Goal: Task Accomplishment & Management: Use online tool/utility

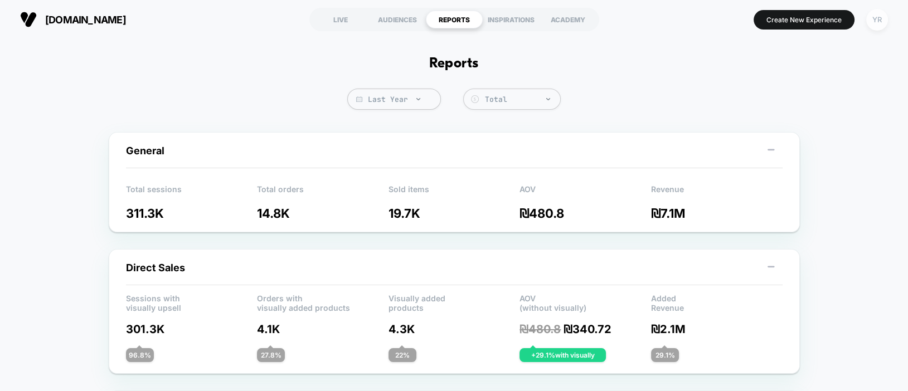
click at [884, 18] on div "YR" at bounding box center [877, 20] width 22 height 22
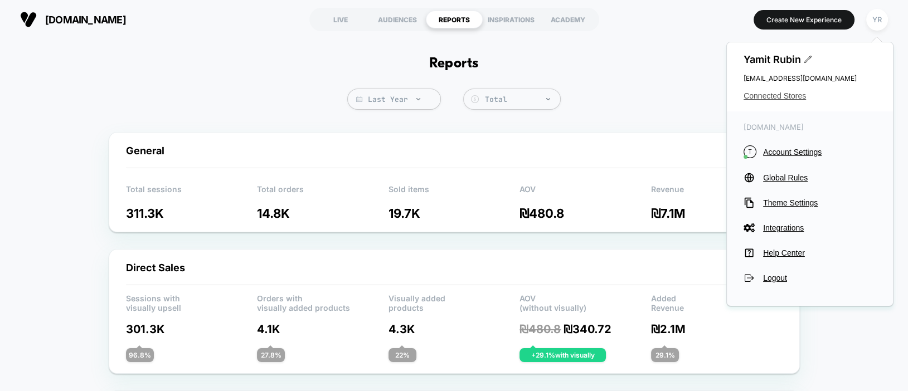
click at [789, 95] on span "Connected Stores" at bounding box center [810, 95] width 133 height 9
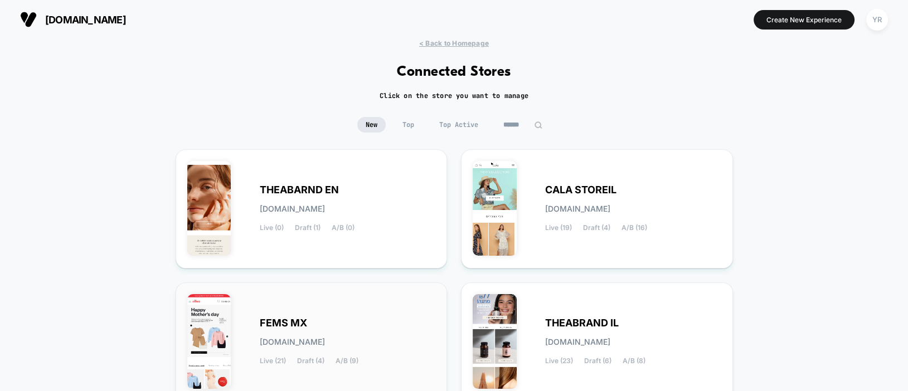
click at [251, 341] on div "FEMS MX [DOMAIN_NAME] Live (21) Draft (4) A/B (9)" at bounding box center [311, 342] width 249 height 96
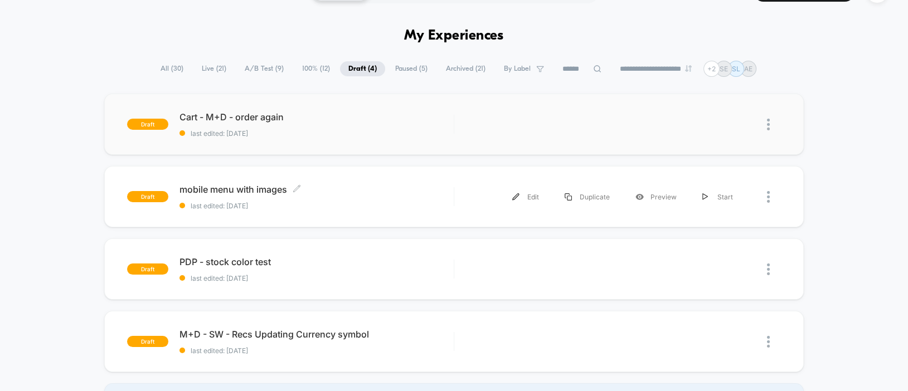
scroll to position [56, 0]
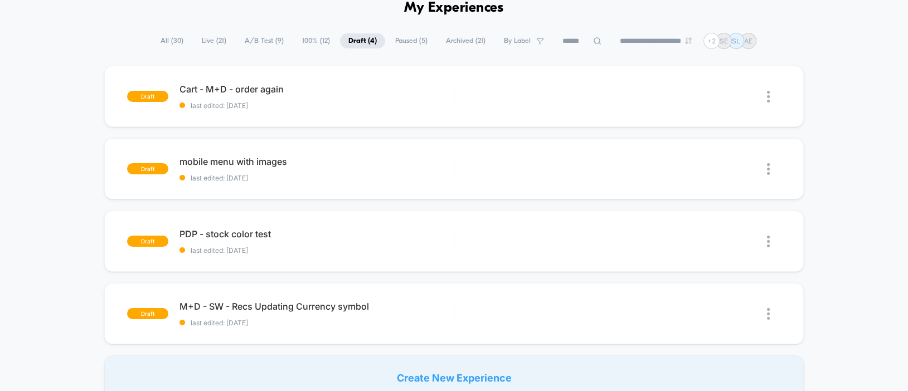
click at [237, 39] on span "A/B Test ( 9 )" at bounding box center [264, 40] width 56 height 15
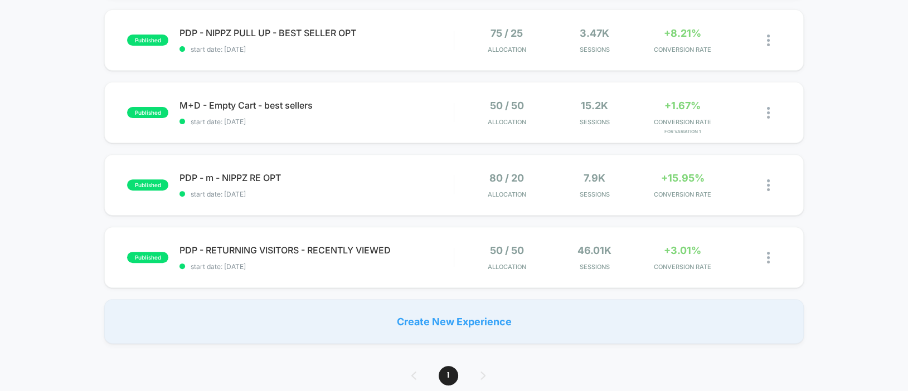
scroll to position [446, 0]
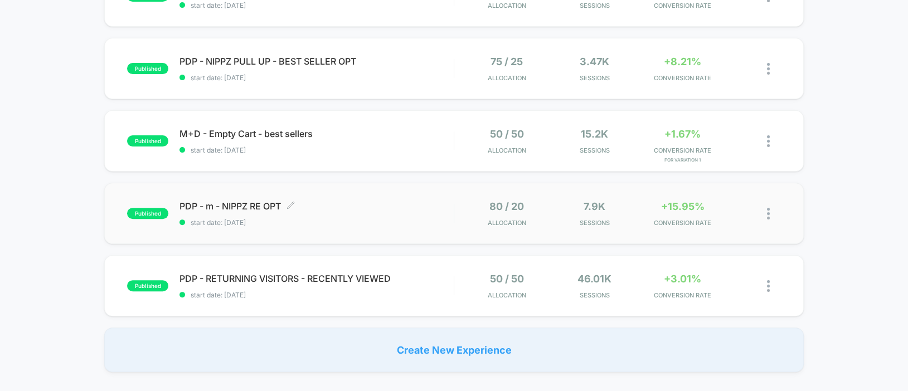
click at [394, 210] on span "PDP - m - NIPPZ RE OPT Click to edit experience details" at bounding box center [317, 206] width 274 height 11
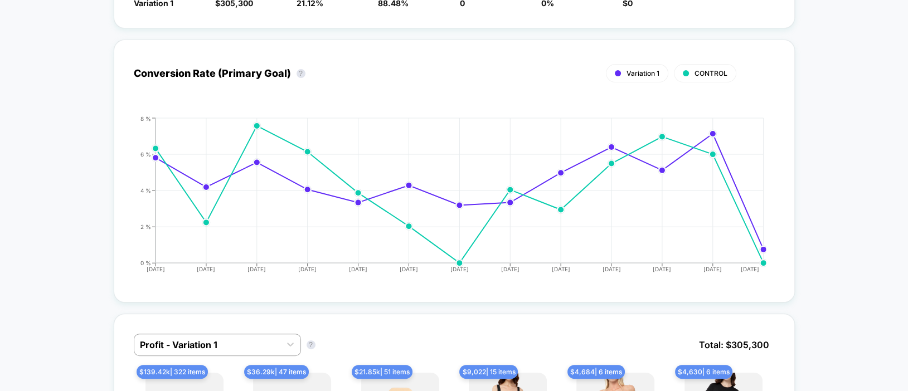
scroll to position [725, 0]
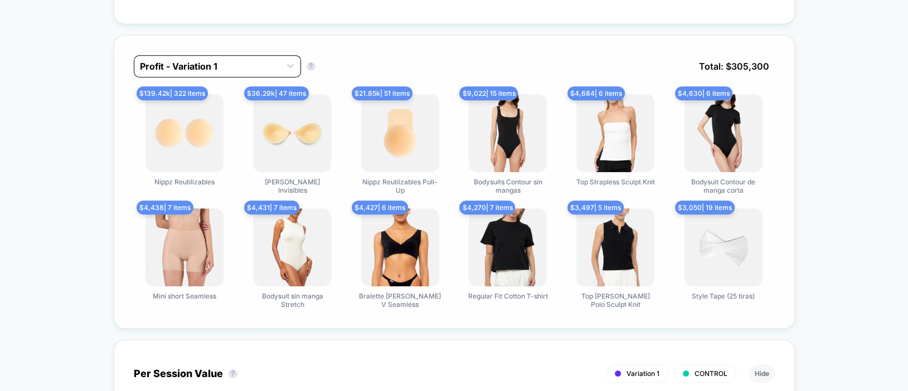
click at [245, 66] on div at bounding box center [207, 66] width 135 height 13
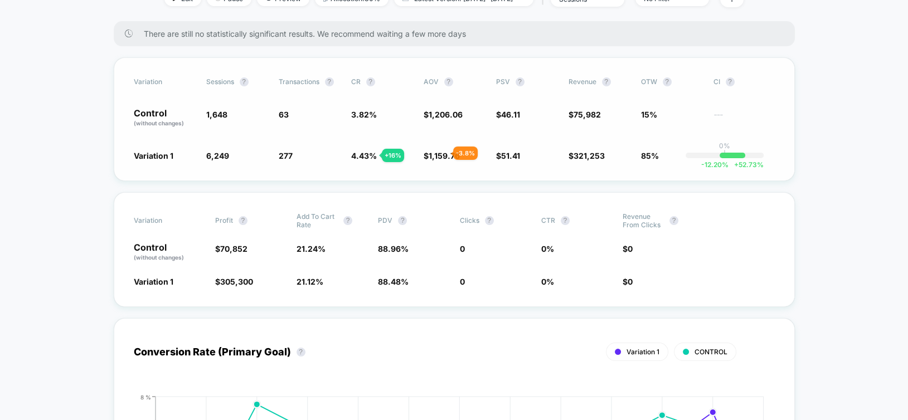
scroll to position [0, 0]
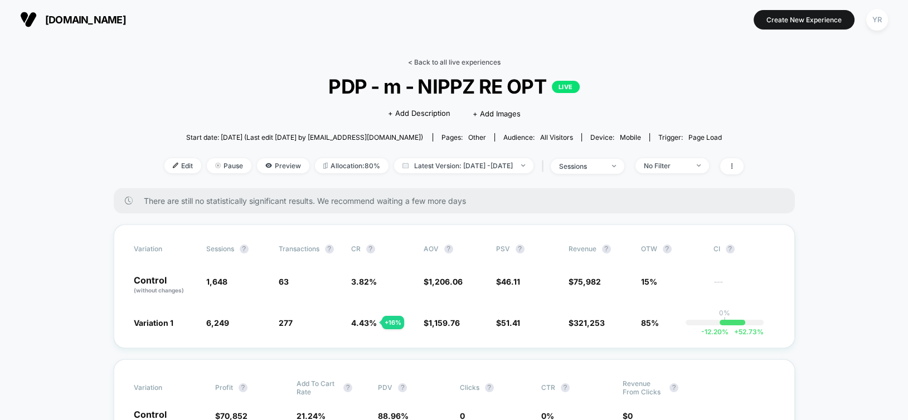
click at [433, 64] on link "< Back to all live experiences" at bounding box center [454, 62] width 93 height 8
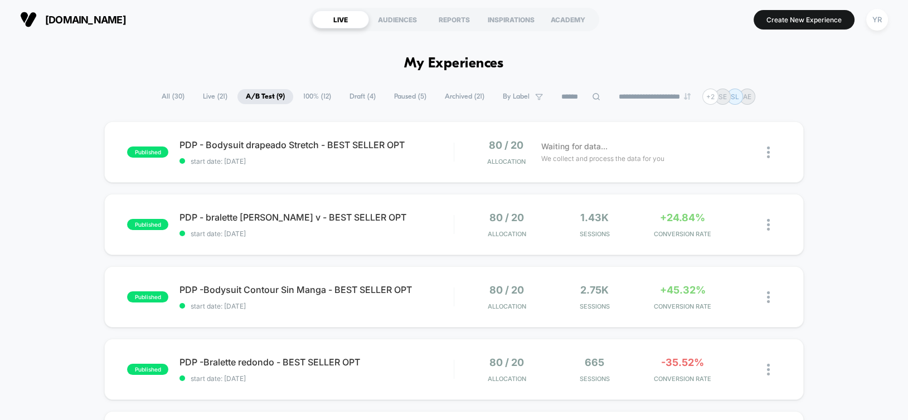
click at [428, 57] on h1 "My Experiences" at bounding box center [454, 64] width 100 height 16
click at [158, 95] on span "All ( 30 )" at bounding box center [173, 96] width 40 height 15
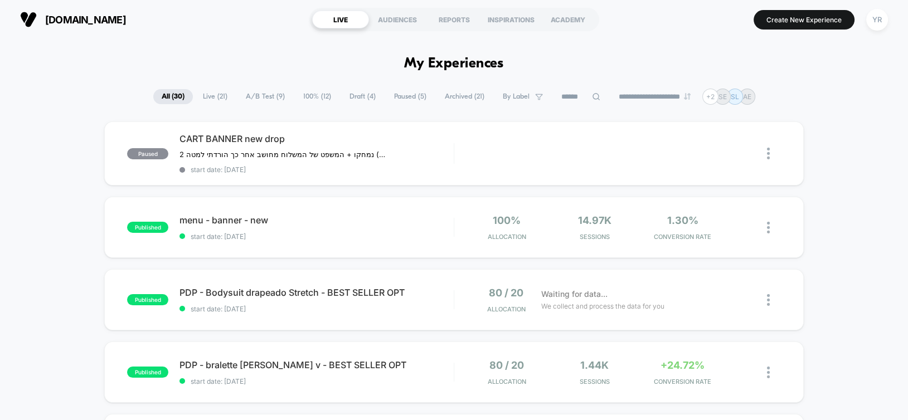
click at [209, 96] on span "Live ( 21 )" at bounding box center [215, 96] width 41 height 15
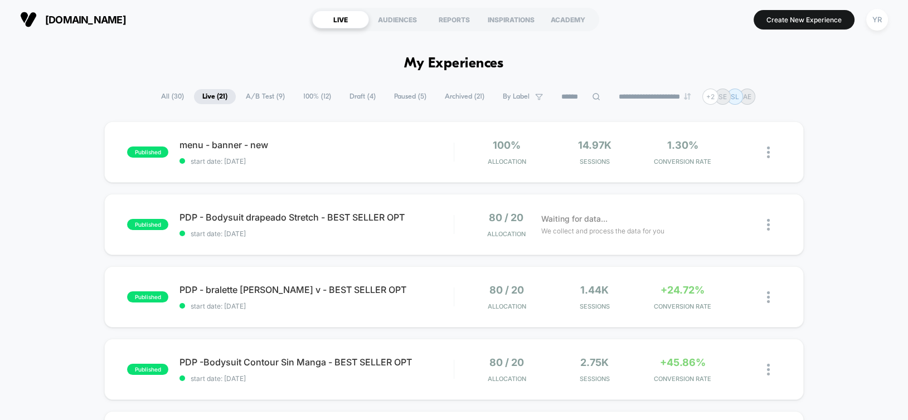
click at [260, 93] on span "A/B Test ( 9 )" at bounding box center [266, 96] width 56 height 15
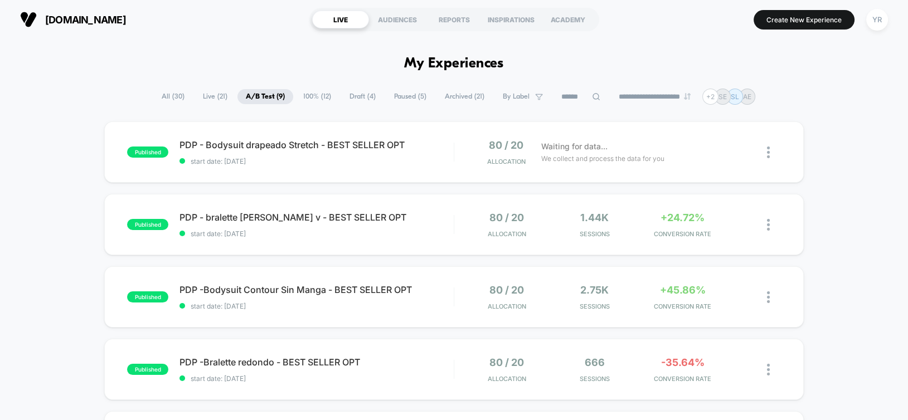
click at [216, 91] on span "Live ( 21 )" at bounding box center [215, 96] width 41 height 15
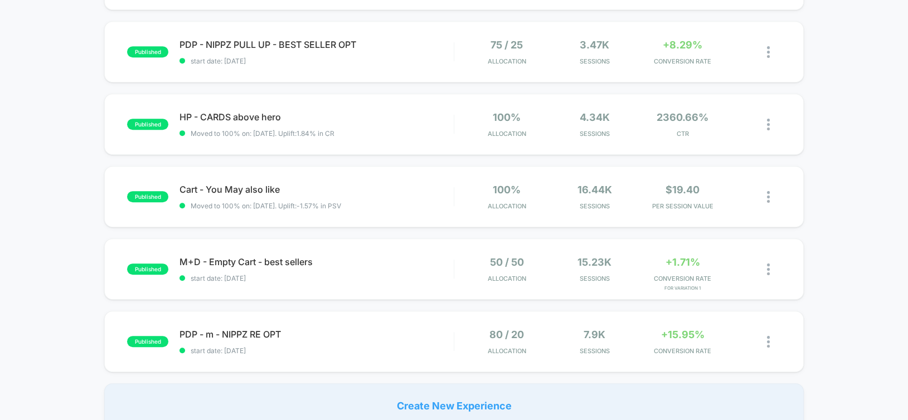
scroll to position [613, 0]
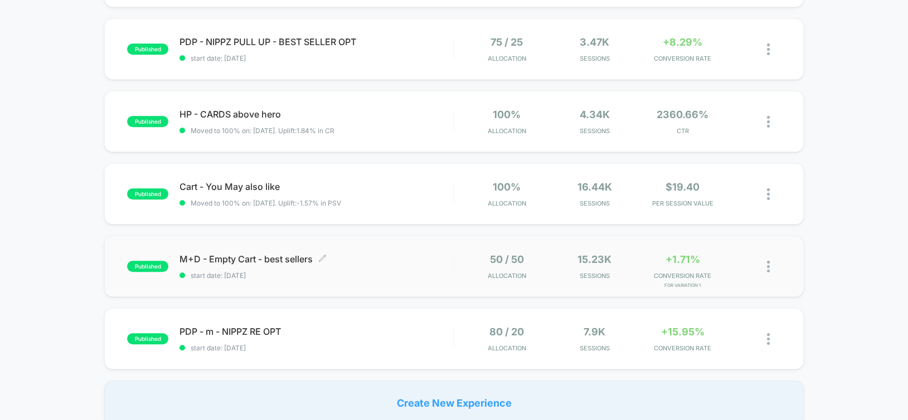
click at [394, 260] on span "M+D - Empty Cart - best sellers Click to edit experience details" at bounding box center [317, 259] width 274 height 11
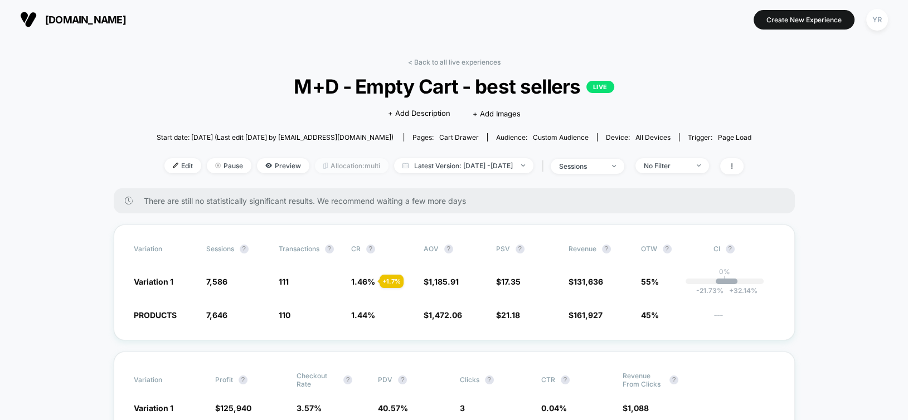
click at [346, 168] on span "Allocation: multi" at bounding box center [352, 165] width 74 height 15
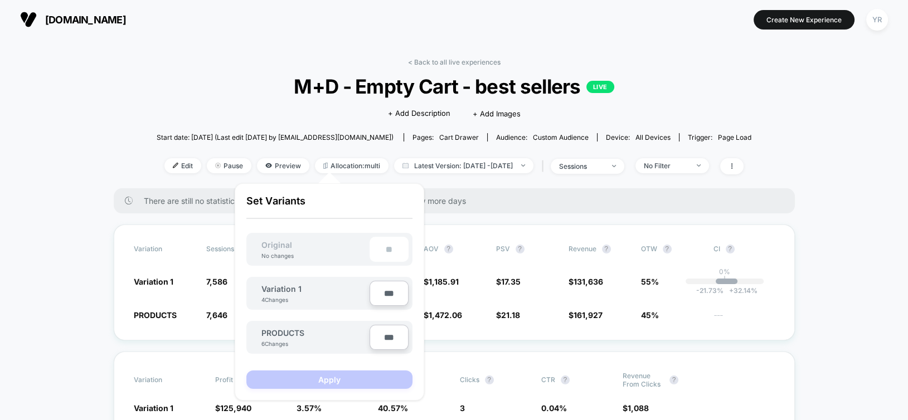
click at [471, 188] on div "There are still no statistically significant results. We recommend waiting a fe…" at bounding box center [454, 200] width 681 height 25
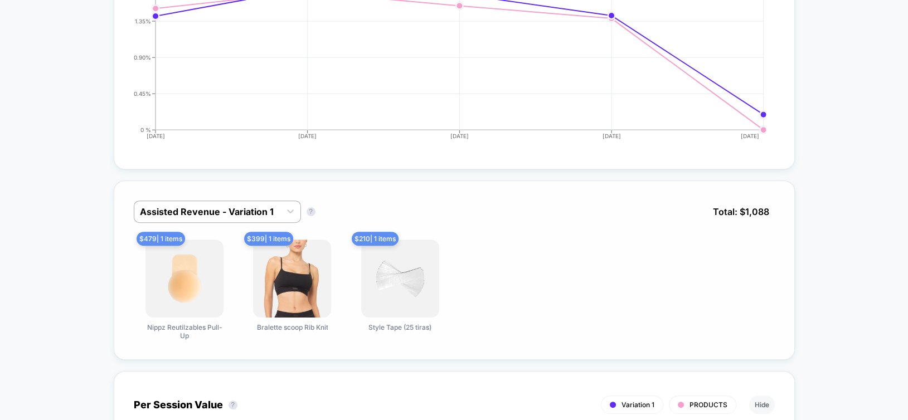
scroll to position [558, 0]
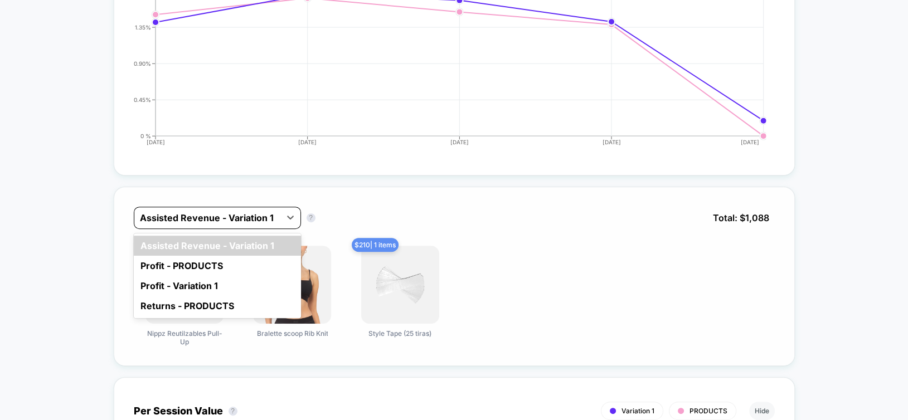
click at [259, 211] on div at bounding box center [207, 217] width 135 height 13
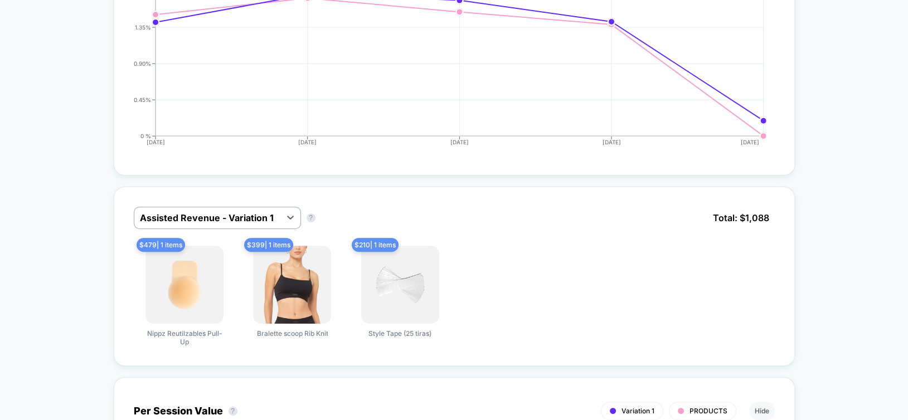
click at [555, 267] on div "$ 479 | 1 items Nippz Reutilzables Pull-Up $ 399 | 1 items Bralette scoop Rib K…" at bounding box center [454, 296] width 641 height 100
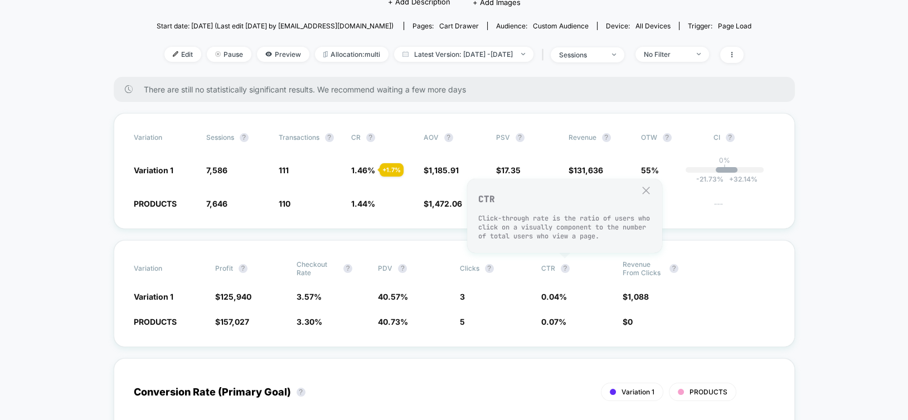
scroll to position [0, 0]
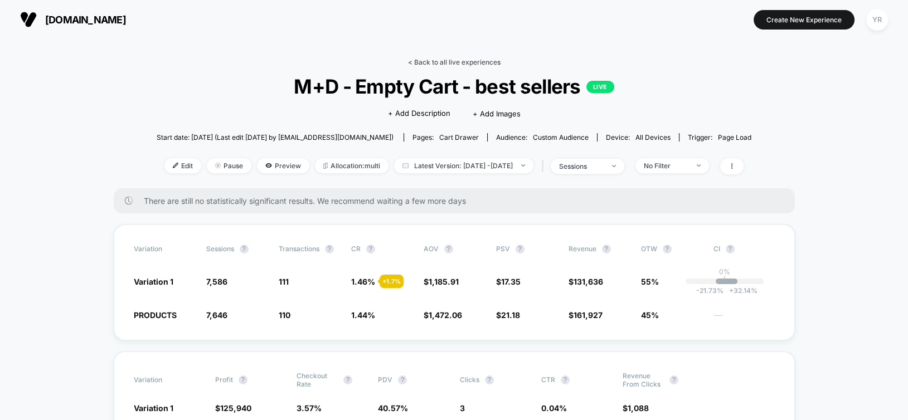
click at [476, 61] on link "< Back to all live experiences" at bounding box center [454, 62] width 93 height 8
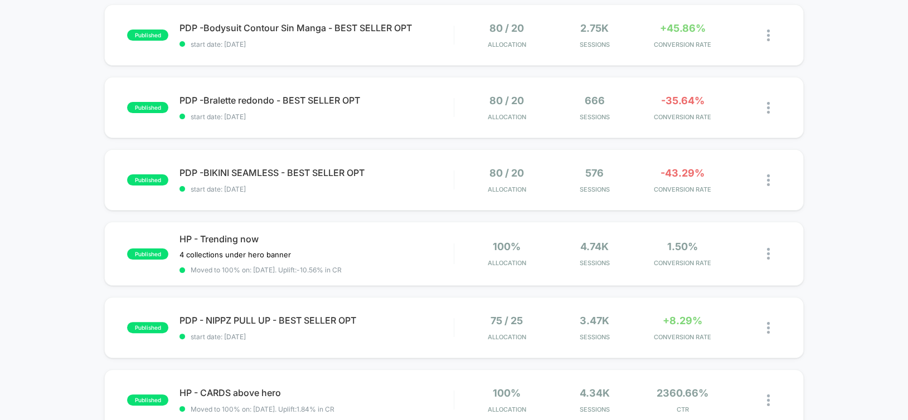
scroll to position [390, 0]
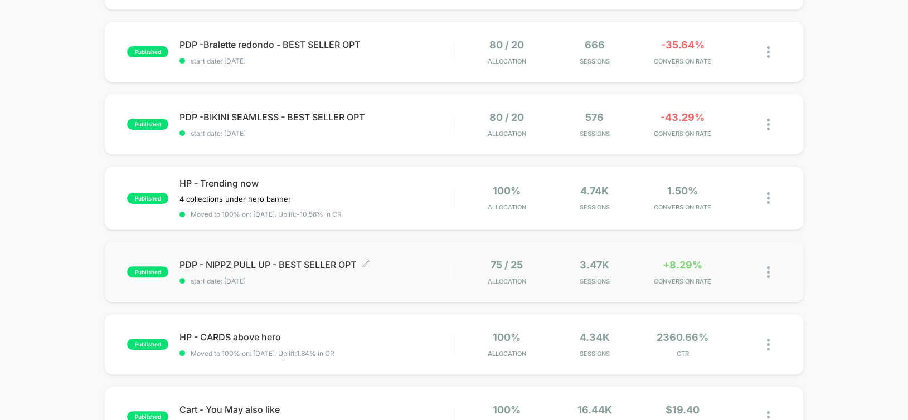
click at [422, 277] on span "start date: [DATE]" at bounding box center [317, 281] width 274 height 8
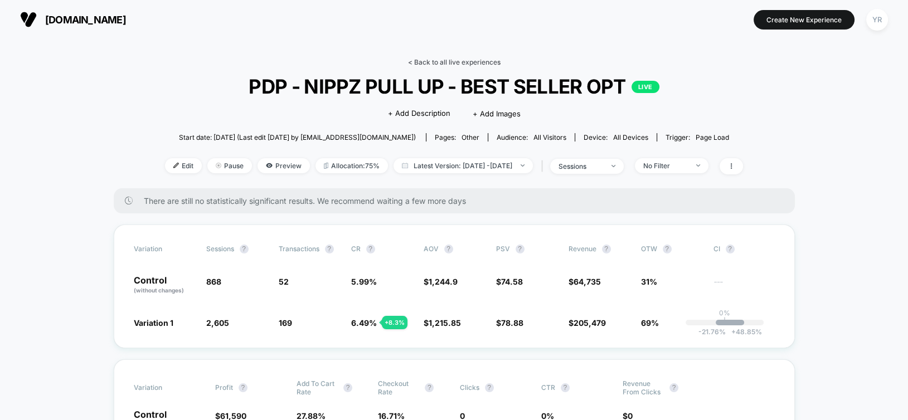
click at [433, 61] on link "< Back to all live experiences" at bounding box center [454, 62] width 93 height 8
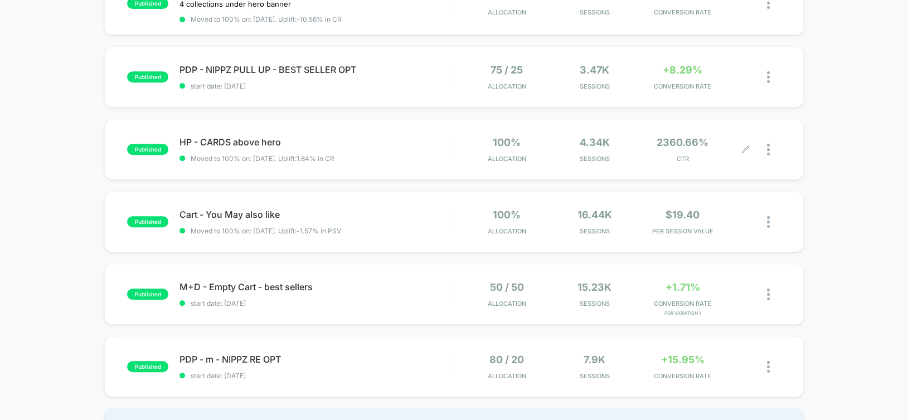
scroll to position [669, 0]
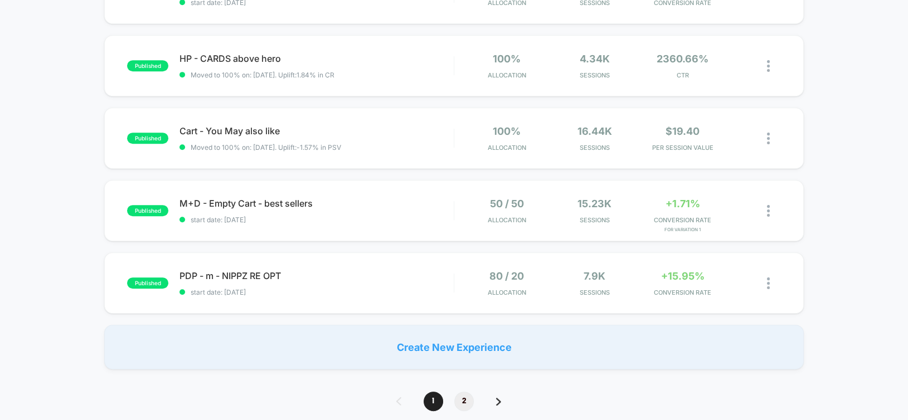
click at [464, 391] on span "2" at bounding box center [464, 402] width 20 height 20
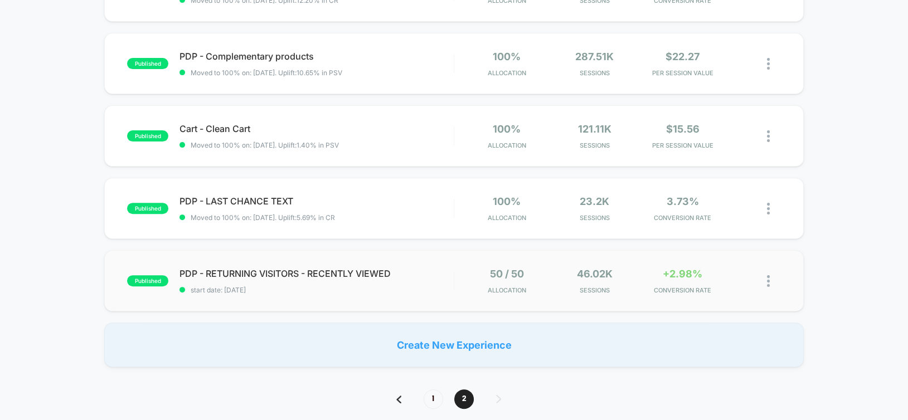
scroll to position [502, 0]
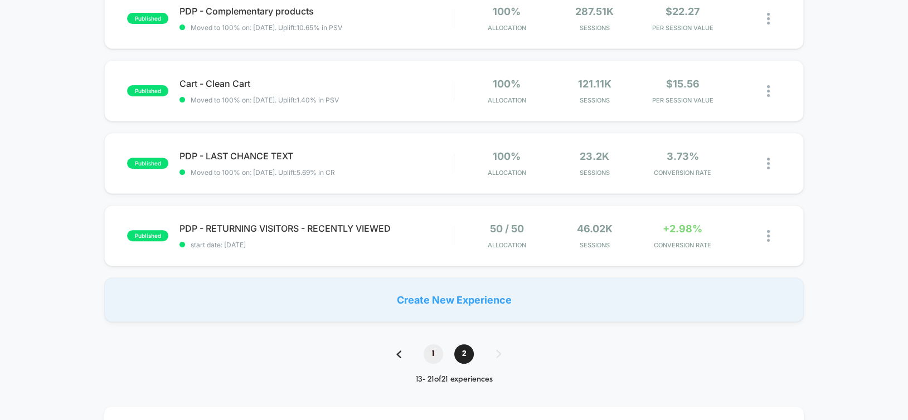
click at [434, 350] on span "1" at bounding box center [434, 355] width 20 height 20
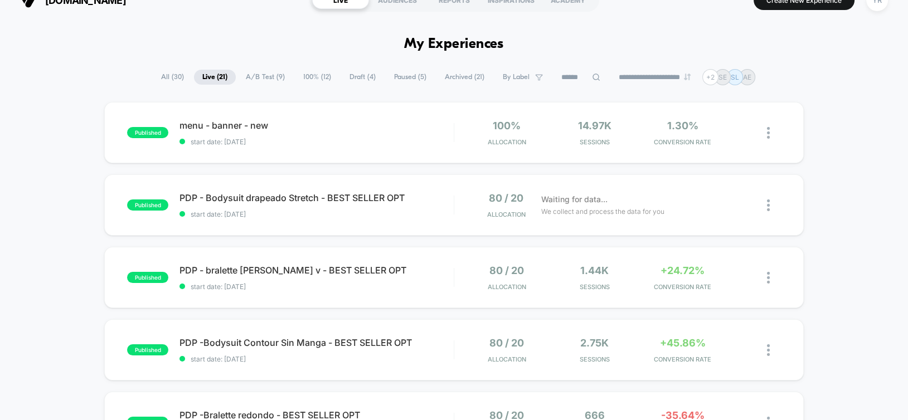
scroll to position [0, 0]
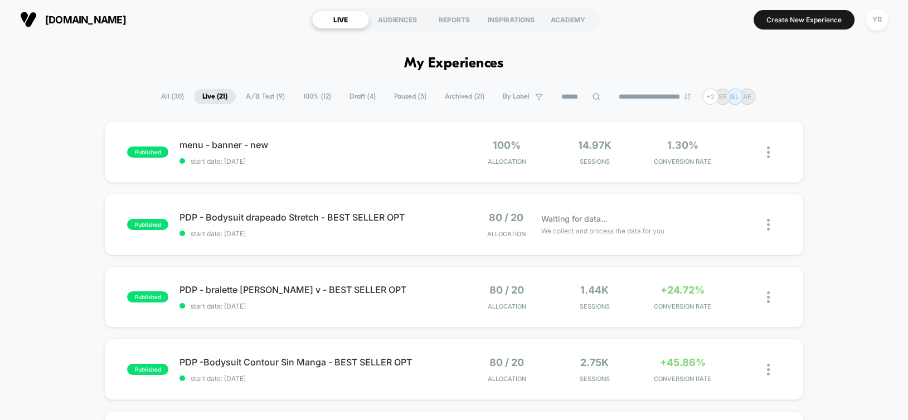
click at [580, 95] on input at bounding box center [581, 96] width 56 height 13
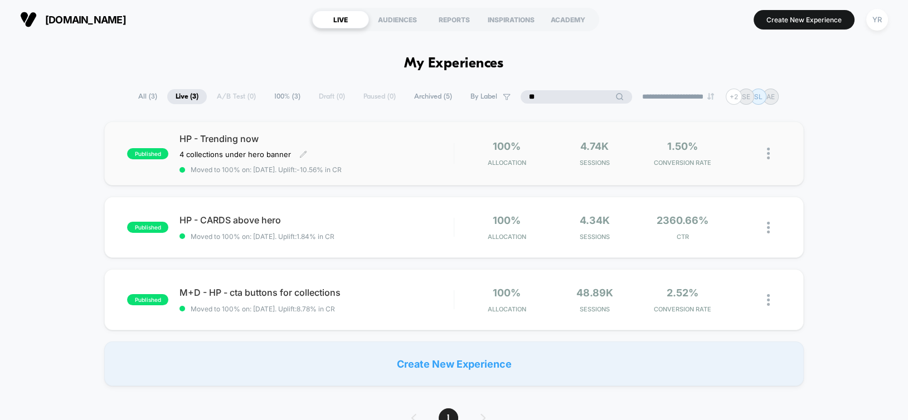
type input "**"
click at [367, 154] on div "4 collections under hero banner Click to edit experience details 4 collections …" at bounding box center [276, 154] width 192 height 9
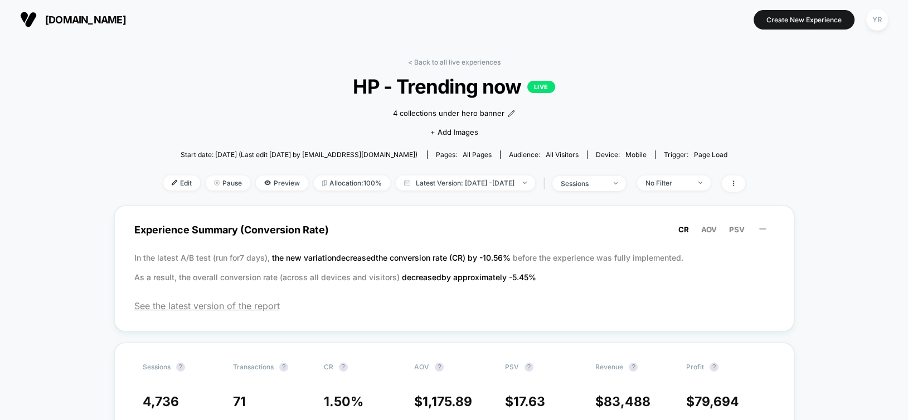
click at [449, 71] on div "< Back to all live experiences HP - Trending now LIVE 4 collections under hero …" at bounding box center [454, 132] width 582 height 148
click at [439, 62] on link "< Back to all live experiences" at bounding box center [454, 62] width 93 height 8
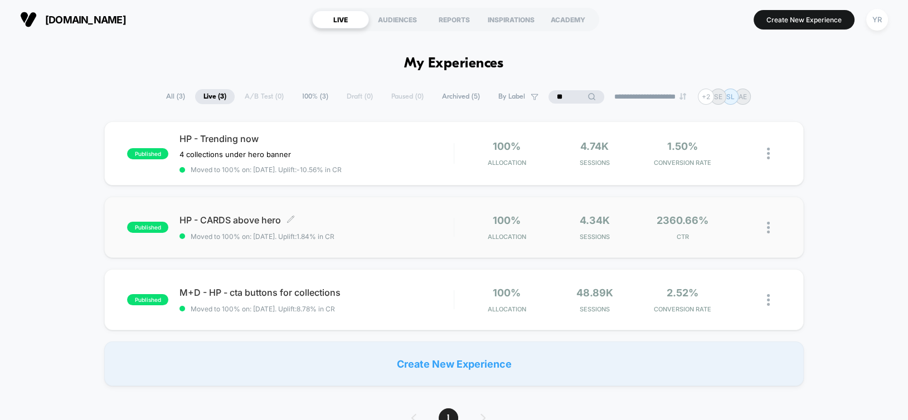
click at [385, 221] on span "HP - CARDS above hero Click to edit experience details" at bounding box center [317, 220] width 274 height 11
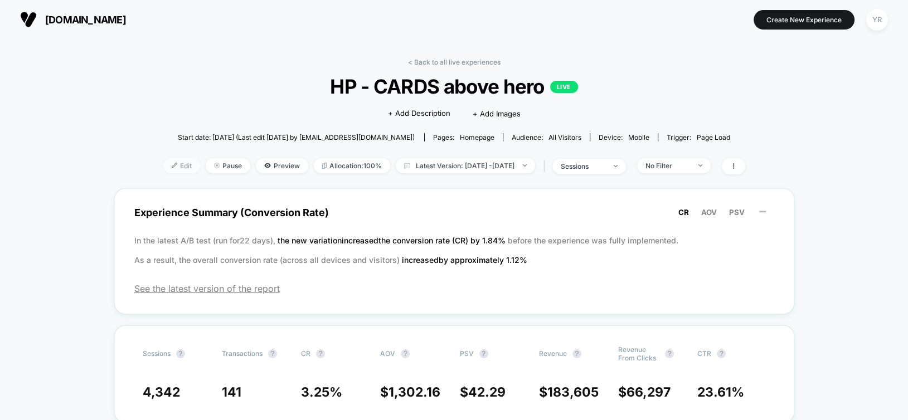
click at [163, 164] on span "Edit" at bounding box center [181, 165] width 37 height 15
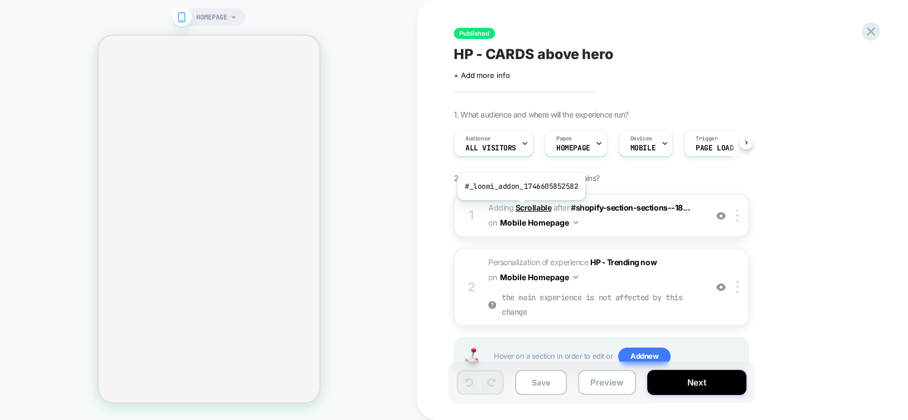
click at [520, 209] on b "Scrollable" at bounding box center [534, 207] width 36 height 9
click at [527, 262] on span "Personalization of experience HP - Trending now" at bounding box center [572, 262] width 168 height 9
click at [527, 208] on b "Scrollable" at bounding box center [534, 207] width 36 height 9
click at [216, 18] on span "HOMEPAGE" at bounding box center [211, 17] width 31 height 18
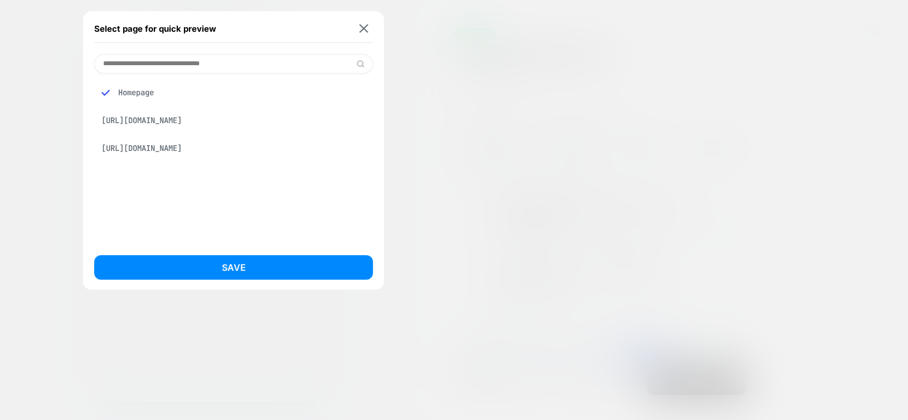
click at [141, 93] on div "Homepage" at bounding box center [233, 92] width 279 height 21
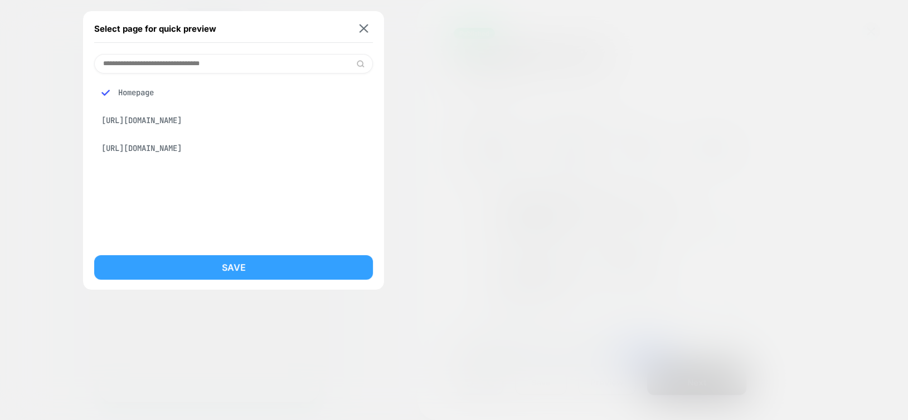
click at [241, 266] on button "Save" at bounding box center [233, 267] width 279 height 25
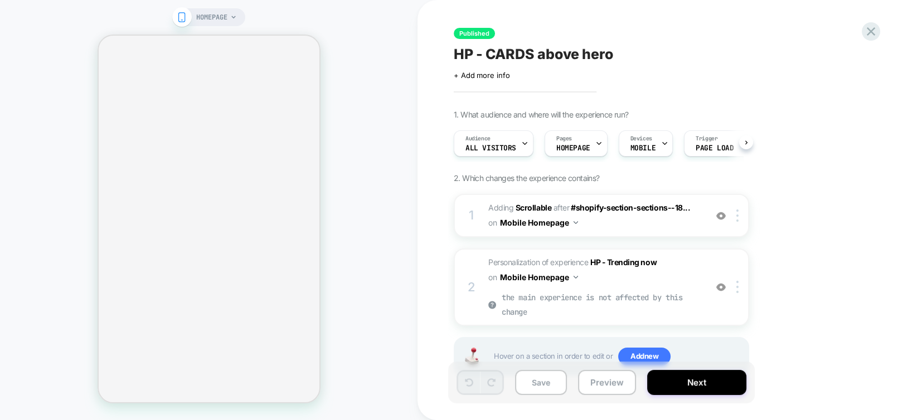
click at [224, 19] on span "HOMEPAGE" at bounding box center [211, 17] width 31 height 18
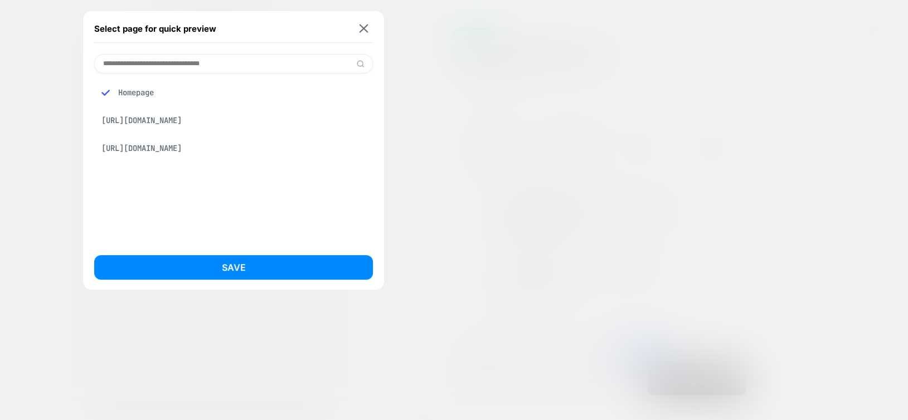
click at [143, 140] on div "[URL][DOMAIN_NAME]" at bounding box center [233, 148] width 279 height 21
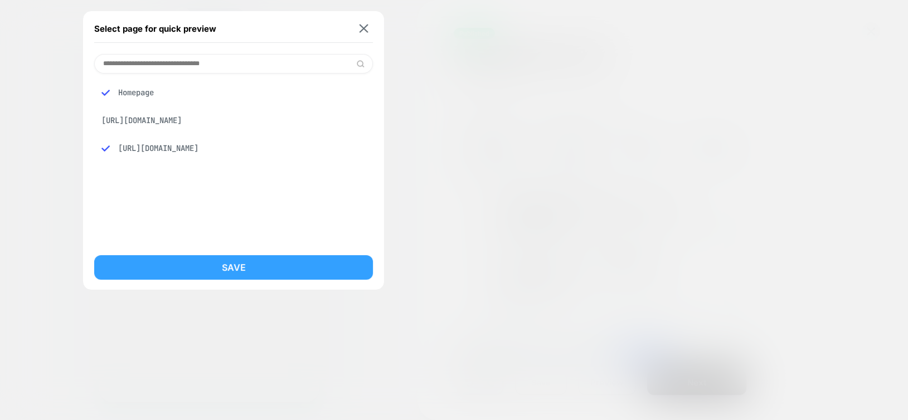
click at [210, 264] on button "Save" at bounding box center [233, 267] width 279 height 25
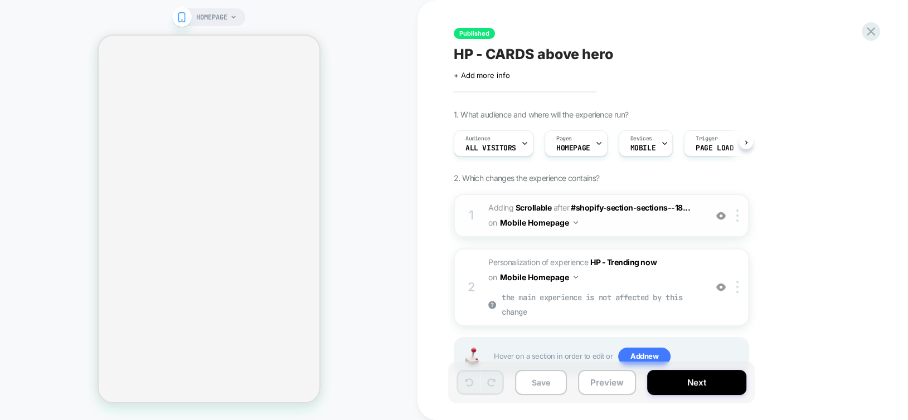
scroll to position [38, 0]
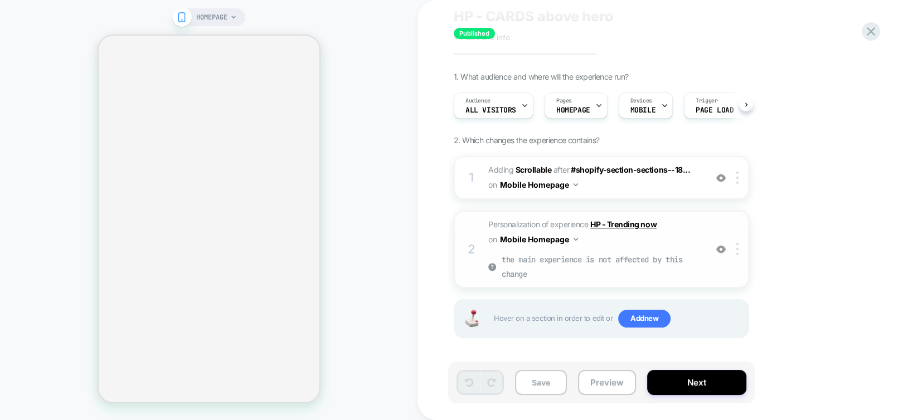
click at [623, 224] on strong "HP - Trending now" at bounding box center [623, 224] width 66 height 9
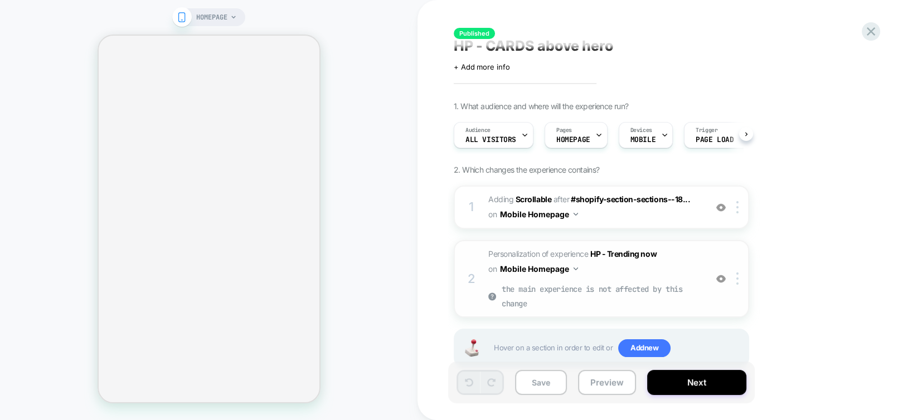
scroll to position [0, 0]
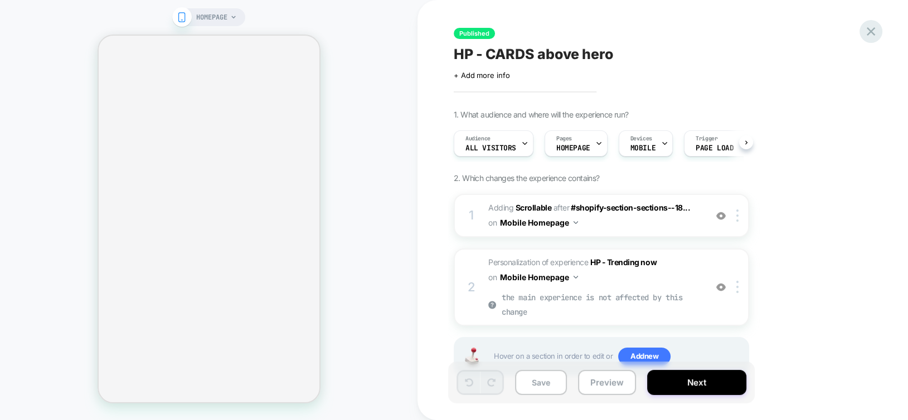
click at [870, 30] on icon at bounding box center [871, 31] width 8 height 8
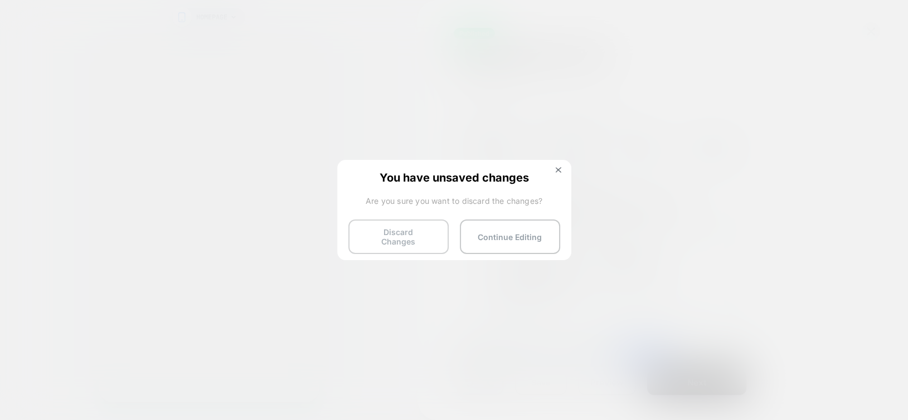
click at [428, 238] on button "Discard Changes" at bounding box center [398, 237] width 100 height 35
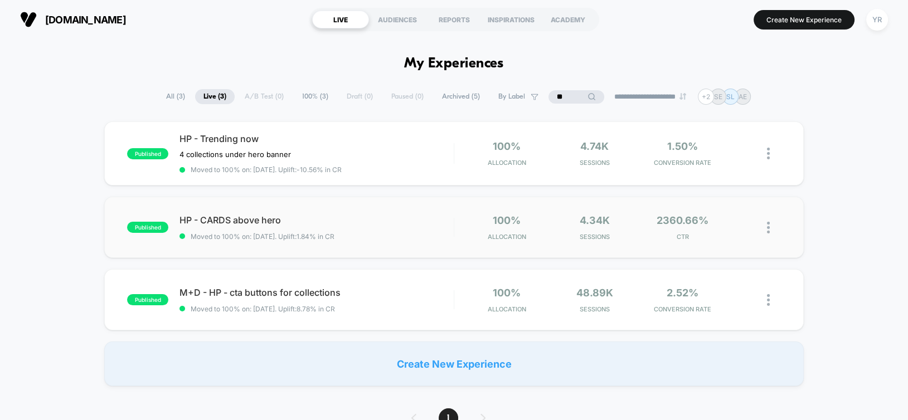
click at [415, 240] on div "published HP - CARDS above hero Moved to 100% on: [DATE] . Uplift: 1.84% in CR …" at bounding box center [453, 227] width 699 height 61
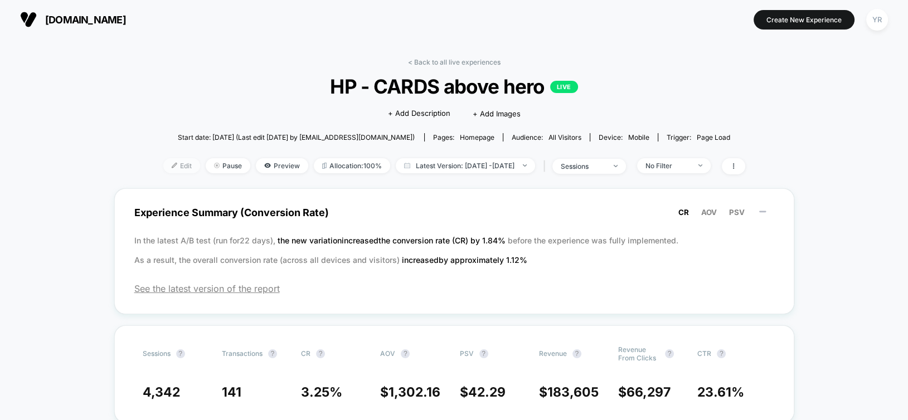
click at [172, 163] on img at bounding box center [175, 166] width 6 height 6
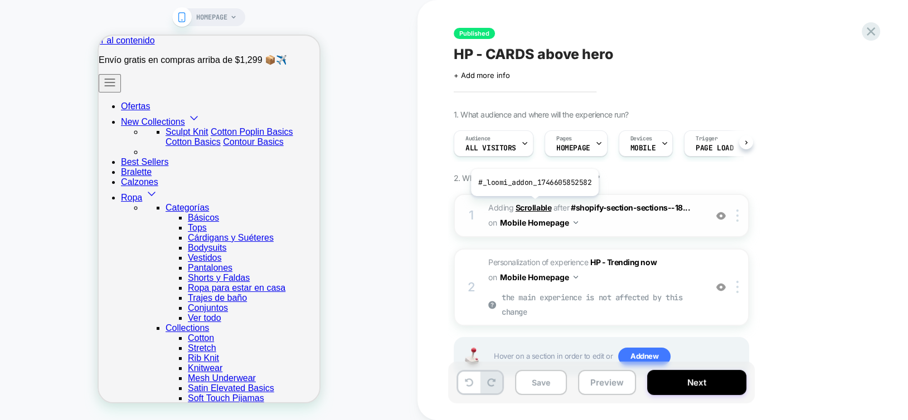
click at [534, 205] on b "Scrollable" at bounding box center [534, 207] width 36 height 9
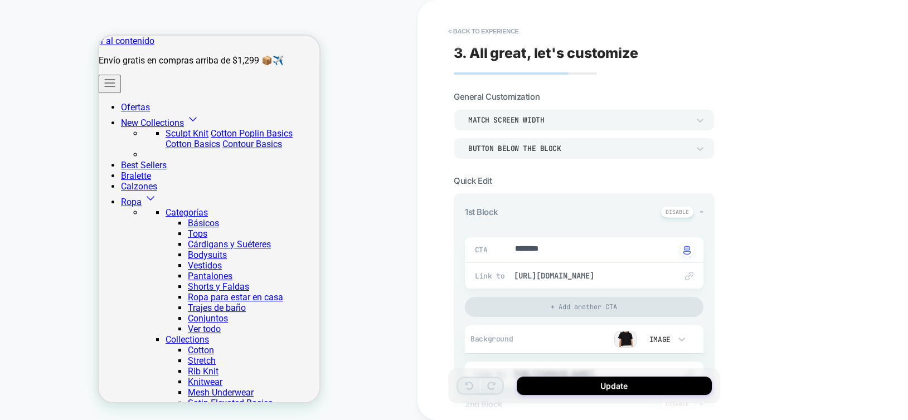
type textarea "*"
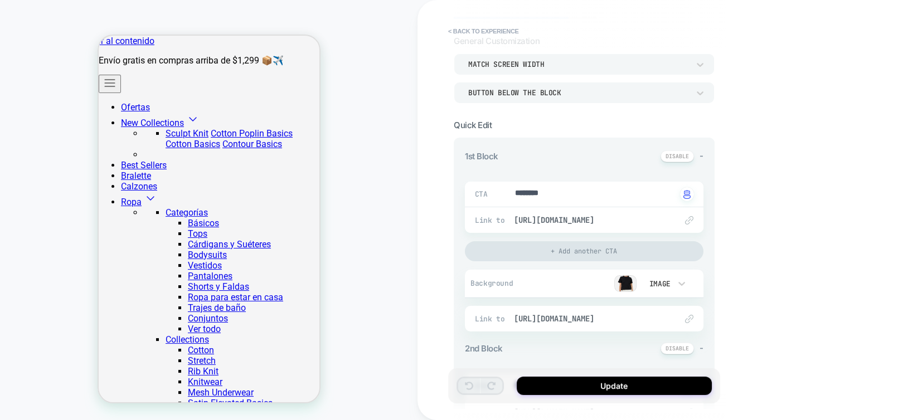
click at [623, 281] on img at bounding box center [625, 283] width 22 height 17
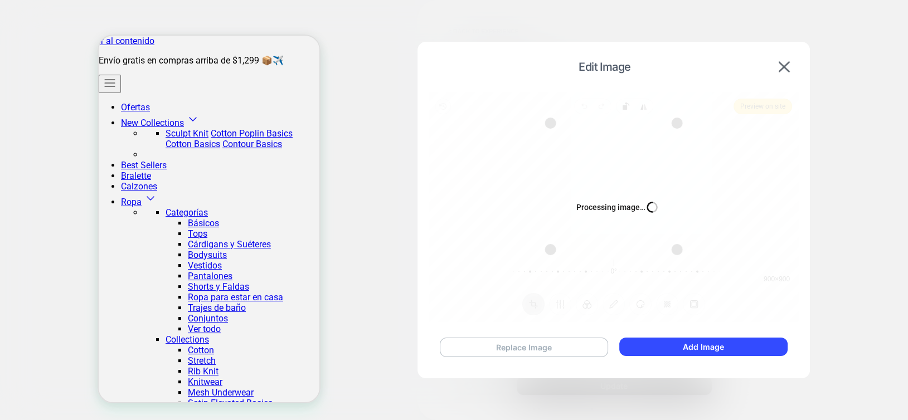
click at [569, 343] on button "Replace Image" at bounding box center [524, 348] width 169 height 20
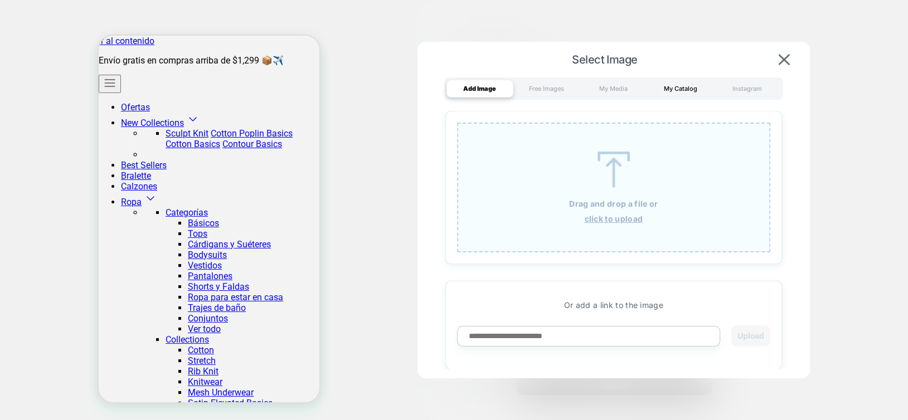
click at [681, 93] on div "My Catalog" at bounding box center [680, 89] width 67 height 18
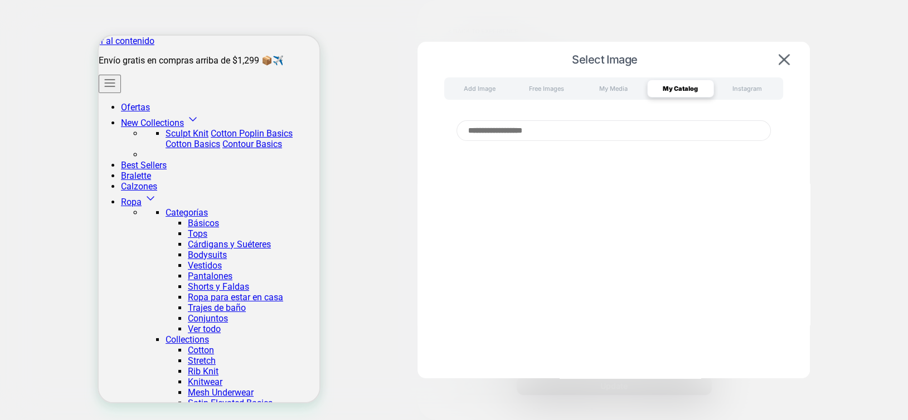
click at [645, 130] on input at bounding box center [614, 130] width 314 height 21
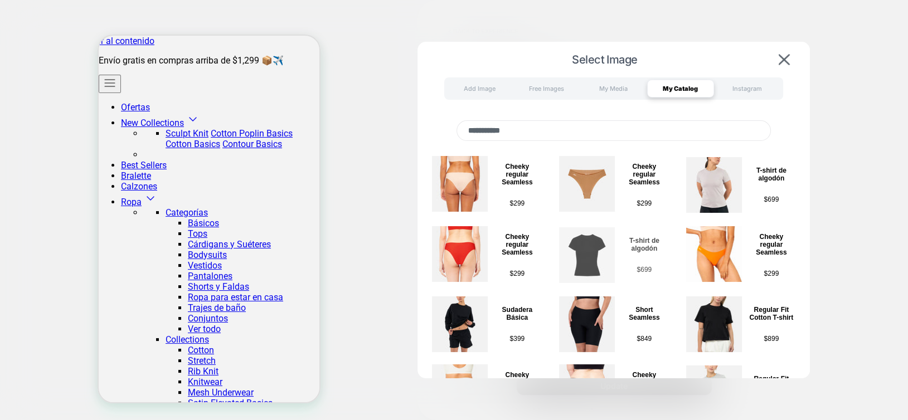
scroll to position [1, 0]
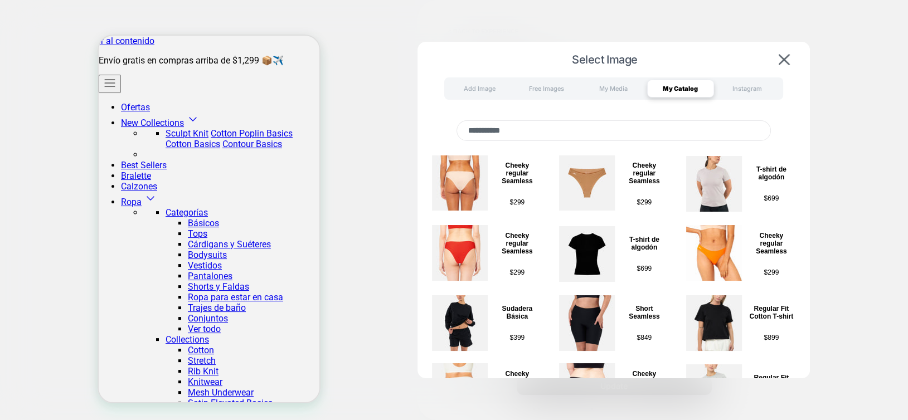
type input "**********"
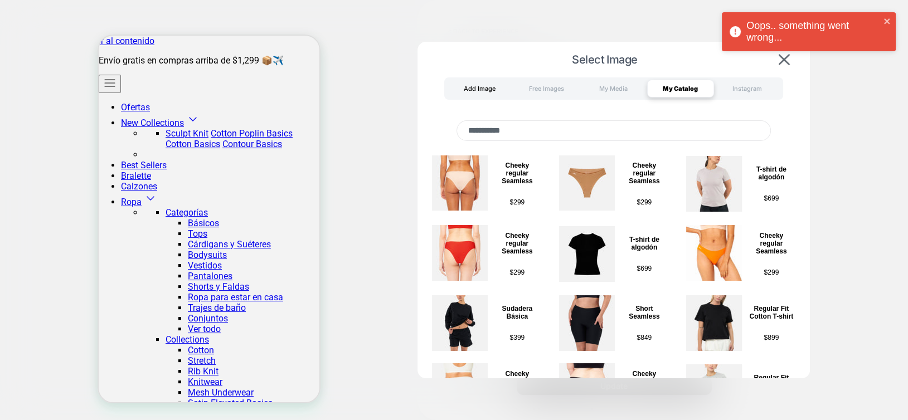
click at [479, 93] on div "Add Image" at bounding box center [480, 89] width 67 height 18
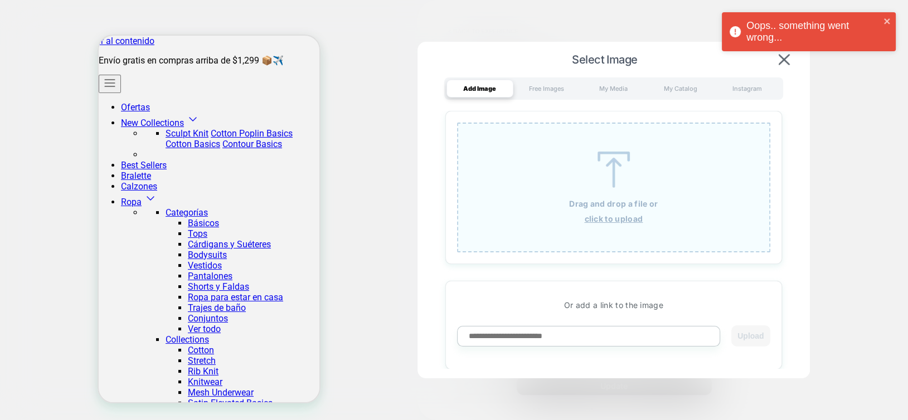
click at [588, 336] on input at bounding box center [588, 336] width 263 height 21
paste input "**********"
type input "**********"
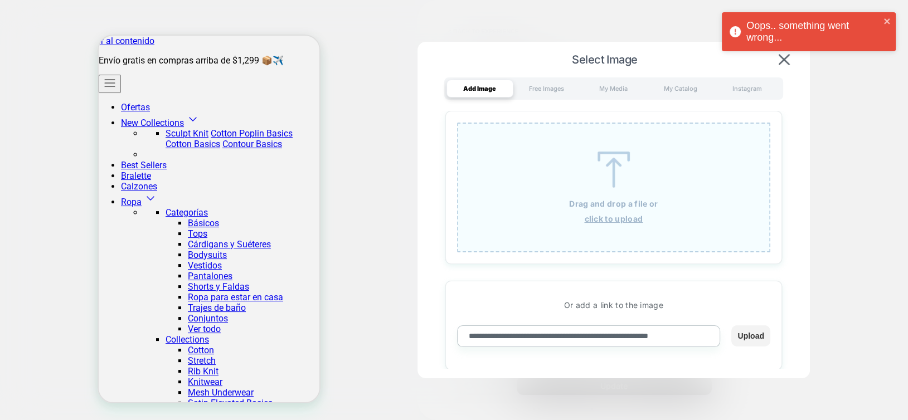
click at [747, 335] on button "Upload" at bounding box center [751, 336] width 38 height 21
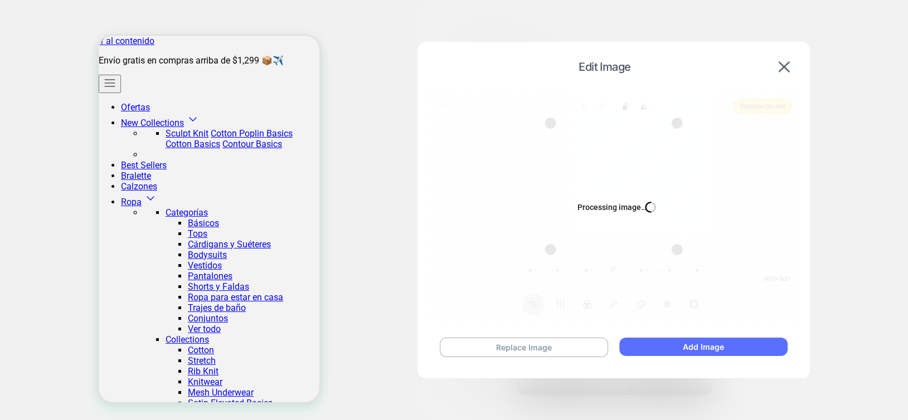
click at [746, 344] on button "Add Image" at bounding box center [703, 347] width 168 height 18
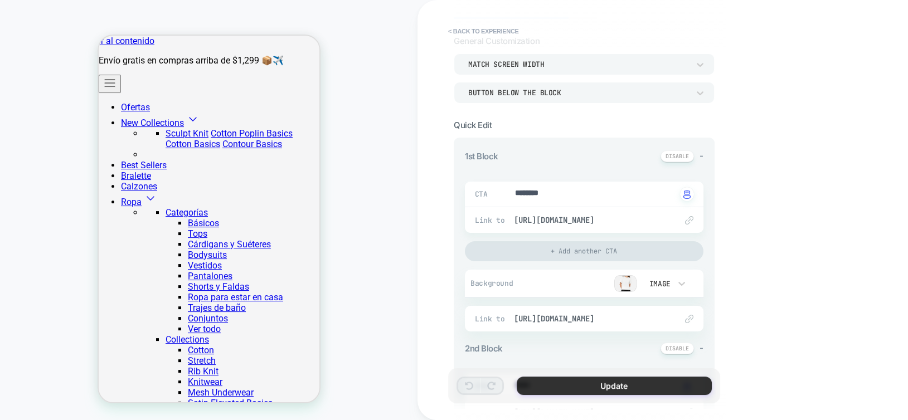
click at [670, 388] on button "Update" at bounding box center [614, 386] width 195 height 18
type textarea "*"
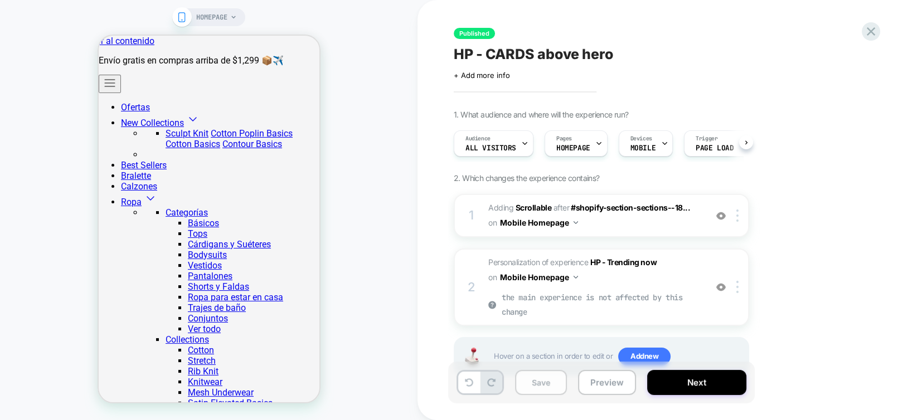
click at [557, 383] on button "Save" at bounding box center [541, 382] width 52 height 25
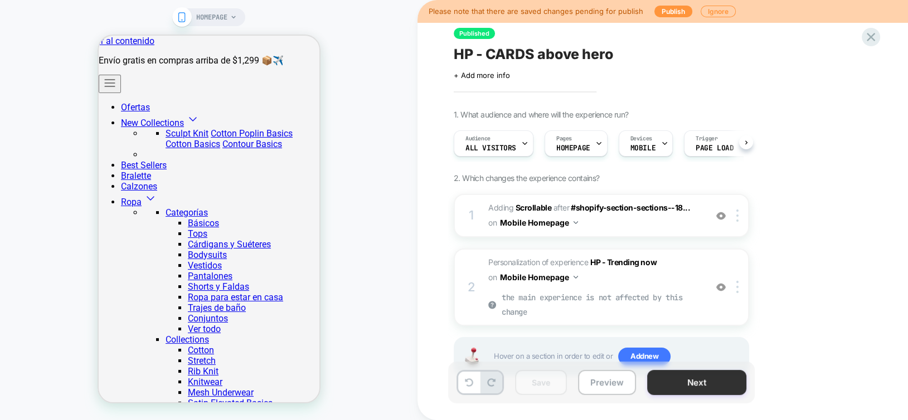
click at [681, 383] on button "Next" at bounding box center [696, 382] width 99 height 25
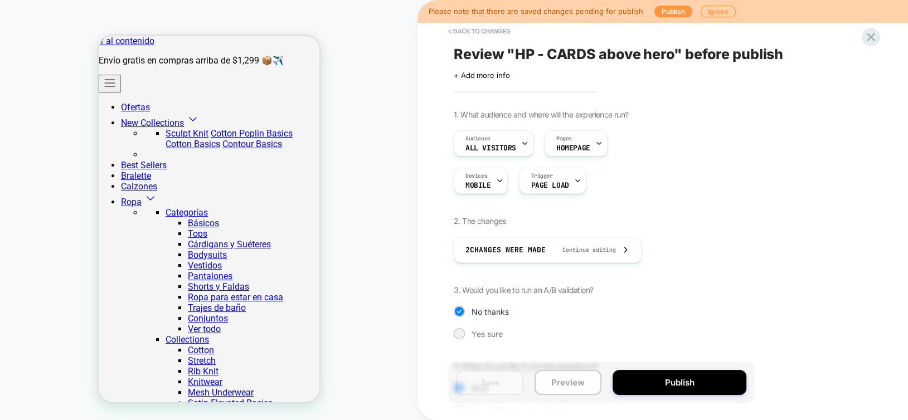
click at [681, 383] on button "Publish" at bounding box center [680, 382] width 134 height 25
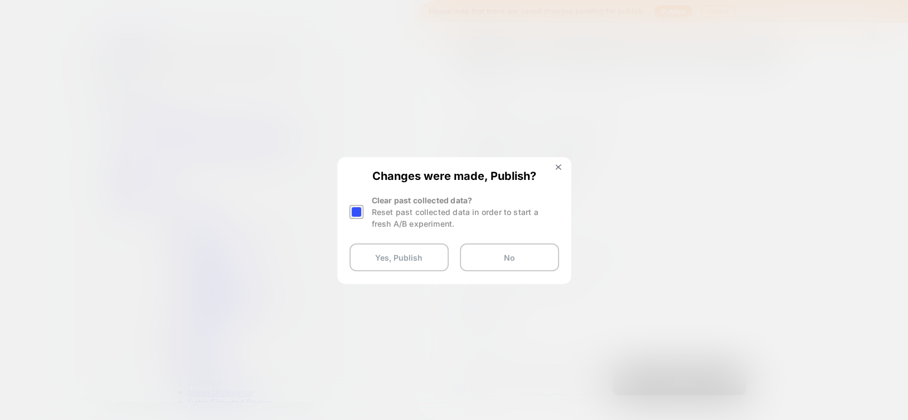
click at [362, 218] on div at bounding box center [358, 212] width 17 height 35
click at [350, 204] on div at bounding box center [358, 212] width 17 height 35
click at [352, 208] on div at bounding box center [357, 212] width 14 height 14
click at [367, 239] on div "Changes were made, Publish? Clear past collected data? Reset past collected dat…" at bounding box center [454, 220] width 232 height 124
click at [372, 250] on button "Yes, Publish" at bounding box center [399, 258] width 99 height 28
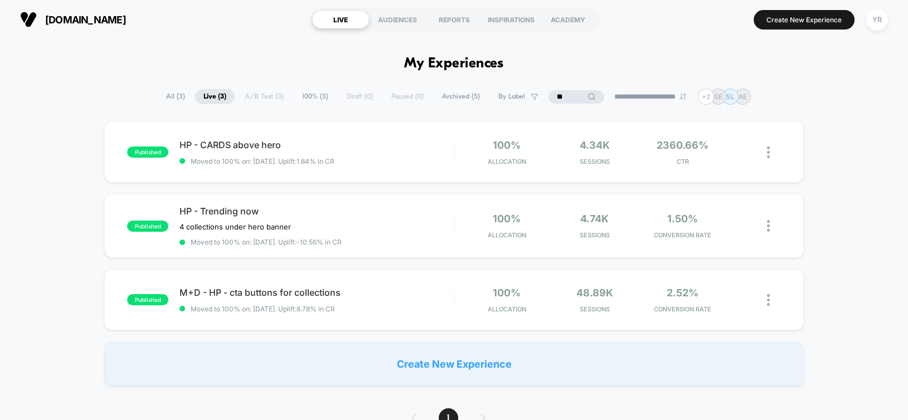
click at [566, 98] on input "**" at bounding box center [577, 96] width 56 height 13
click at [566, 98] on input "**" at bounding box center [577, 96] width 112 height 13
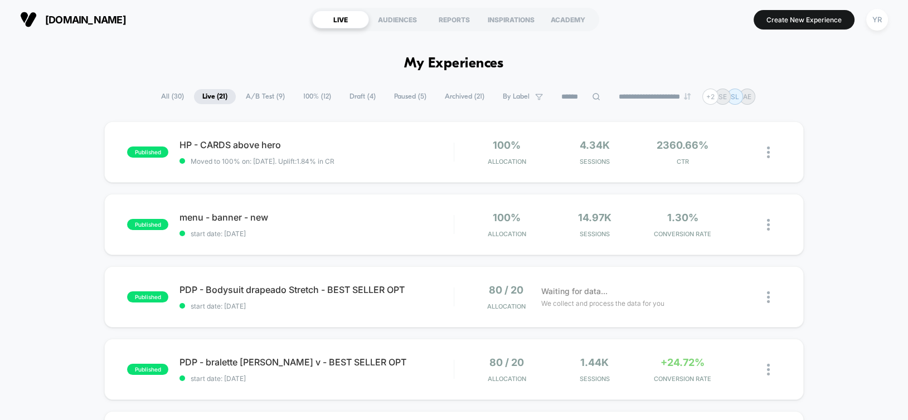
click at [244, 95] on span "A/B Test ( 9 )" at bounding box center [266, 96] width 56 height 15
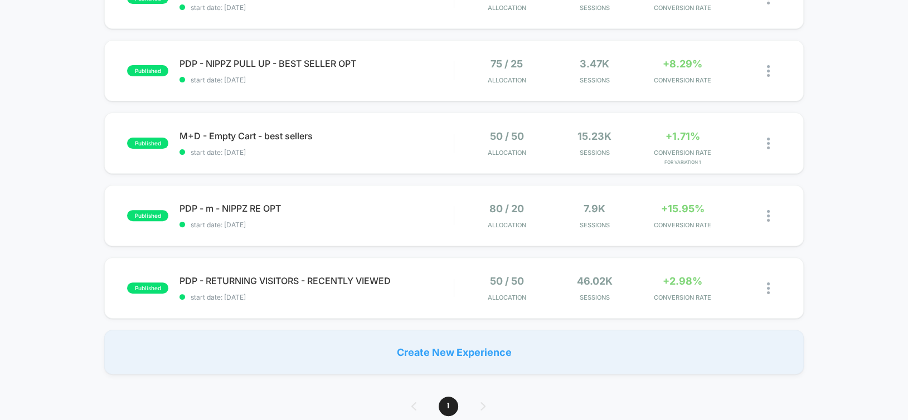
scroll to position [446, 0]
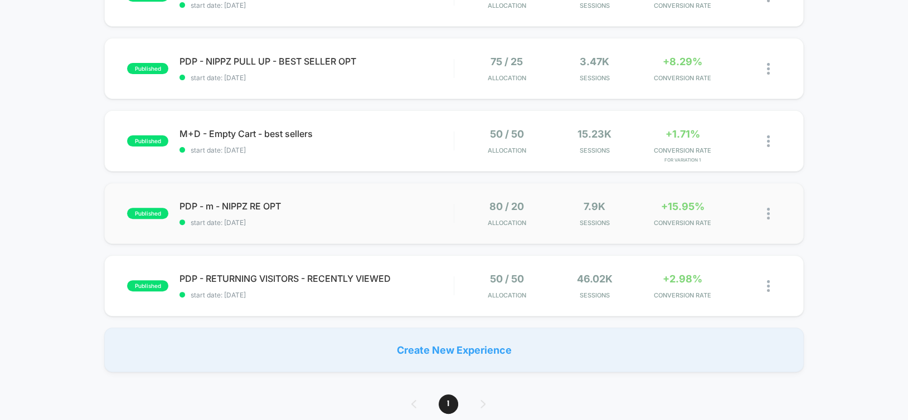
click at [783, 227] on div "published PDP - m - NIPPZ RE OPT start date: [DATE] 80 / 20 Allocation 7.9k Ses…" at bounding box center [453, 213] width 699 height 61
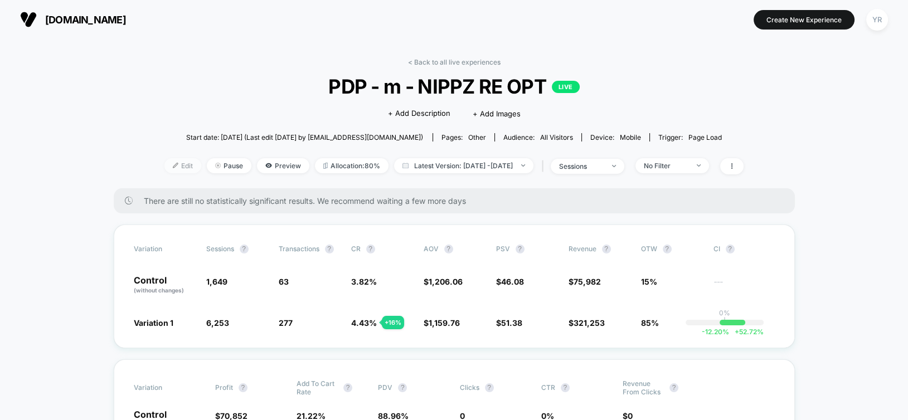
click at [173, 164] on img at bounding box center [176, 166] width 6 height 6
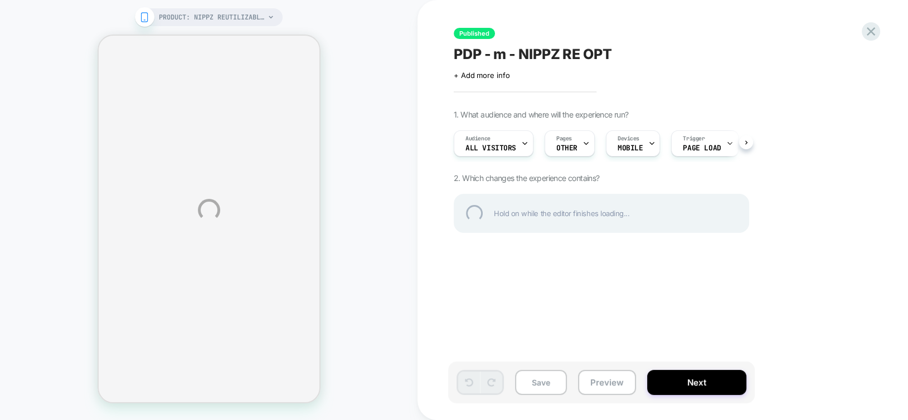
click at [635, 141] on div "PRODUCT: Nippz Reutilizables PRODUCT: Nippz Reutilizables Published PDP - m - N…" at bounding box center [454, 210] width 908 height 420
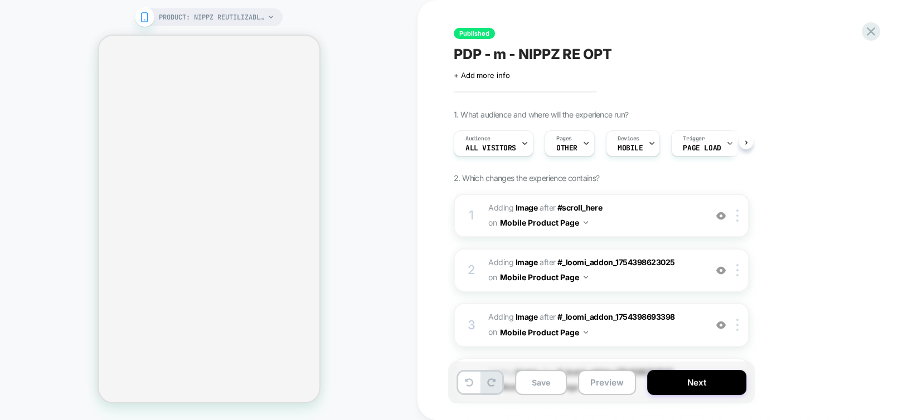
click at [648, 143] on icon at bounding box center [651, 143] width 7 height 7
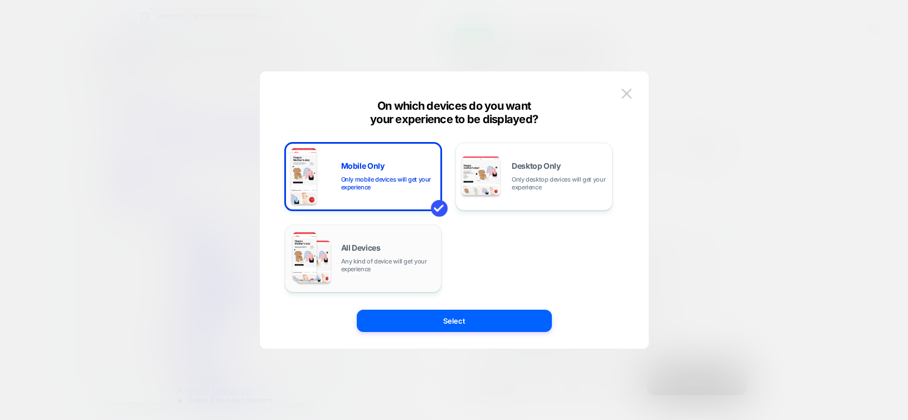
scroll to position [0, 25]
click at [381, 255] on div "All Devices Any kind of device will get your experience" at bounding box center [388, 258] width 95 height 29
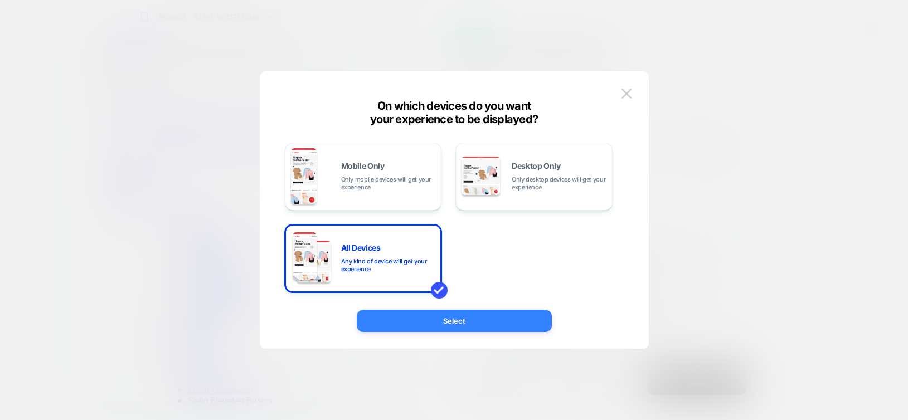
click at [465, 330] on button "Select" at bounding box center [454, 321] width 195 height 22
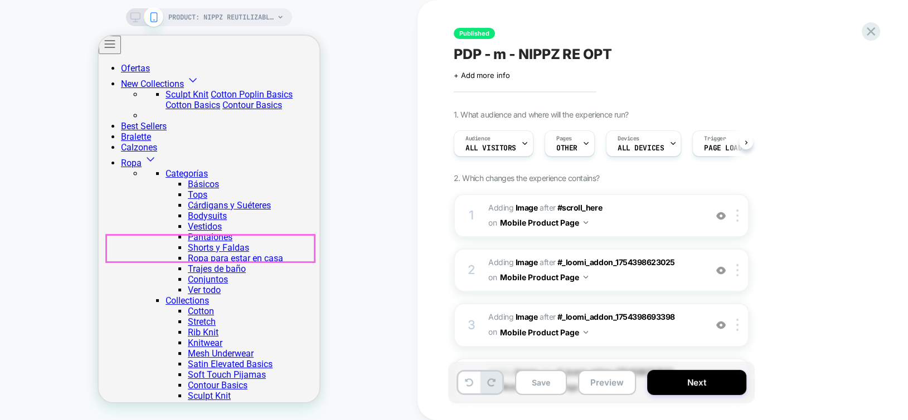
scroll to position [0, 0]
drag, startPoint x: 138, startPoint y: 20, endPoint x: 176, endPoint y: 3, distance: 40.7
click at [138, 20] on icon at bounding box center [135, 17] width 10 height 10
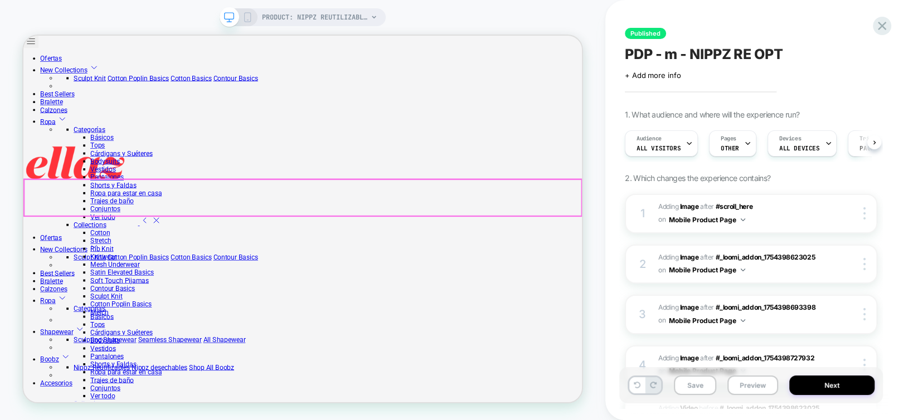
scroll to position [669, 0]
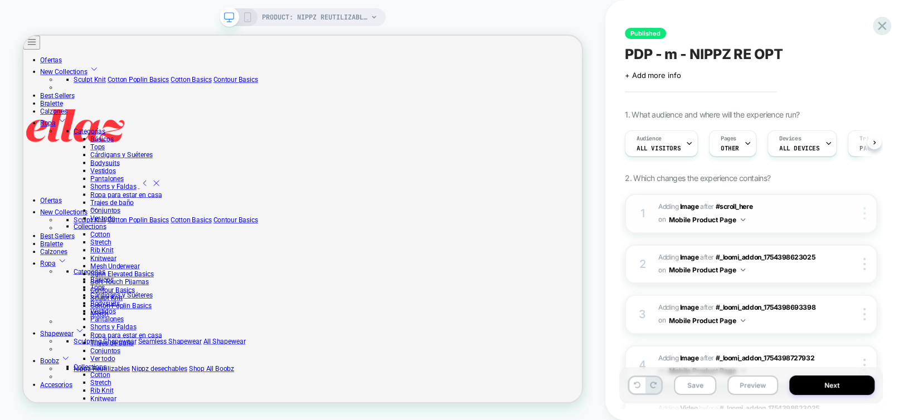
click at [866, 215] on div at bounding box center [866, 213] width 21 height 12
click at [871, 215] on div at bounding box center [866, 213] width 21 height 12
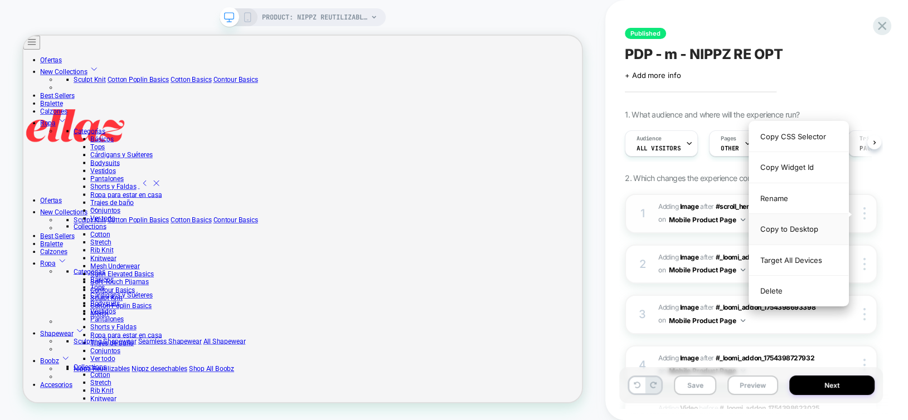
click at [805, 221] on div "Copy to Desktop" at bounding box center [798, 229] width 99 height 31
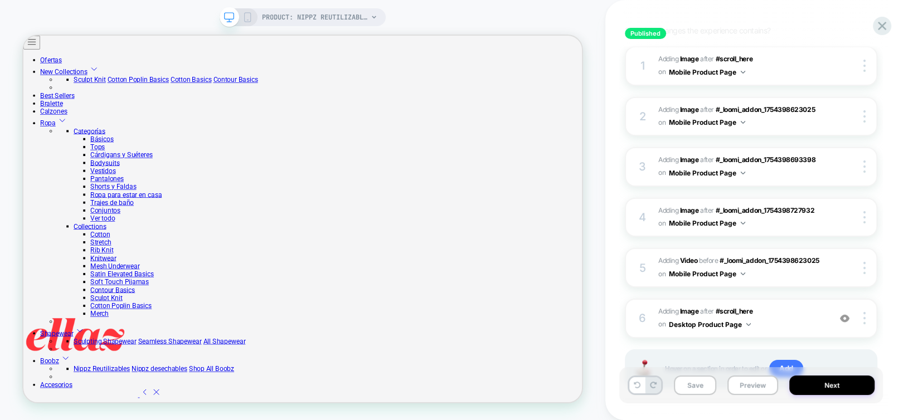
scroll to position [197, 0]
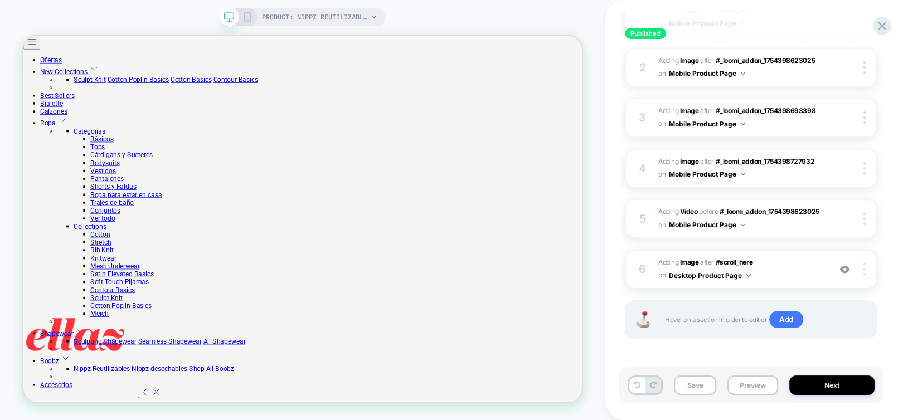
click at [869, 272] on div at bounding box center [866, 269] width 21 height 12
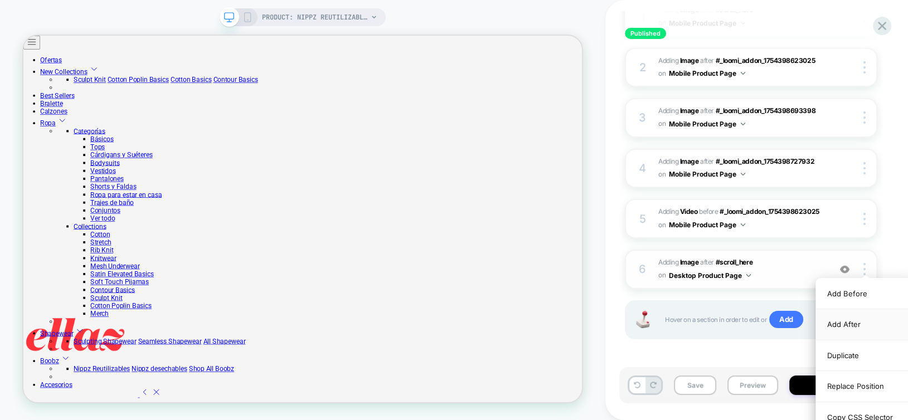
click at [858, 326] on div "Add After" at bounding box center [865, 324] width 99 height 31
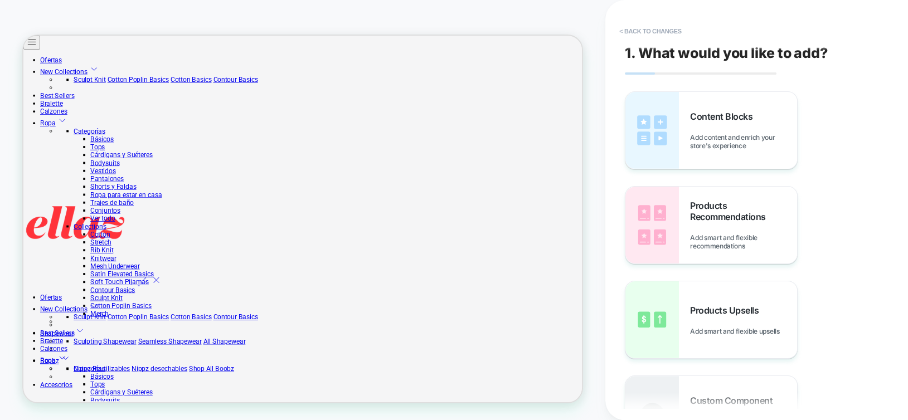
scroll to position [613, 0]
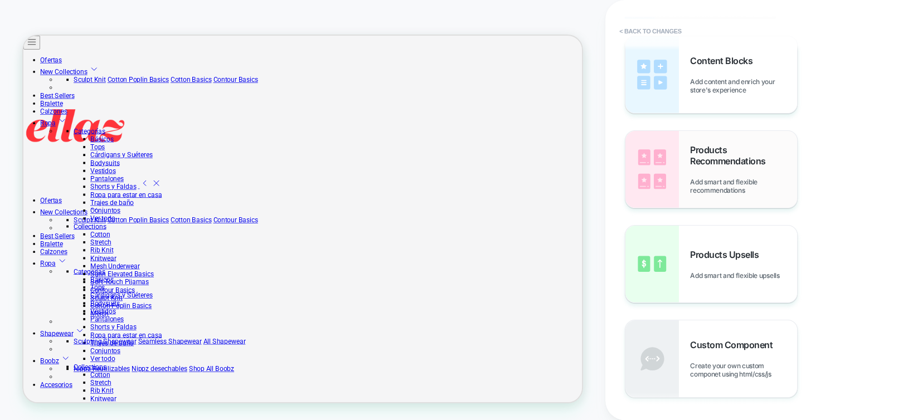
scroll to position [0, 0]
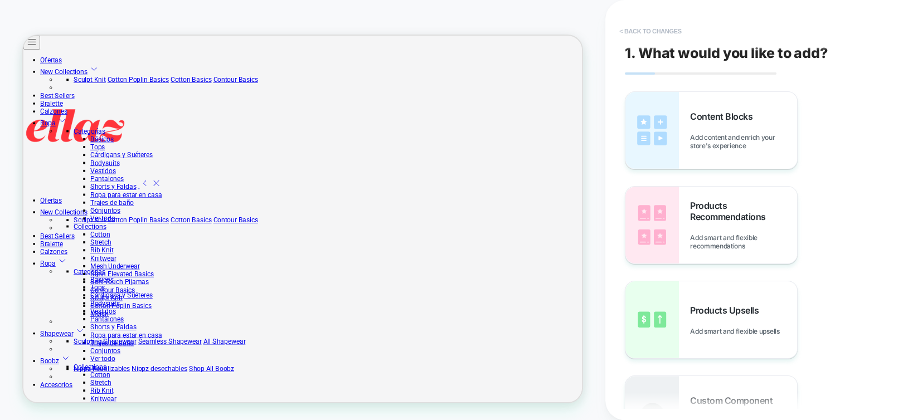
click at [640, 27] on button "< Back to changes" at bounding box center [651, 31] width 74 height 18
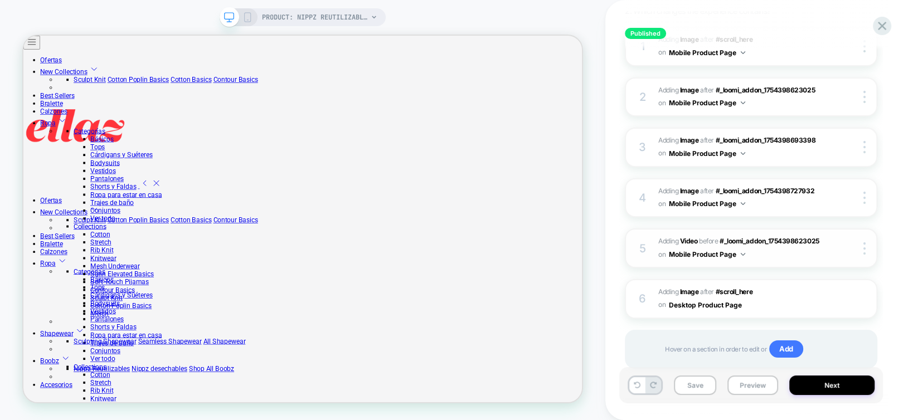
scroll to position [197, 0]
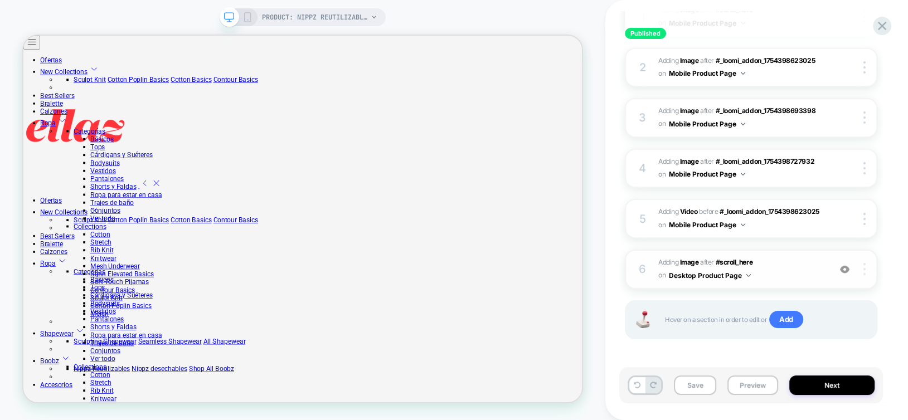
click at [872, 270] on div at bounding box center [866, 269] width 21 height 12
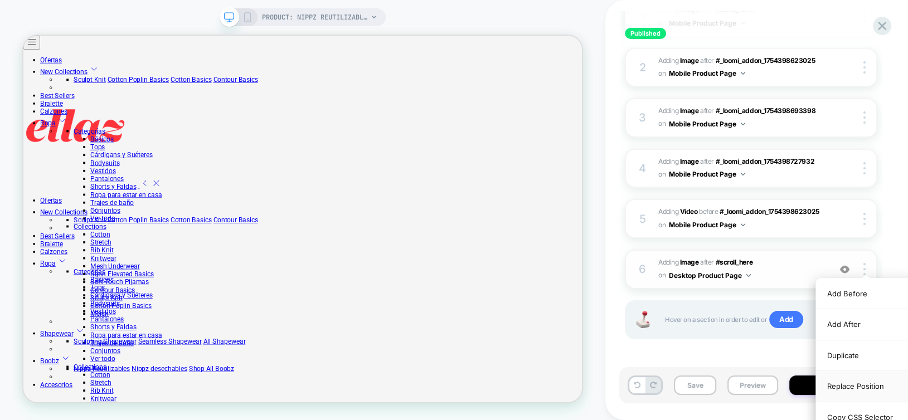
click at [861, 385] on div "Replace Position" at bounding box center [865, 386] width 99 height 31
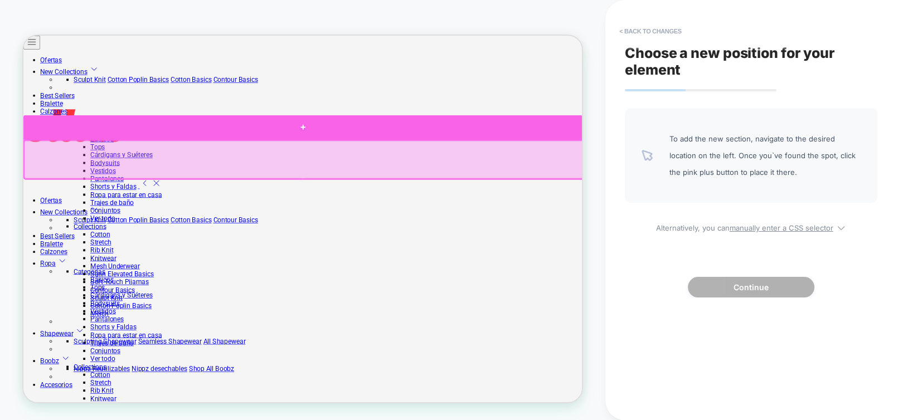
click at [460, 161] on div at bounding box center [395, 158] width 745 height 33
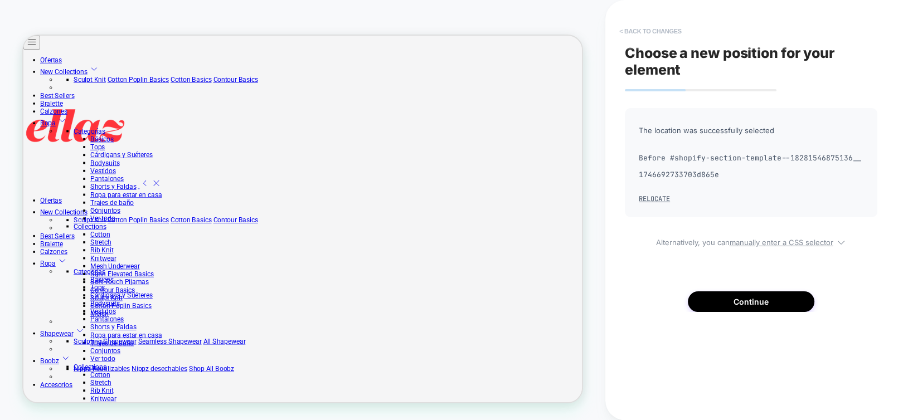
click at [630, 31] on button "< Back to changes" at bounding box center [651, 31] width 74 height 18
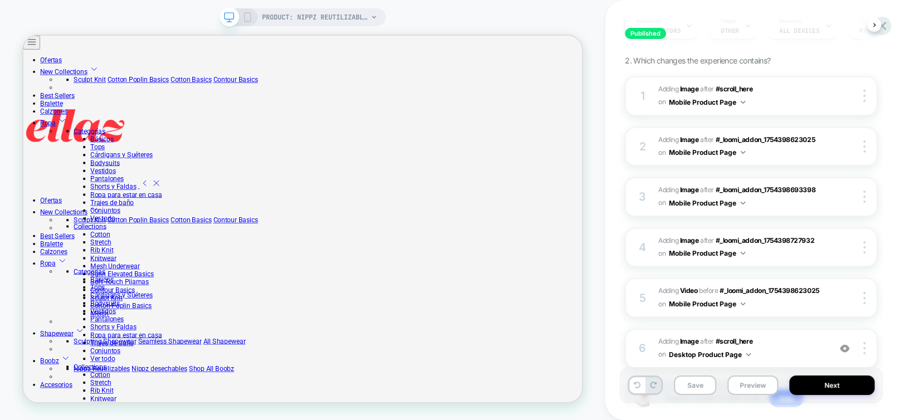
scroll to position [167, 0]
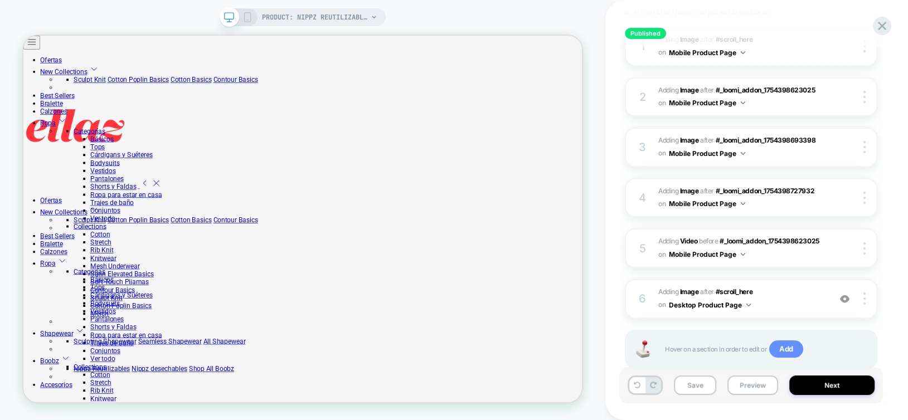
click at [796, 350] on span "Add" at bounding box center [786, 350] width 34 height 18
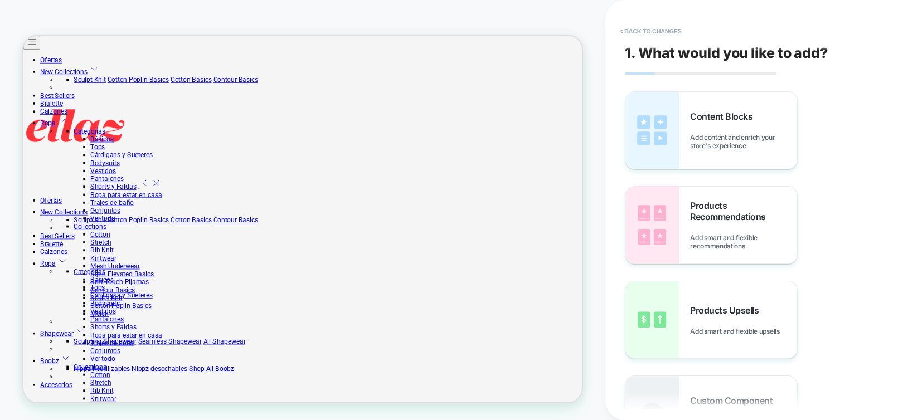
scroll to position [0, 0]
click at [674, 134] on img at bounding box center [653, 130] width 54 height 77
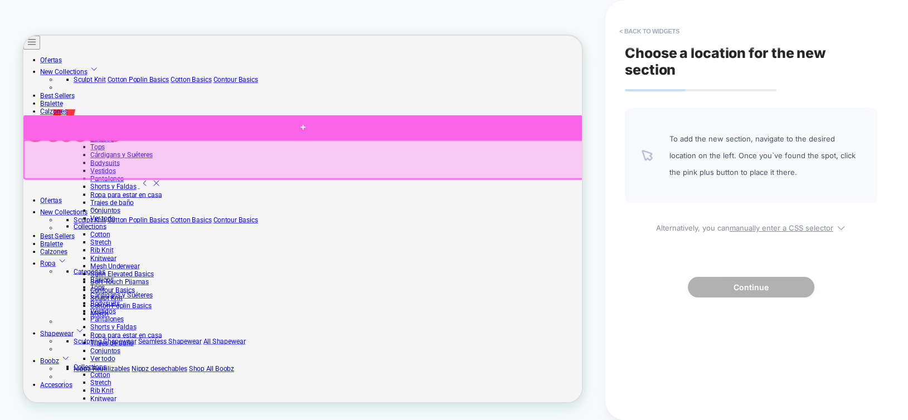
click at [708, 162] on div at bounding box center [395, 158] width 745 height 33
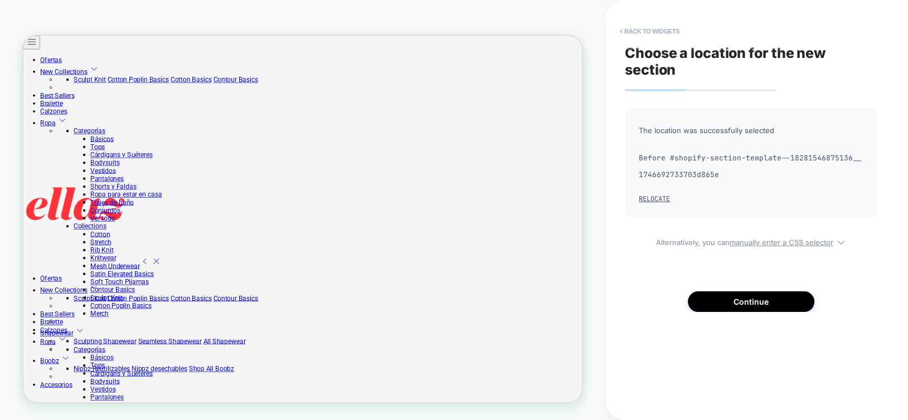
scroll to position [564, 0]
click at [768, 301] on button "Continue" at bounding box center [751, 302] width 127 height 21
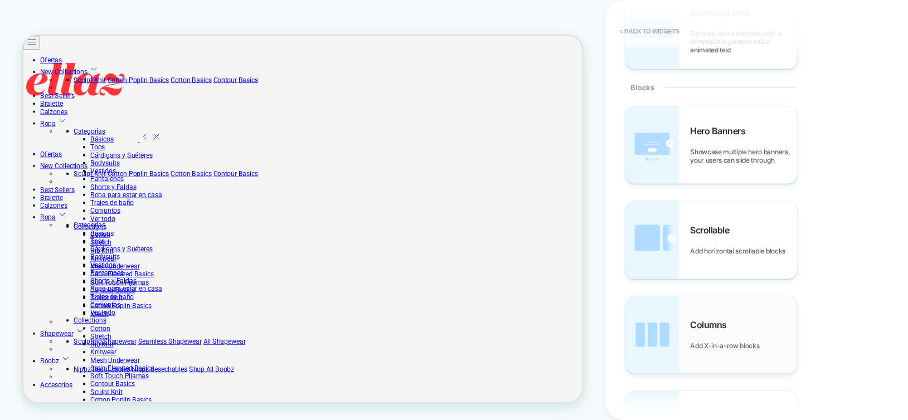
scroll to position [446, 0]
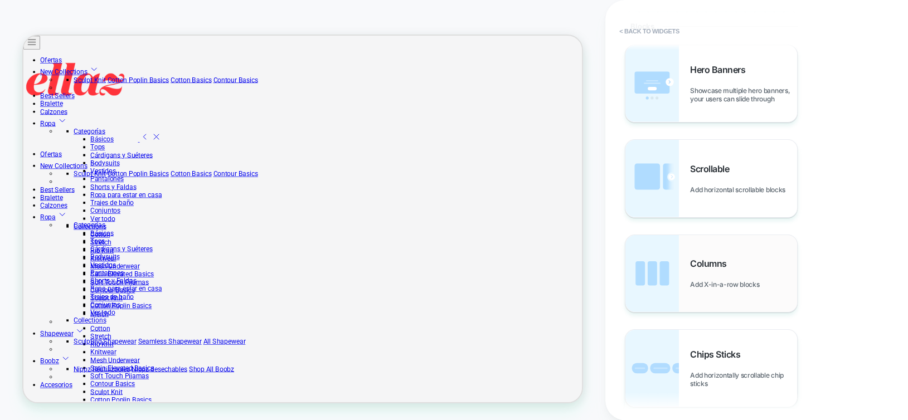
click at [664, 288] on img at bounding box center [653, 273] width 54 height 77
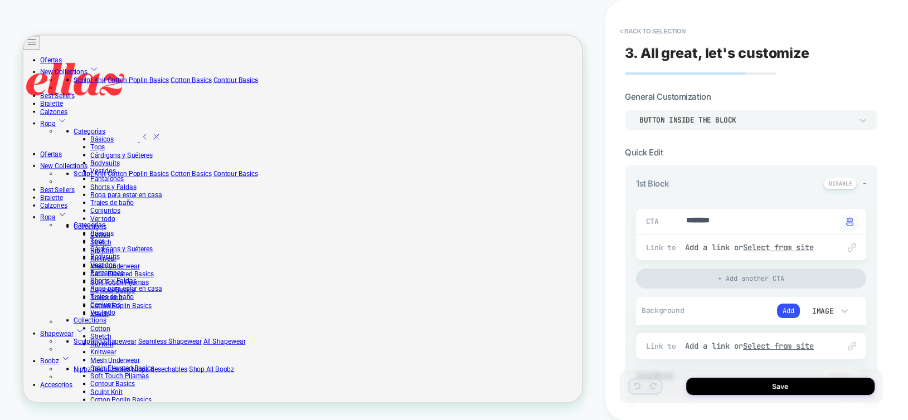
type textarea "*"
click at [732, 220] on textarea "********" at bounding box center [762, 221] width 154 height 13
type textarea "*"
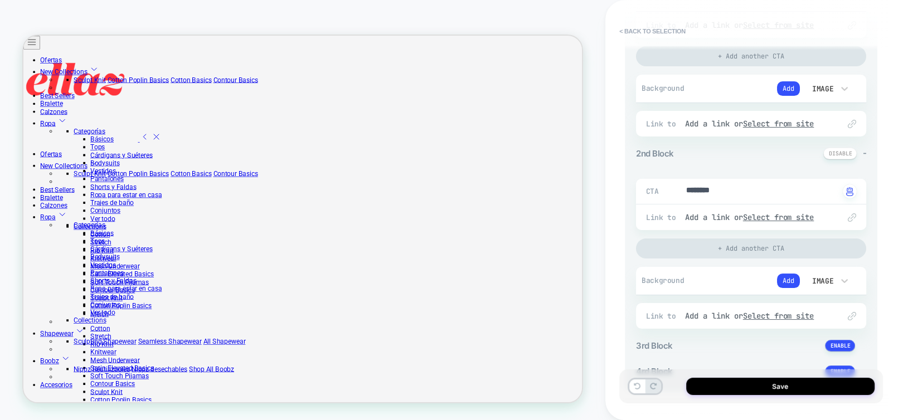
scroll to position [223, 0]
click at [742, 186] on textarea "********" at bounding box center [762, 191] width 154 height 13
type textarea "*"
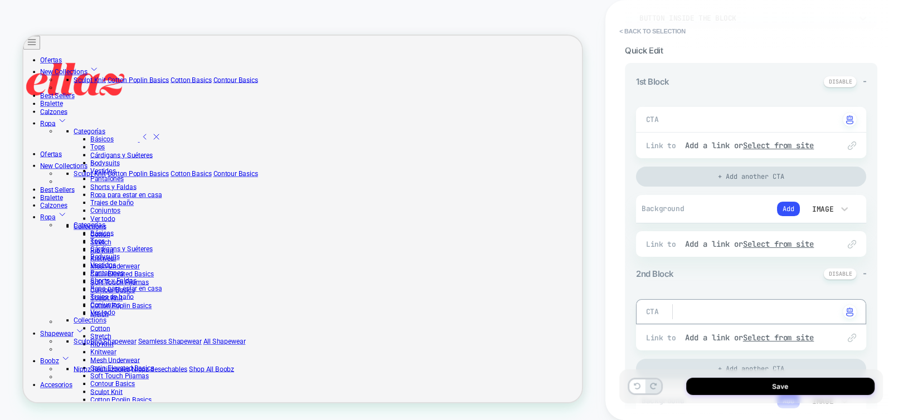
scroll to position [56, 0]
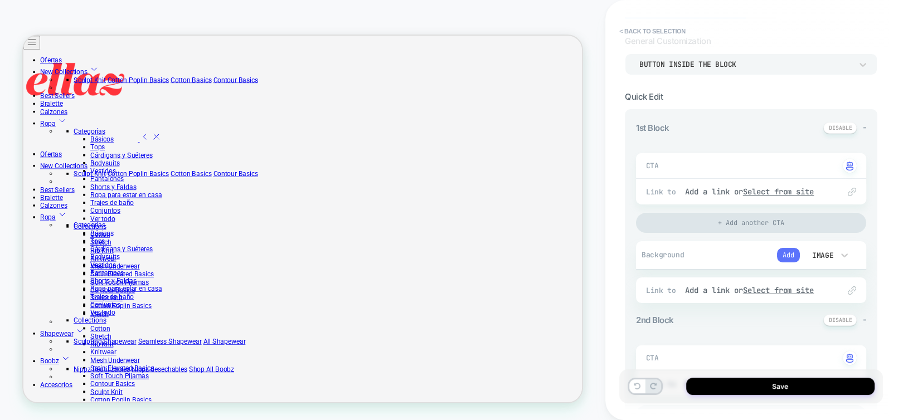
click at [787, 254] on button "Add" at bounding box center [788, 255] width 23 height 14
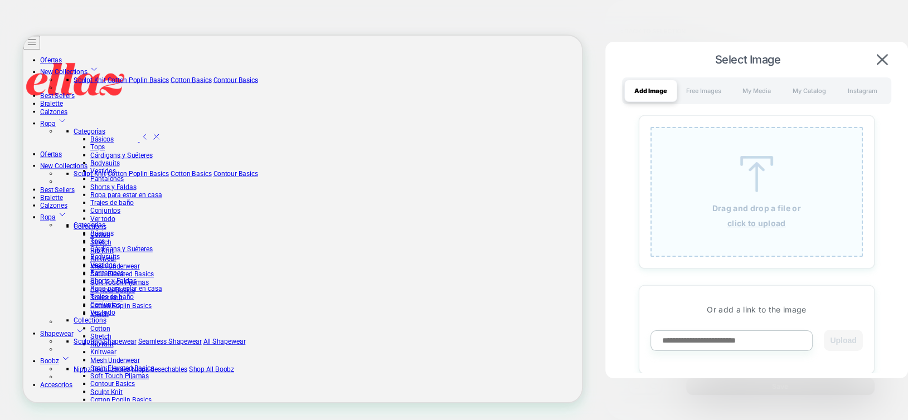
click at [758, 196] on div "Drag and drop a file or click to upload" at bounding box center [757, 192] width 212 height 130
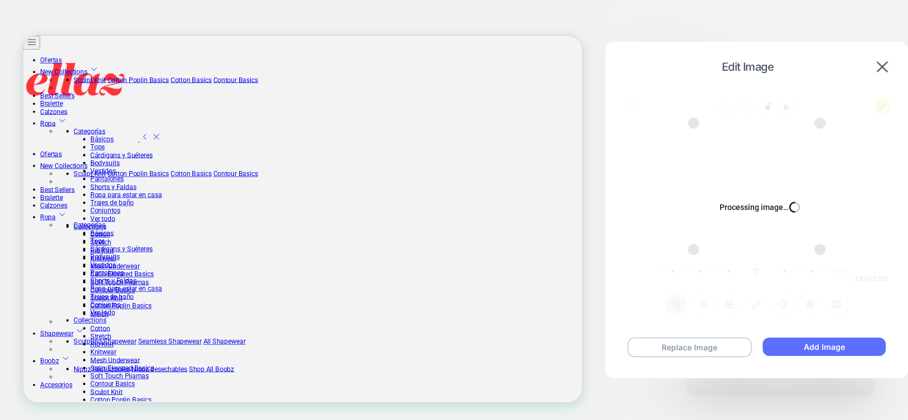
click at [798, 347] on button "Add Image" at bounding box center [824, 347] width 123 height 18
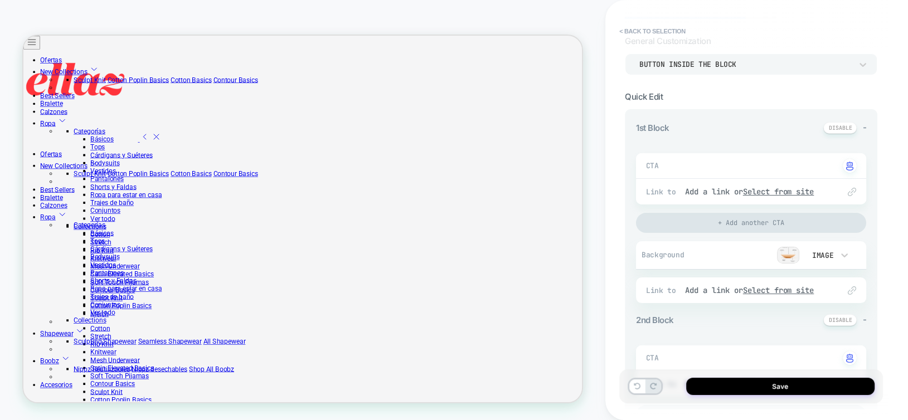
type textarea "*"
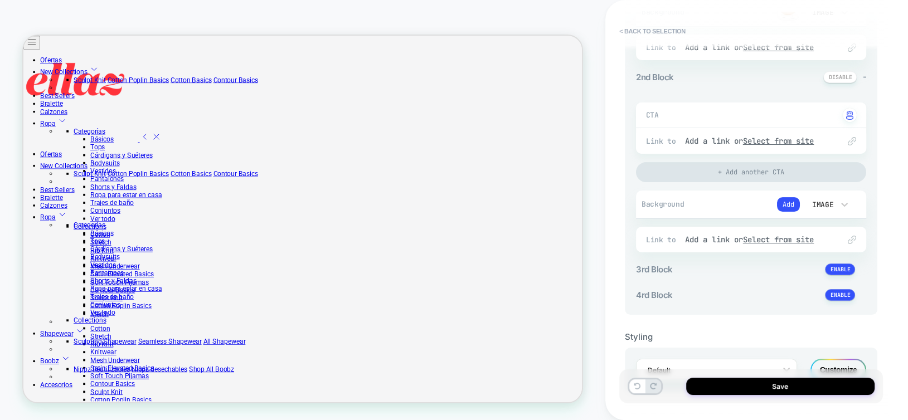
scroll to position [342, 0]
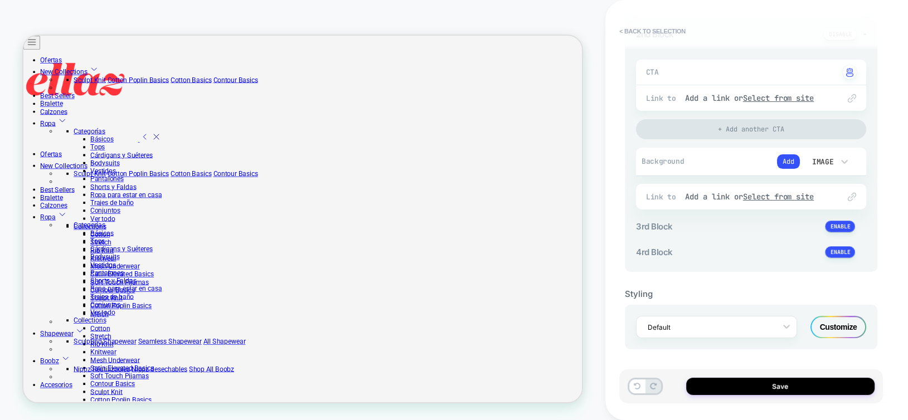
click at [853, 329] on div "Customize" at bounding box center [839, 327] width 56 height 22
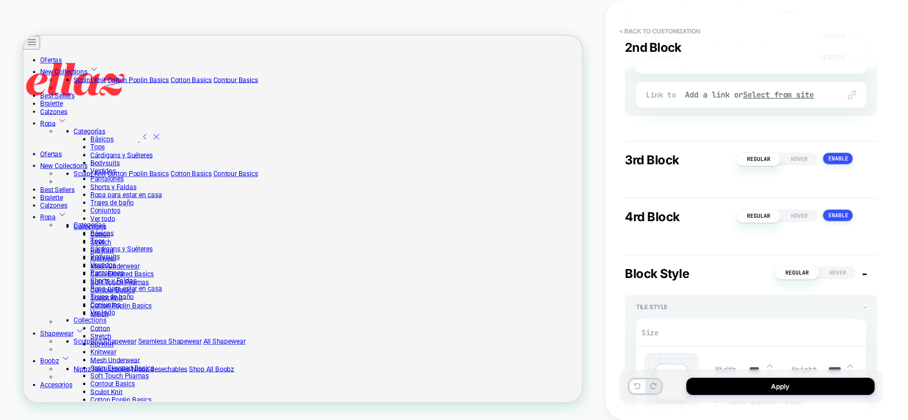
scroll to position [1227, 0]
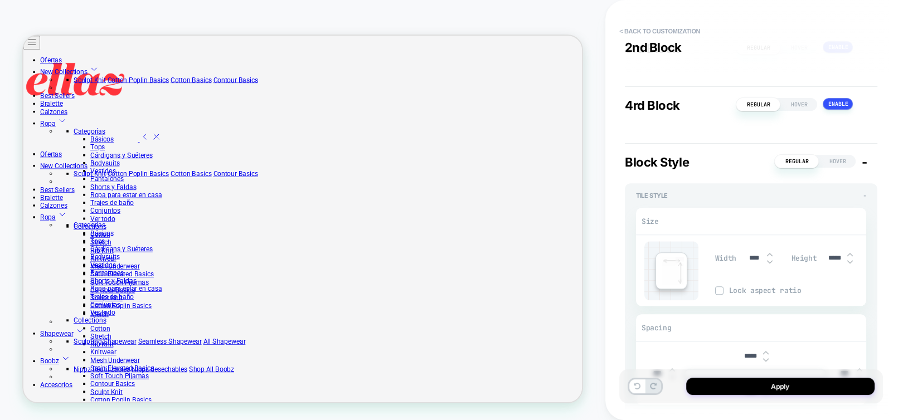
click at [745, 255] on input "****" at bounding box center [754, 258] width 25 height 8
click at [745, 255] on input "***" at bounding box center [754, 258] width 25 height 9
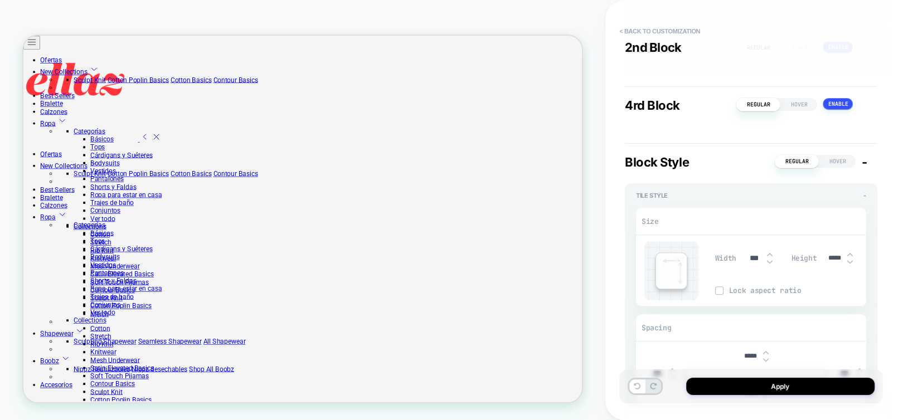
click at [745, 255] on input "***" at bounding box center [754, 258] width 25 height 9
type input "****"
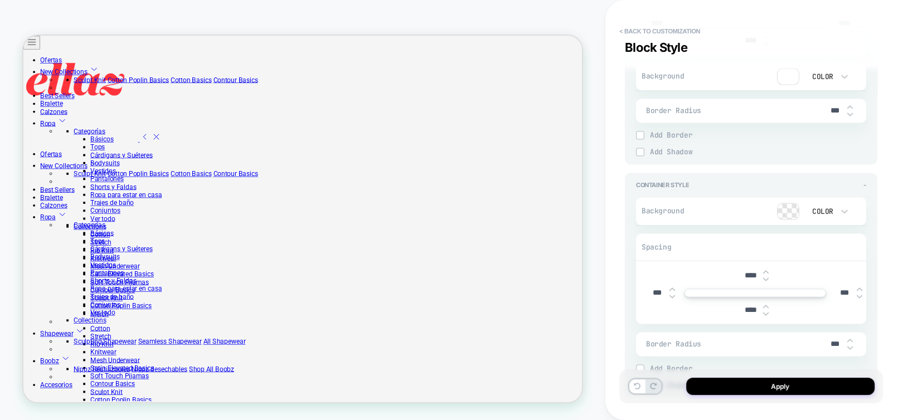
scroll to position [2032, 0]
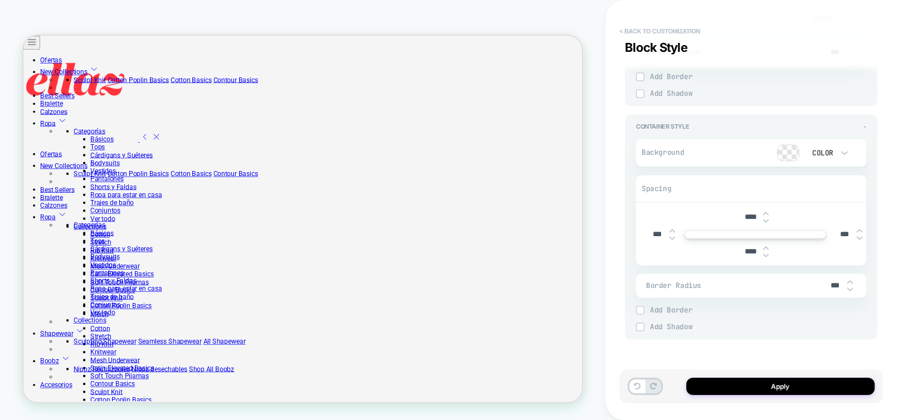
click at [696, 34] on button "< Back to customization" at bounding box center [660, 31] width 92 height 18
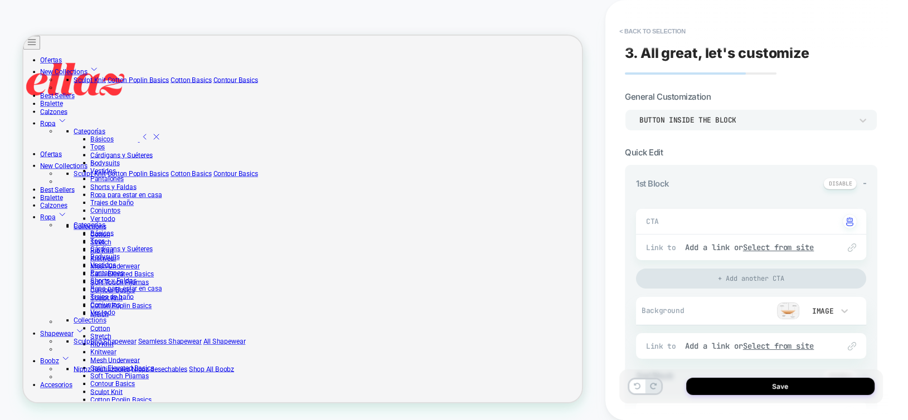
type textarea "*"
click at [675, 29] on button "< Back to selection" at bounding box center [653, 31] width 78 height 18
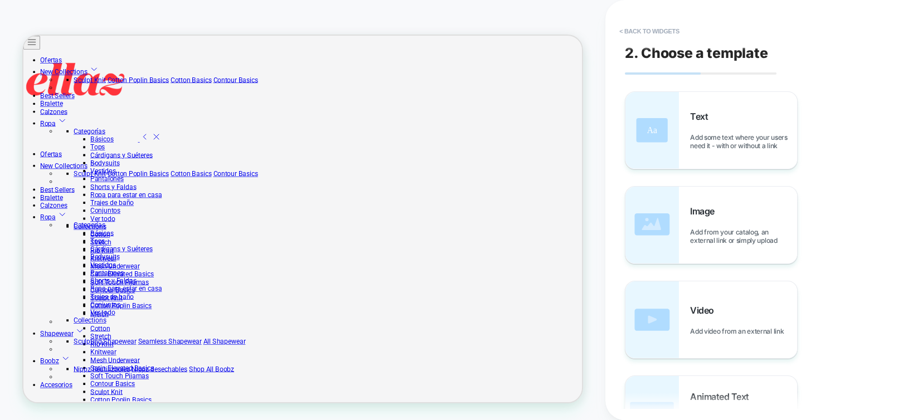
click at [675, 29] on button "< Back to widgets" at bounding box center [649, 31] width 71 height 18
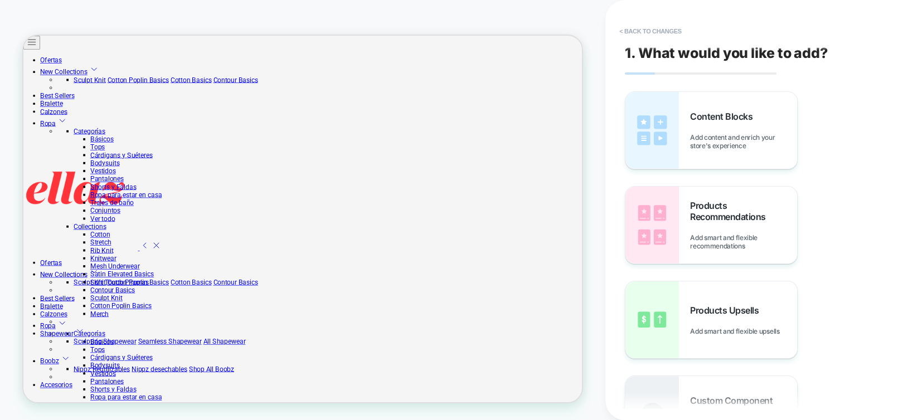
scroll to position [563, 0]
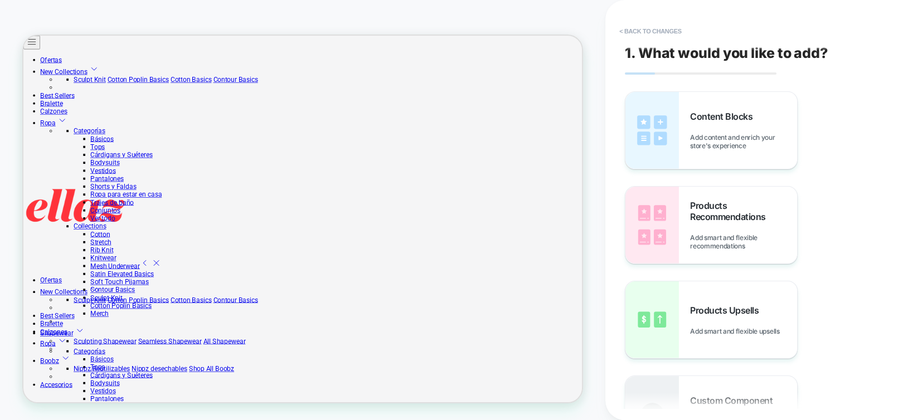
click at [675, 29] on button "< Back to changes" at bounding box center [651, 31] width 74 height 18
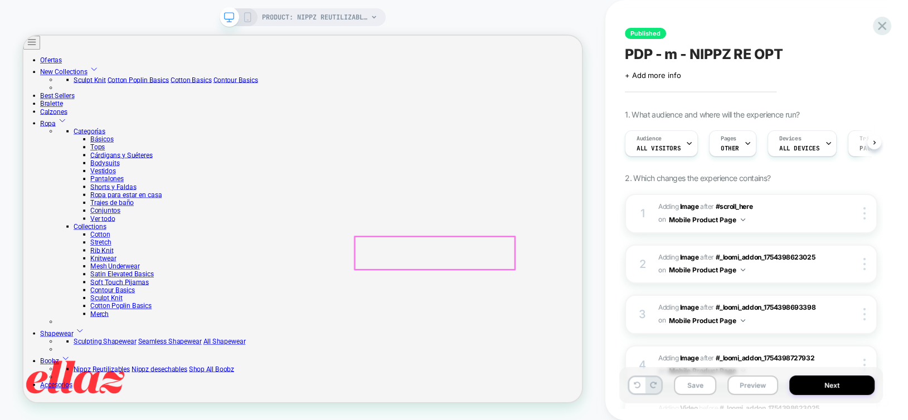
scroll to position [395, 0]
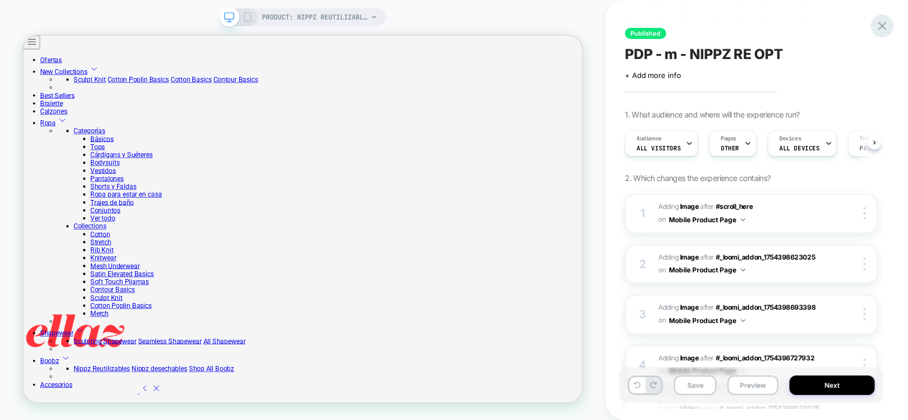
click at [879, 25] on icon at bounding box center [882, 25] width 15 height 15
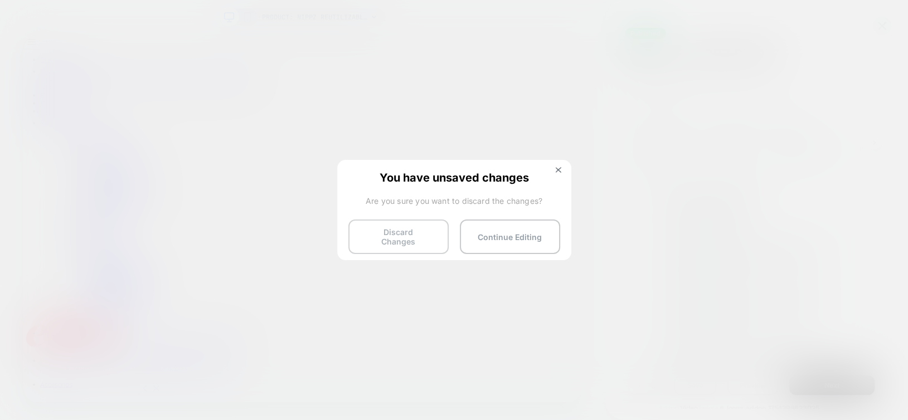
click at [390, 234] on button "Discard Changes" at bounding box center [398, 237] width 100 height 35
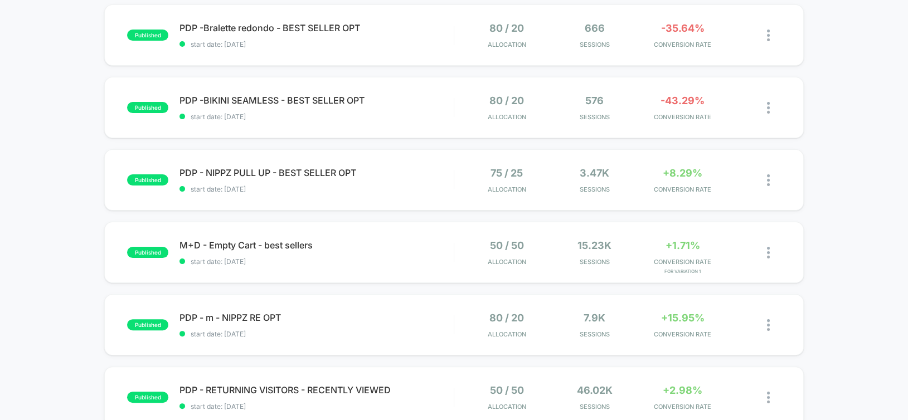
scroll to position [390, 0]
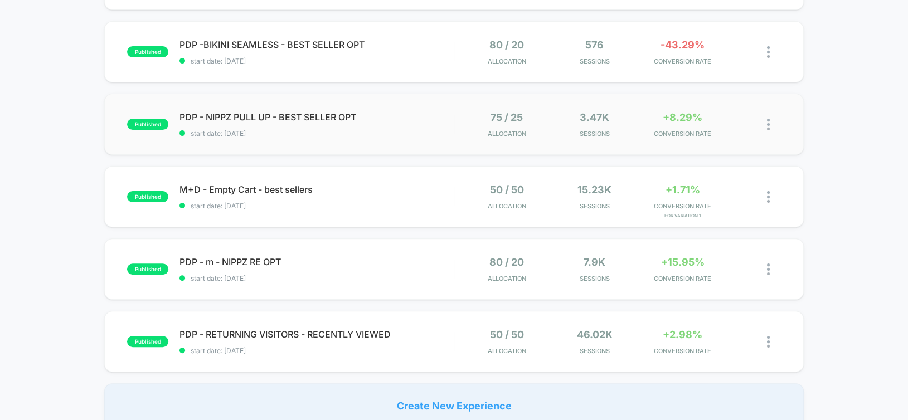
click at [782, 130] on div "published PDP - NIPPZ PULL UP - BEST SELLER OPT start date: [DATE] 75 / 25 Allo…" at bounding box center [453, 124] width 699 height 61
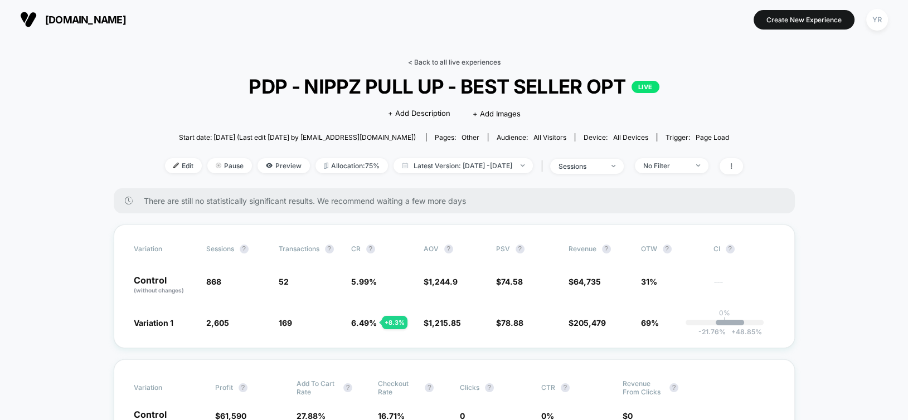
click at [482, 65] on link "< Back to all live experiences" at bounding box center [454, 62] width 93 height 8
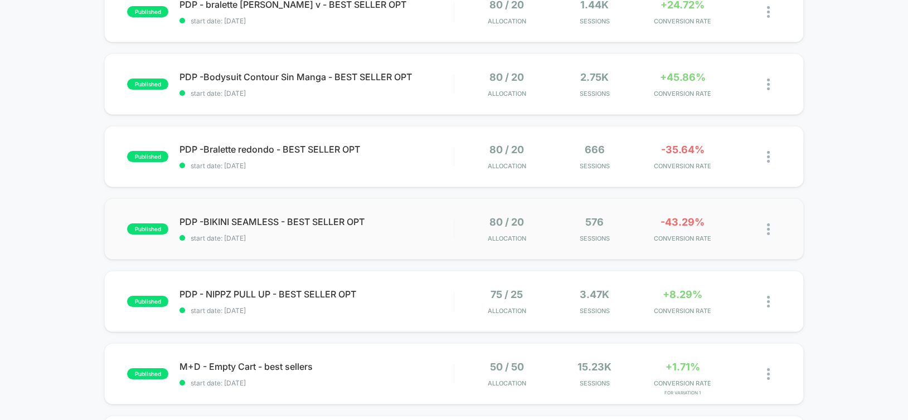
scroll to position [223, 0]
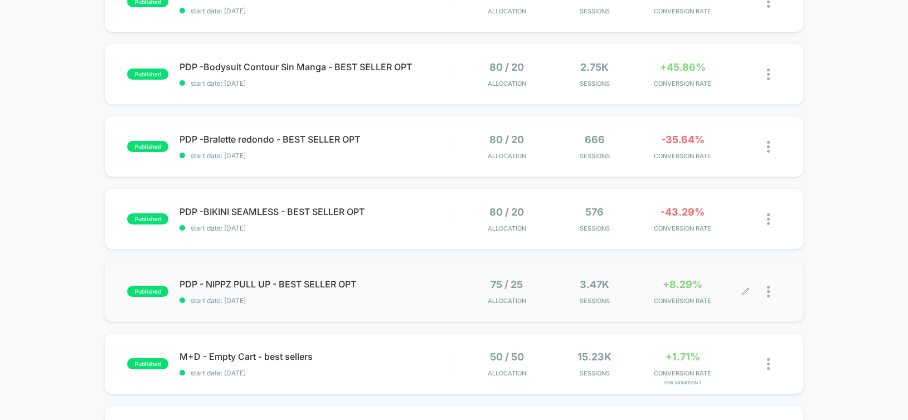
click at [770, 294] on div at bounding box center [774, 292] width 14 height 26
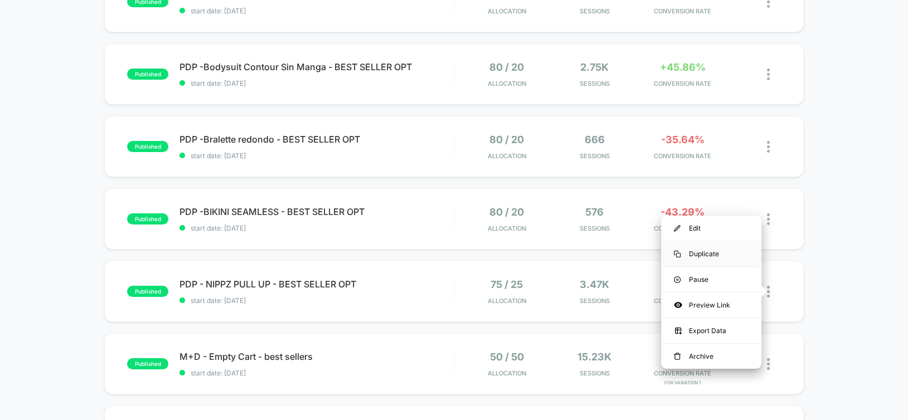
click at [699, 245] on div "Duplicate" at bounding box center [711, 253] width 100 height 25
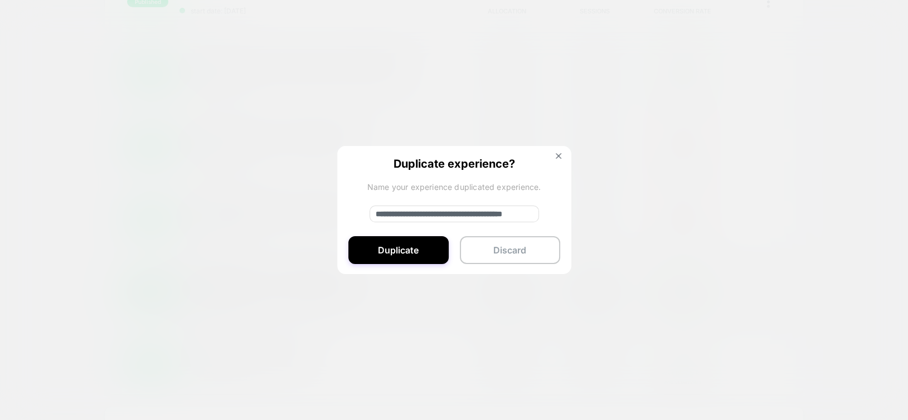
click at [405, 217] on input "**********" at bounding box center [455, 214] width 170 height 17
click at [397, 215] on input "**********" at bounding box center [455, 214] width 170 height 17
click at [391, 215] on input "**********" at bounding box center [455, 214] width 170 height 17
type input "**********"
click at [417, 257] on button "Duplicate" at bounding box center [398, 250] width 100 height 28
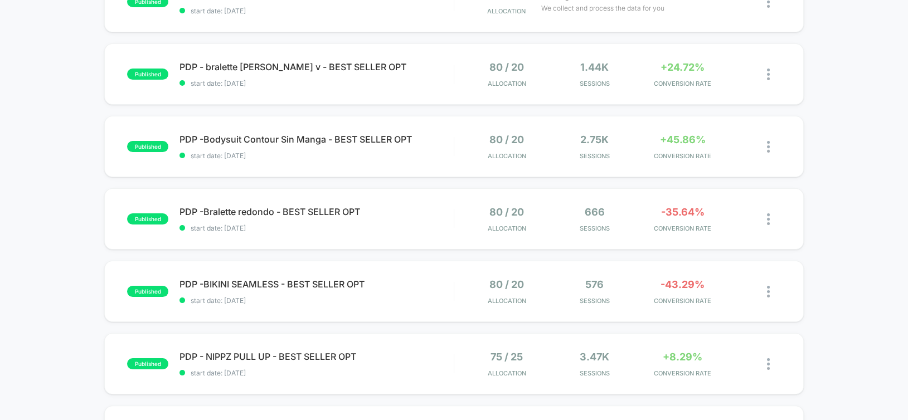
scroll to position [0, 0]
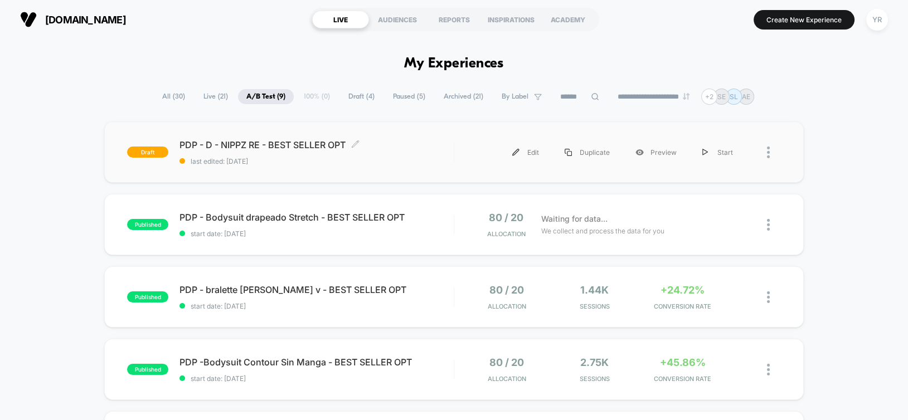
click at [393, 161] on span "last edited: [DATE]" at bounding box center [317, 161] width 274 height 8
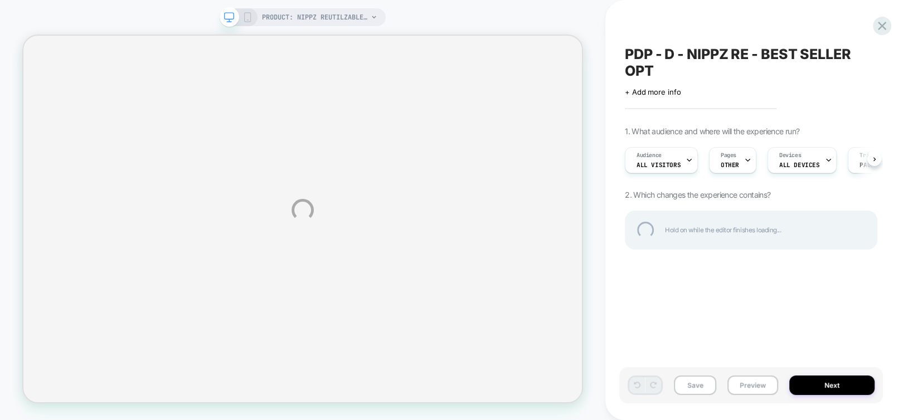
click at [744, 161] on div "PRODUCT: Nippz Reutilzables Pull-Up PRODUCT: Nippz Reutilzables Pull-Up PDP - D…" at bounding box center [454, 210] width 908 height 420
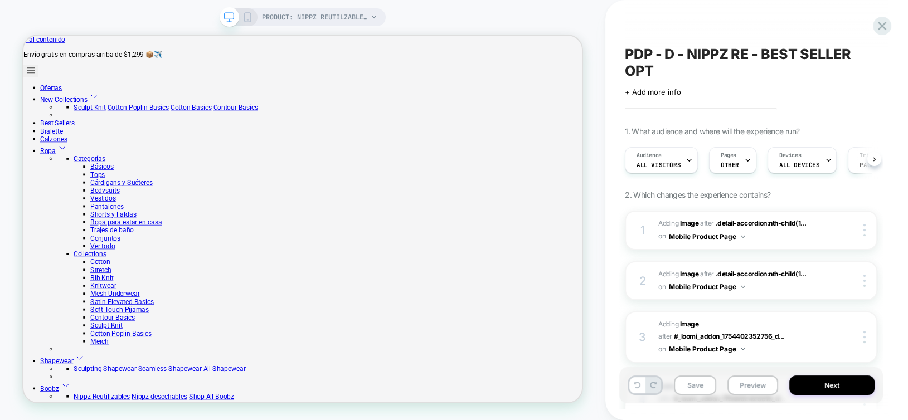
click at [746, 161] on icon at bounding box center [748, 160] width 4 height 2
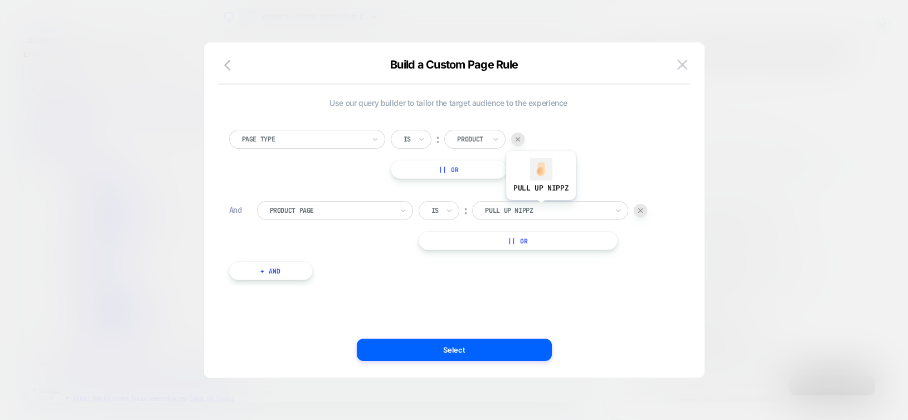
click at [540, 209] on div at bounding box center [546, 211] width 123 height 10
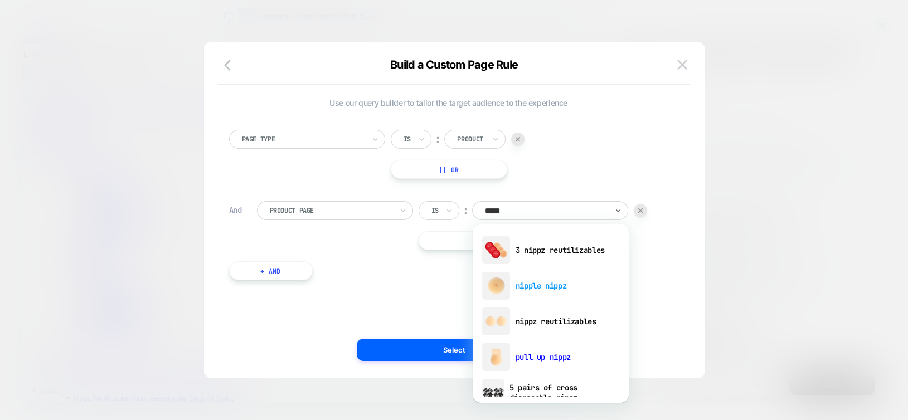
type input "*****"
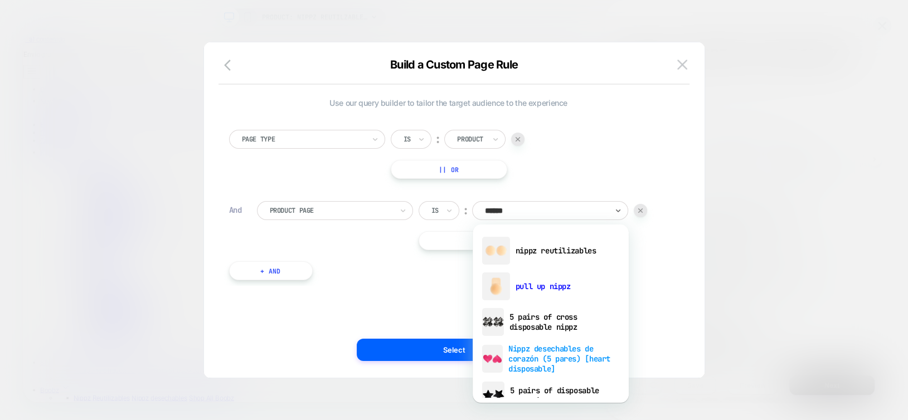
scroll to position [17, 0]
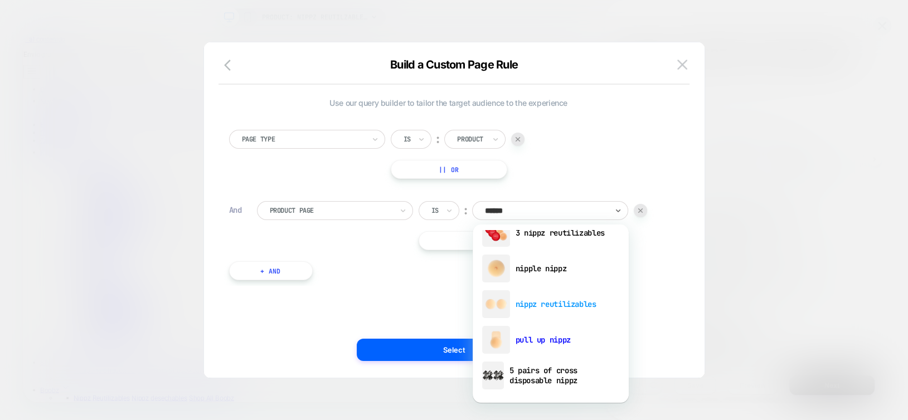
click at [540, 303] on div "nippz reutilizables" at bounding box center [550, 305] width 145 height 36
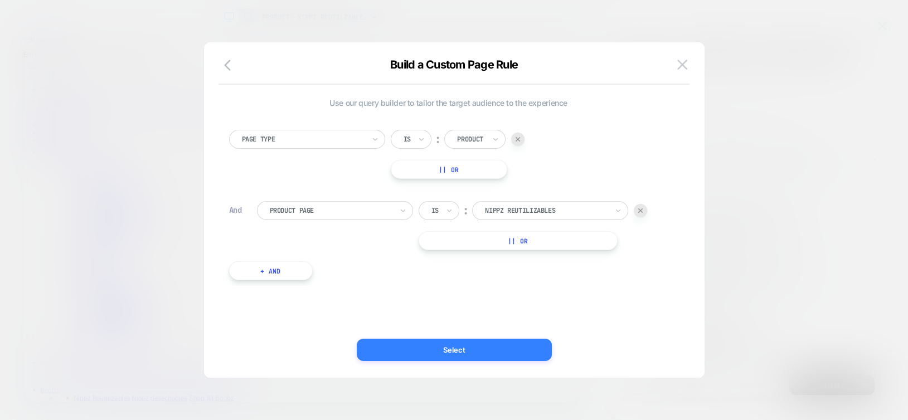
click at [522, 357] on button "Select" at bounding box center [454, 350] width 195 height 22
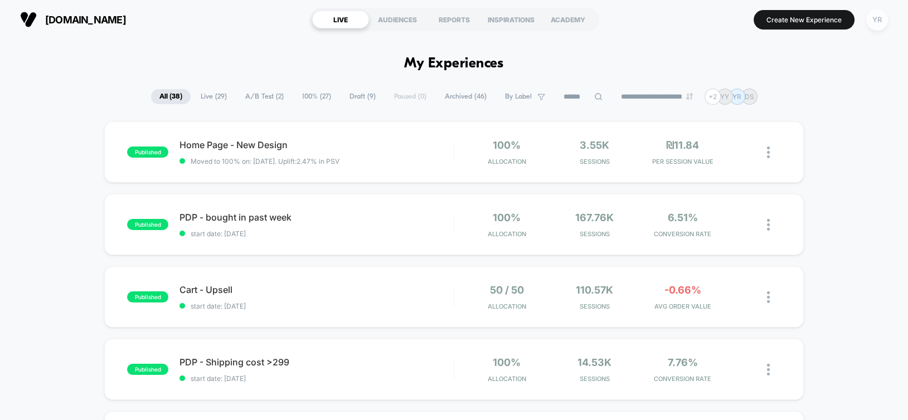
click at [880, 18] on div "YR" at bounding box center [877, 20] width 22 height 22
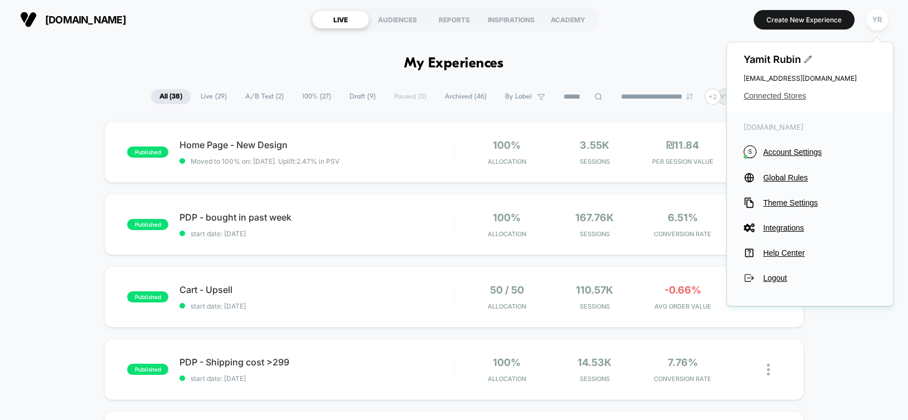
click at [781, 94] on span "Connected Stores" at bounding box center [810, 95] width 133 height 9
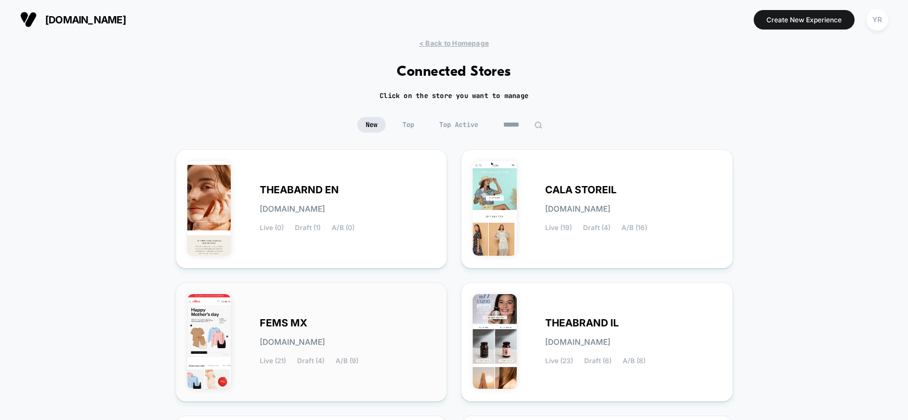
scroll to position [56, 0]
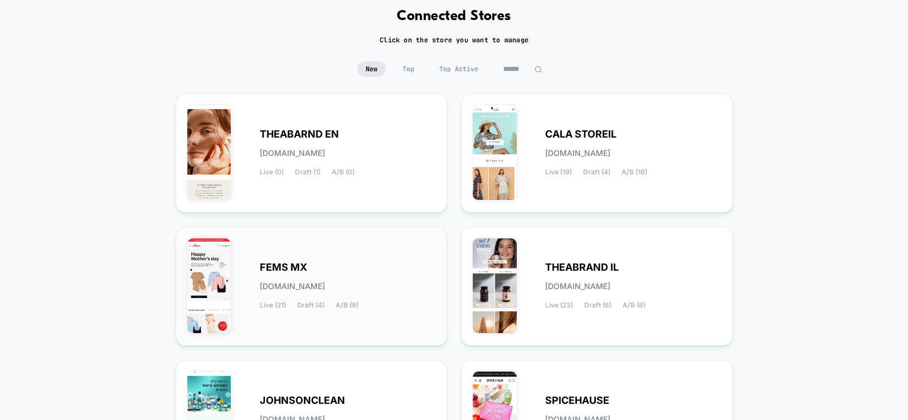
click at [270, 278] on div "FEMS MX [DOMAIN_NAME] Live (21) Draft (4) A/B (9)" at bounding box center [348, 287] width 176 height 46
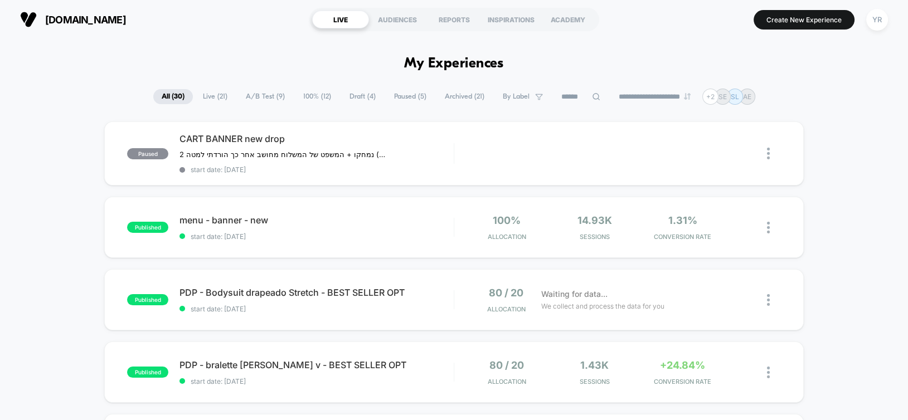
click at [269, 90] on span "A/B Test ( 9 )" at bounding box center [266, 96] width 56 height 15
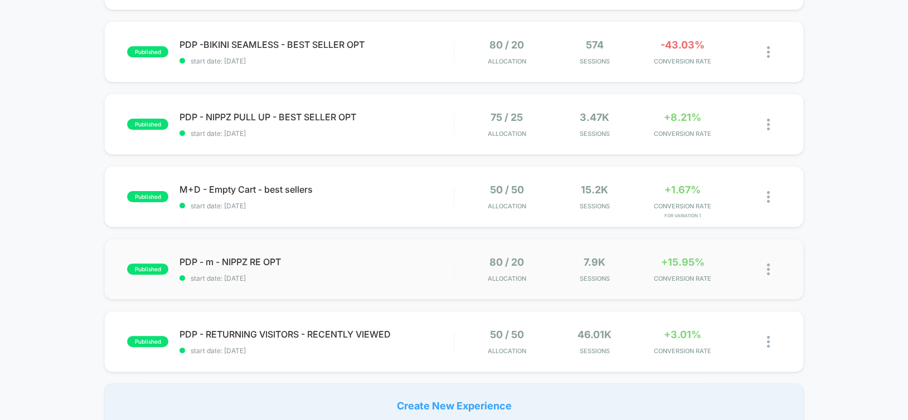
scroll to position [446, 0]
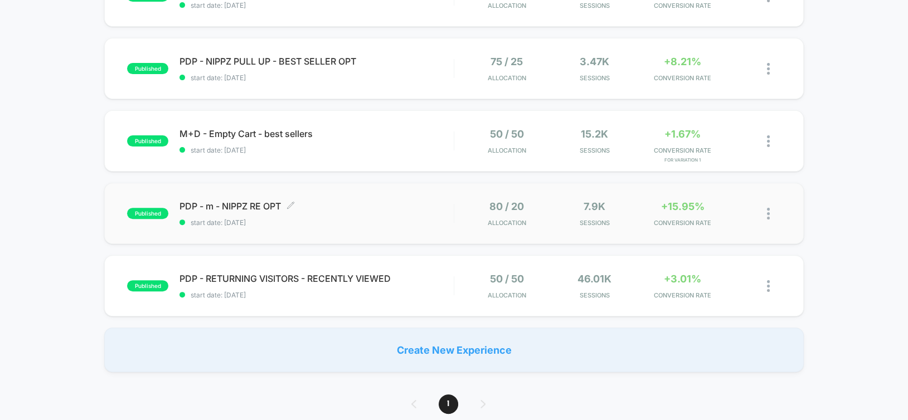
click at [440, 215] on div "PDP - m - NIPPZ RE OPT Click to edit experience details Click to edit experienc…" at bounding box center [317, 214] width 274 height 26
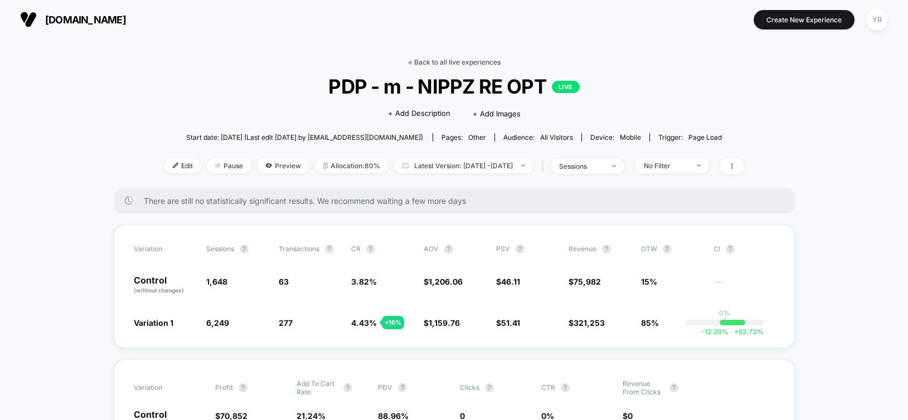
click at [435, 61] on link "< Back to all live experiences" at bounding box center [454, 62] width 93 height 8
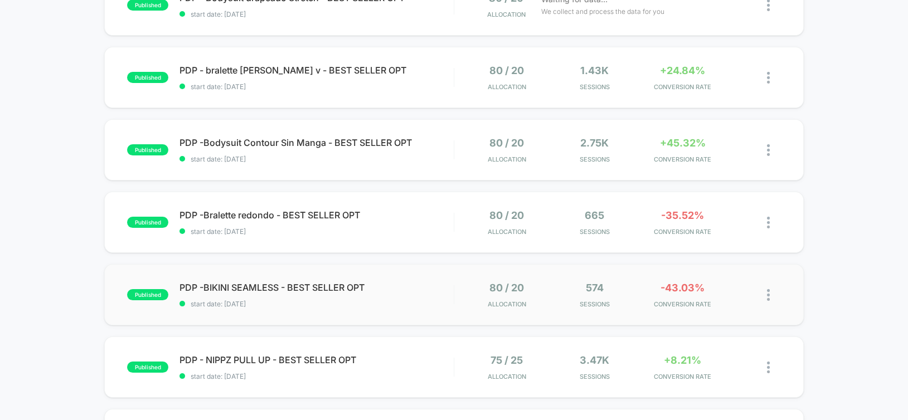
scroll to position [167, 0]
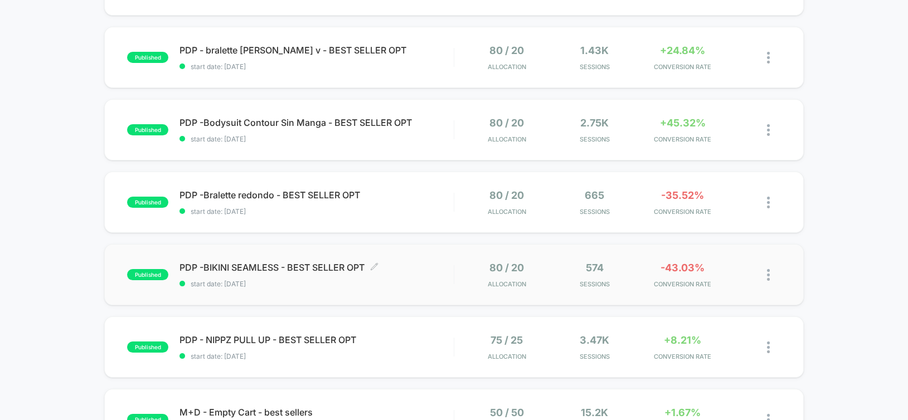
click at [419, 280] on span "start date: [DATE]" at bounding box center [317, 284] width 274 height 8
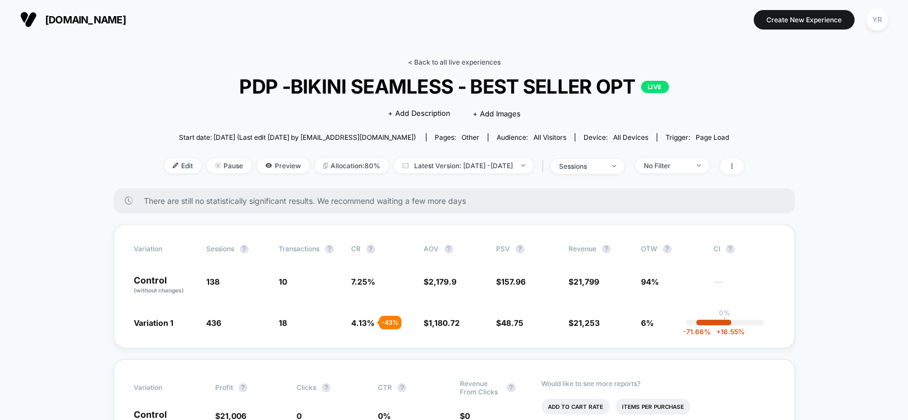
click at [455, 60] on link "< Back to all live experiences" at bounding box center [454, 62] width 93 height 8
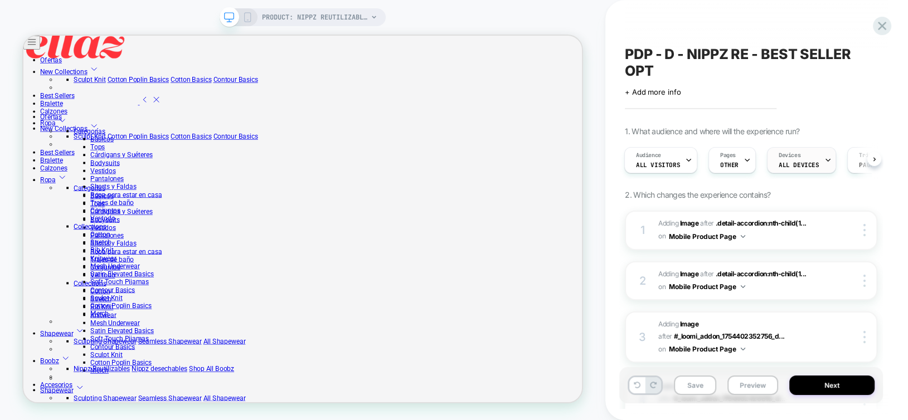
click at [797, 160] on div "Devices ALL DEVICES" at bounding box center [799, 160] width 62 height 25
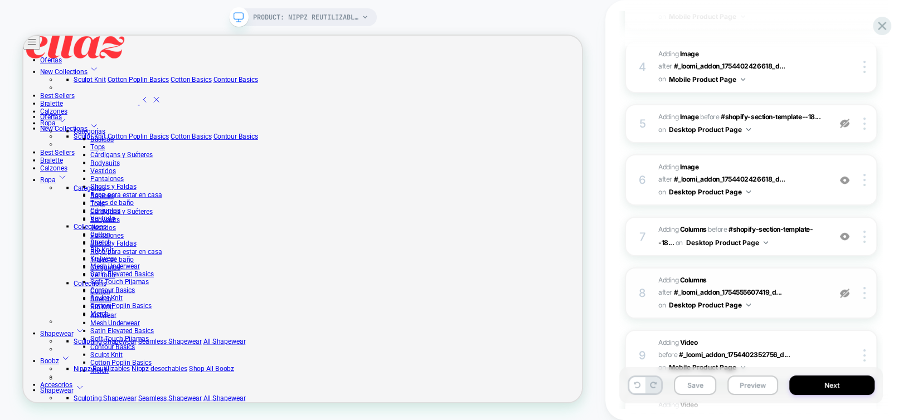
scroll to position [335, 0]
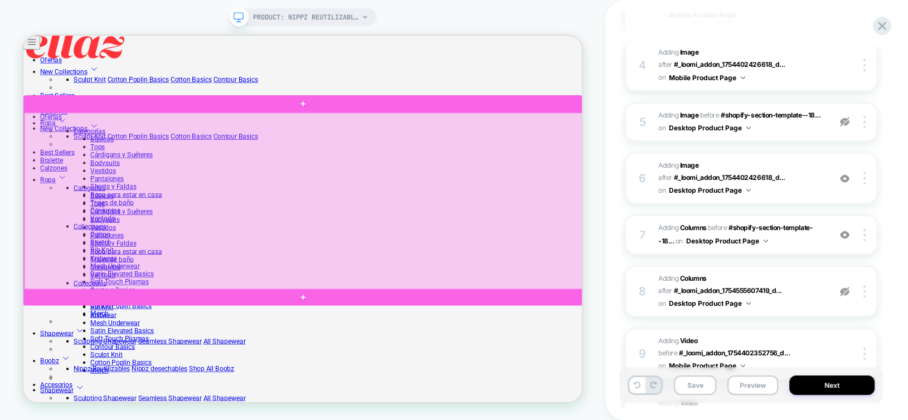
click at [703, 335] on div at bounding box center [397, 256] width 745 height 237
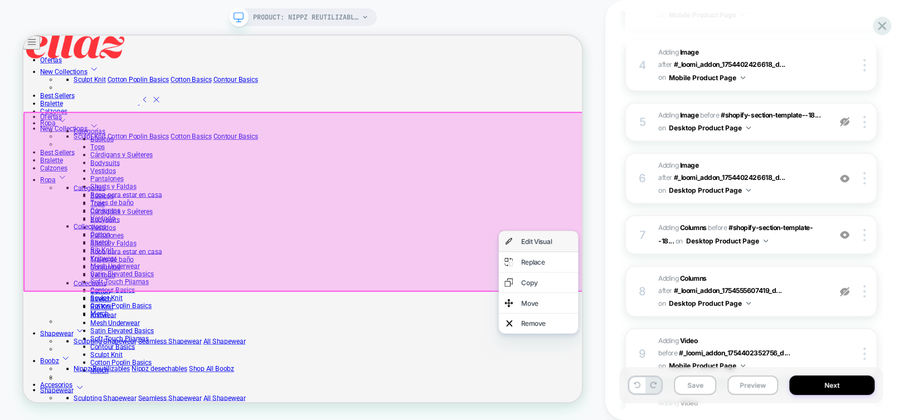
click at [692, 304] on div "Edit Visual" at bounding box center [721, 309] width 68 height 11
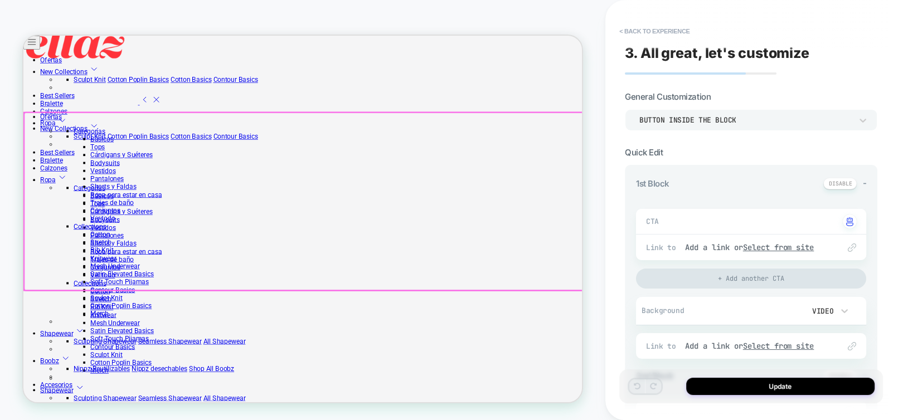
type textarea "*"
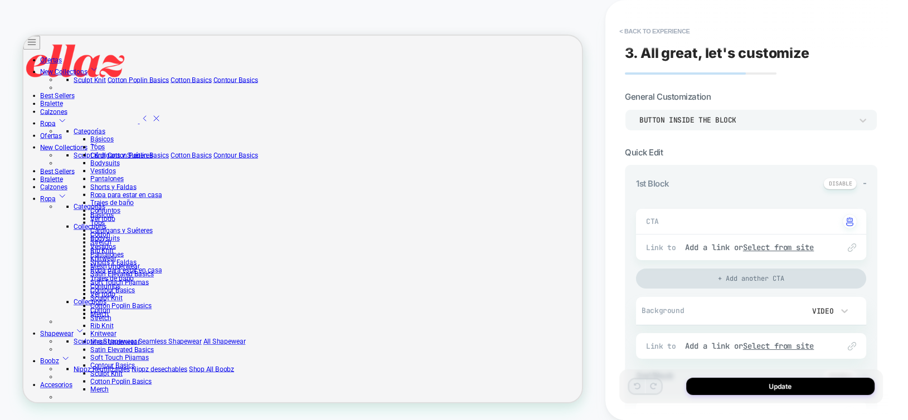
scroll to position [112, 0]
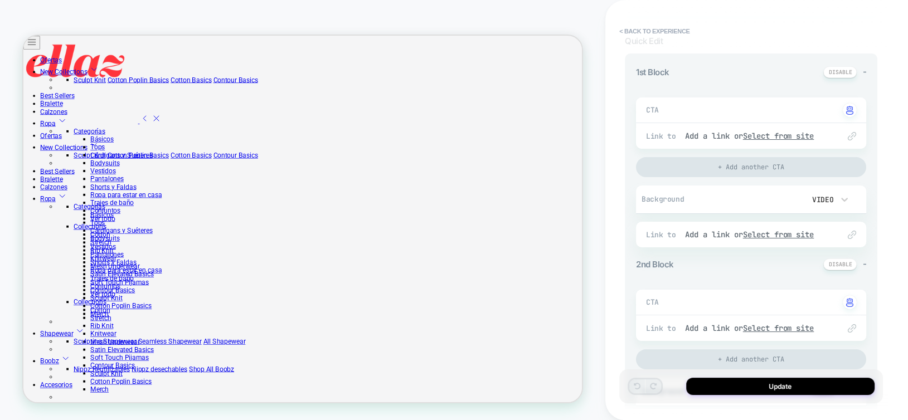
click at [783, 206] on video at bounding box center [786, 200] width 25 height 20
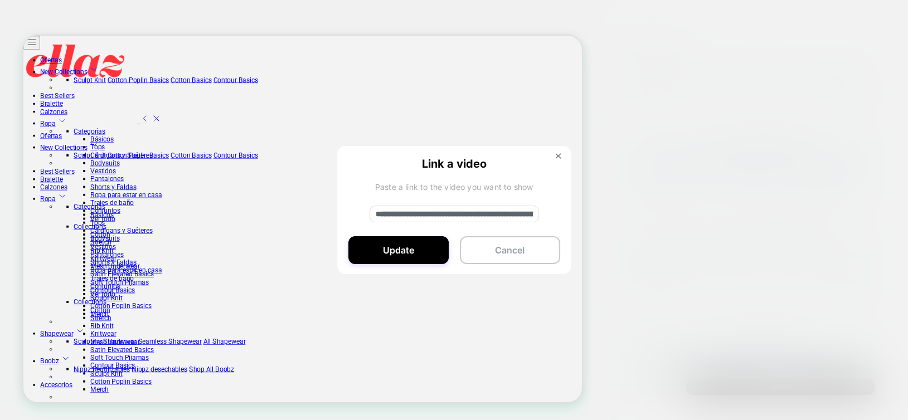
click at [430, 221] on input "**********" at bounding box center [455, 214] width 170 height 17
paste input
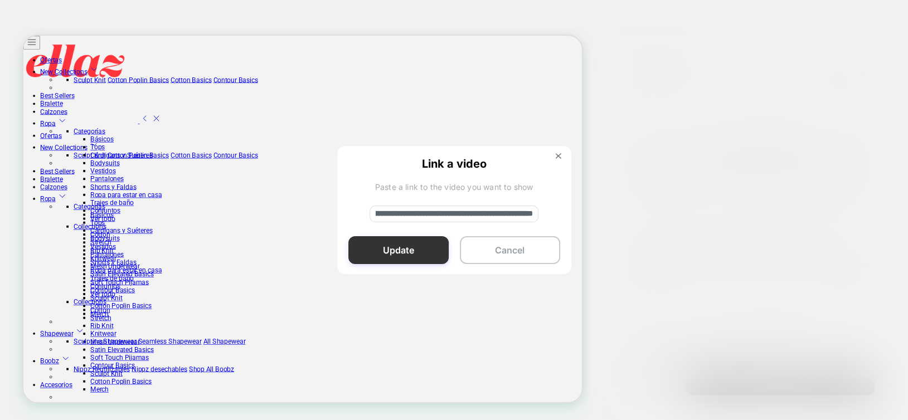
type input "**********"
drag, startPoint x: 432, startPoint y: 254, endPoint x: 545, endPoint y: 292, distance: 118.8
click at [432, 254] on button "Update" at bounding box center [398, 250] width 100 height 28
type textarea "*"
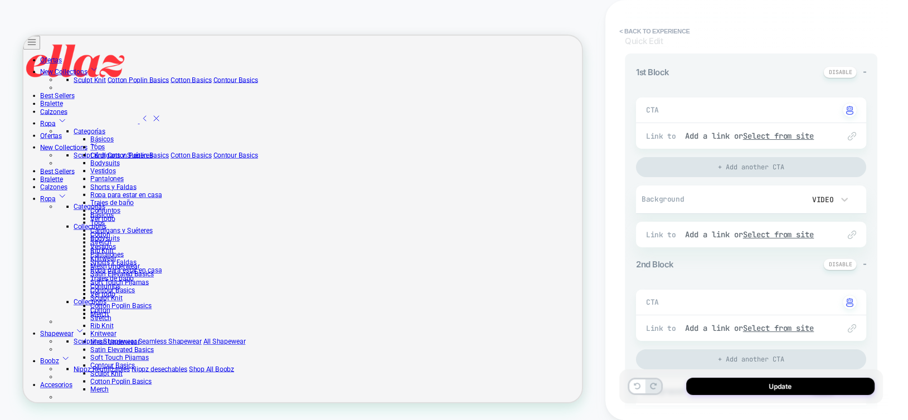
click at [786, 197] on video at bounding box center [786, 200] width 25 height 20
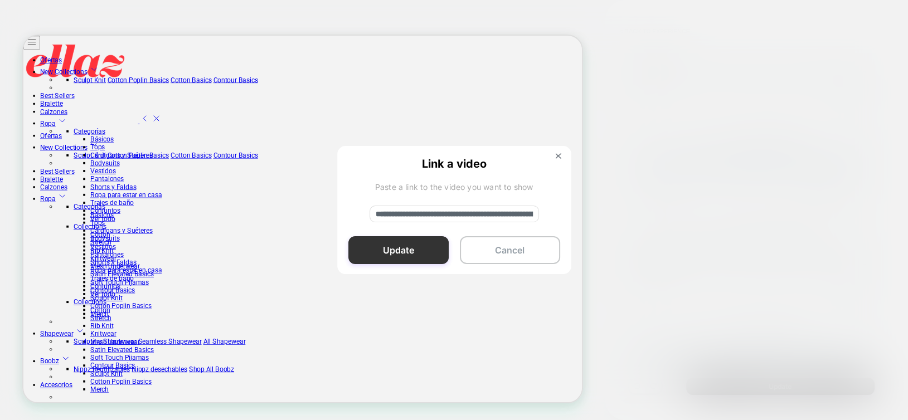
click at [393, 258] on button "Update" at bounding box center [398, 250] width 100 height 28
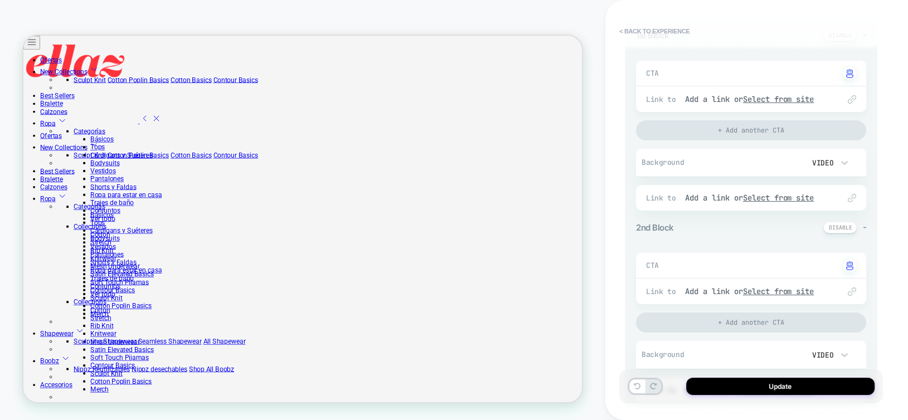
scroll to position [279, 0]
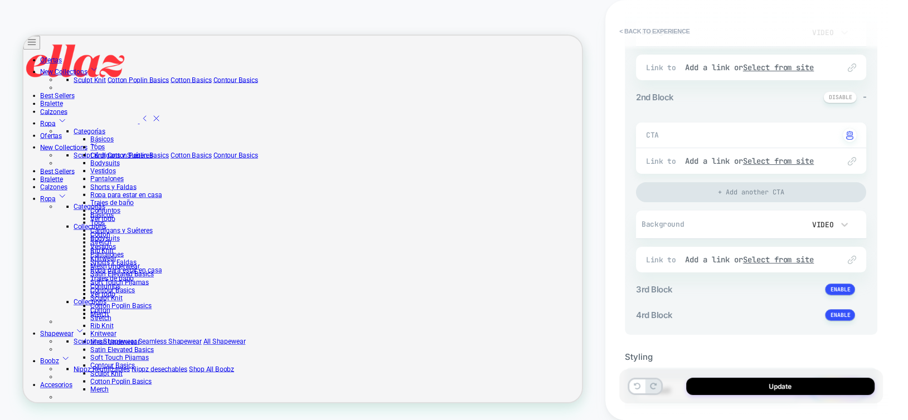
click at [786, 220] on video at bounding box center [786, 225] width 25 height 20
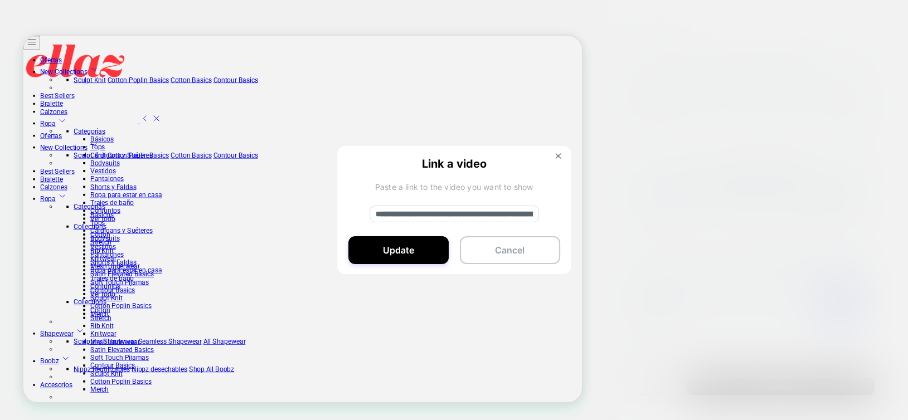
click at [514, 212] on input "**********" at bounding box center [455, 214] width 170 height 17
click at [554, 156] on button at bounding box center [559, 157] width 12 height 9
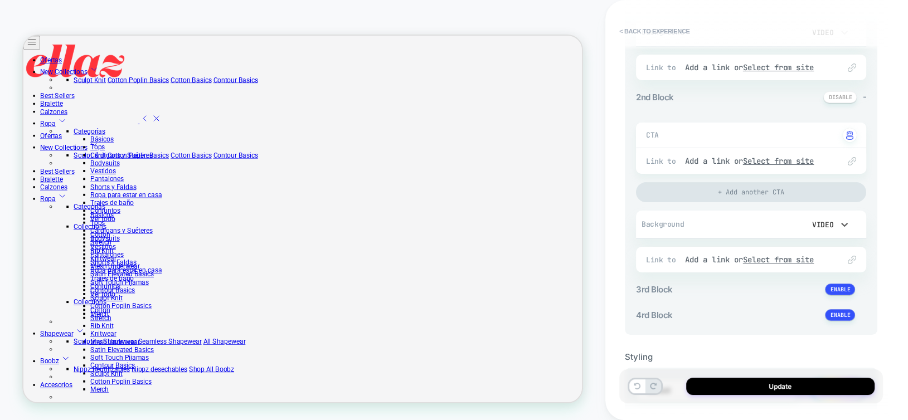
click at [831, 229] on div "Video" at bounding box center [822, 225] width 35 height 12
click at [777, 227] on img at bounding box center [788, 224] width 22 height 17
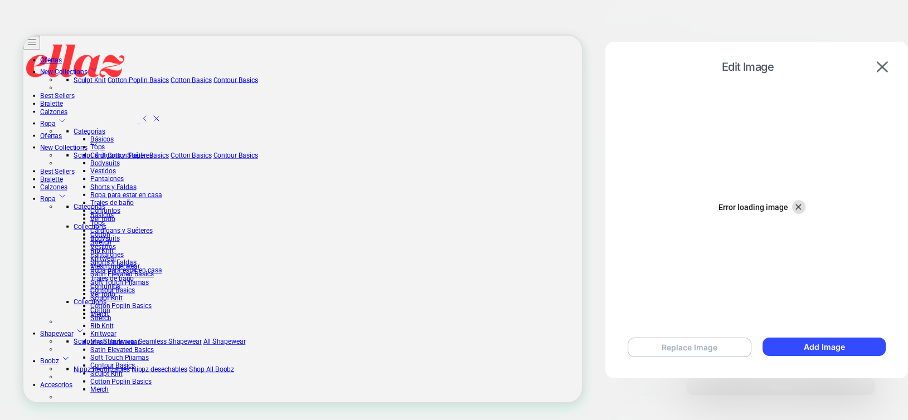
click at [727, 350] on button "Replace Image" at bounding box center [690, 348] width 124 height 20
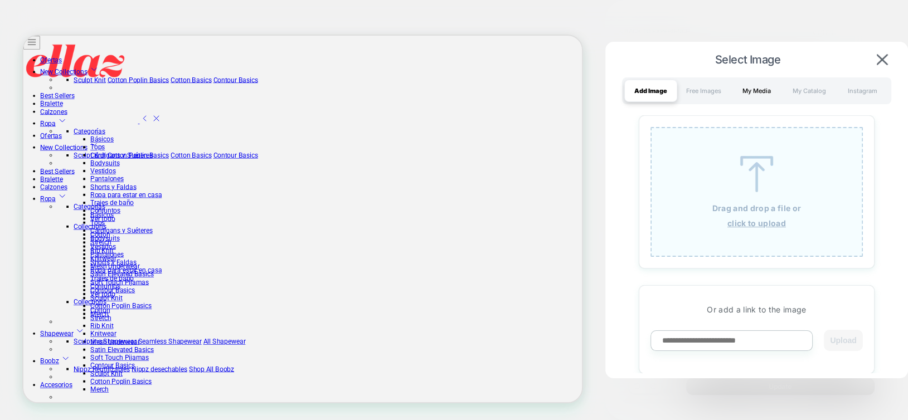
click at [758, 89] on div "My Media" at bounding box center [756, 91] width 53 height 22
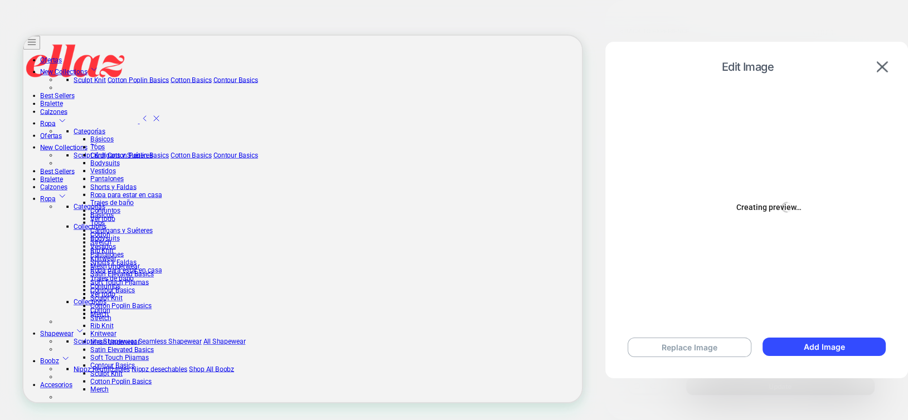
click at [773, 192] on div "Creating preview… Busy" at bounding box center [757, 207] width 280 height 230
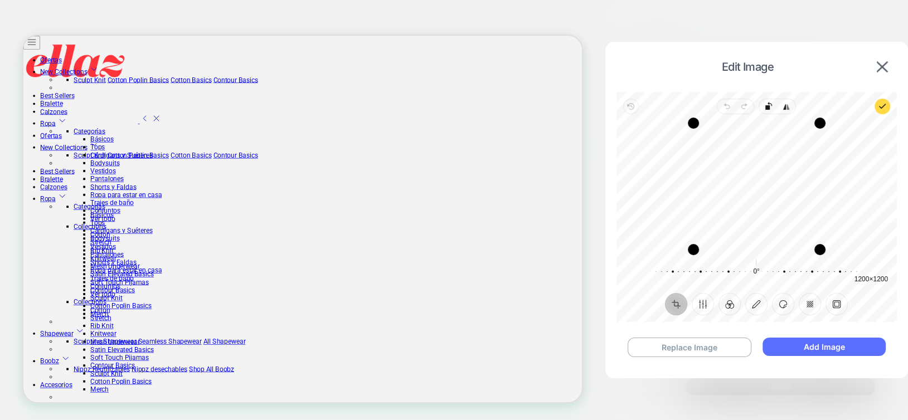
click at [837, 347] on button "Add Image" at bounding box center [824, 347] width 123 height 18
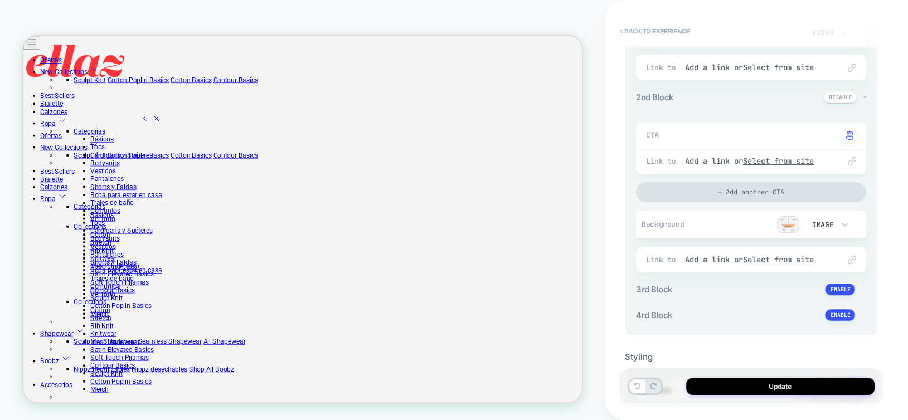
type textarea "*"
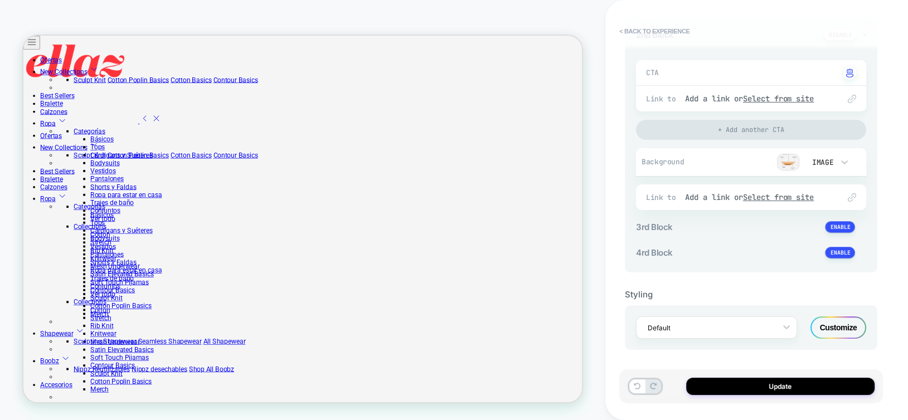
scroll to position [342, 0]
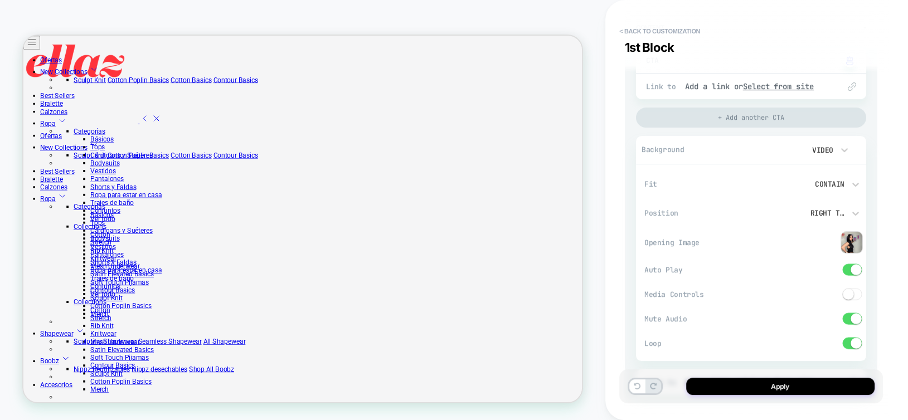
scroll to position [446, 0]
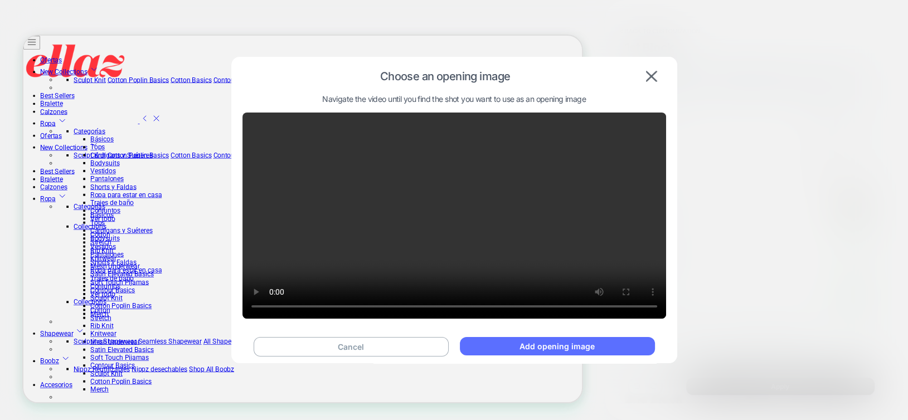
click at [572, 343] on button "Add opening image" at bounding box center [557, 346] width 195 height 18
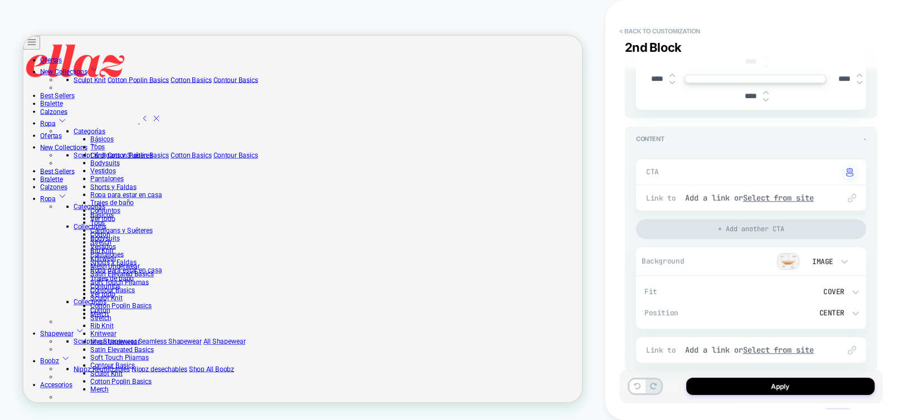
scroll to position [1115, 0]
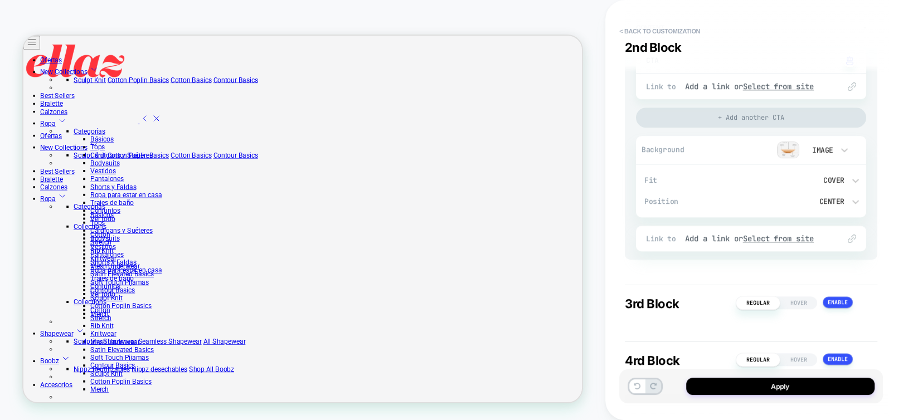
click at [783, 230] on div "Contain" at bounding box center [811, 230] width 102 height 23
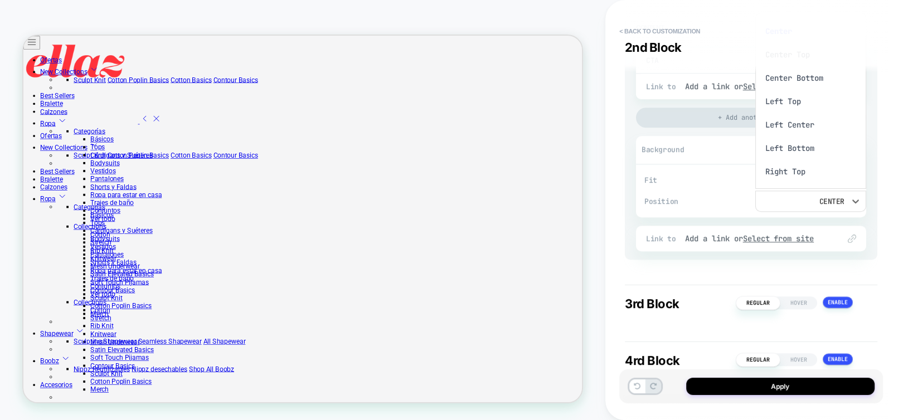
scroll to position [9, 0]
click at [799, 164] on div "Right Top" at bounding box center [811, 162] width 102 height 23
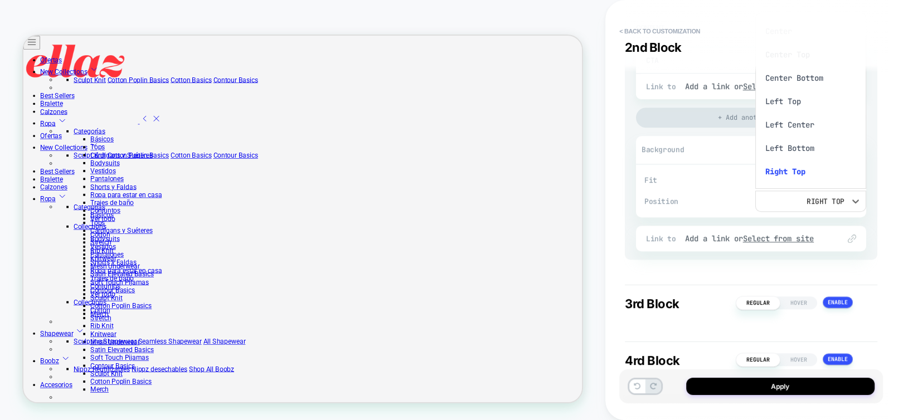
click at [796, 109] on div "Left Top" at bounding box center [811, 101] width 102 height 23
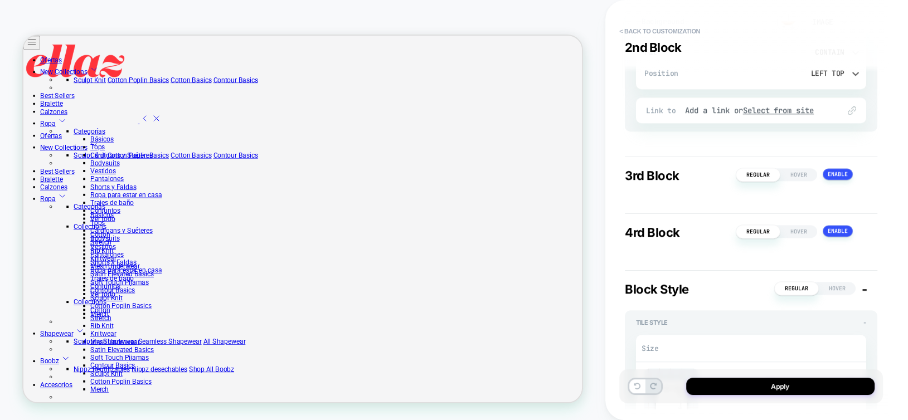
scroll to position [1338, 0]
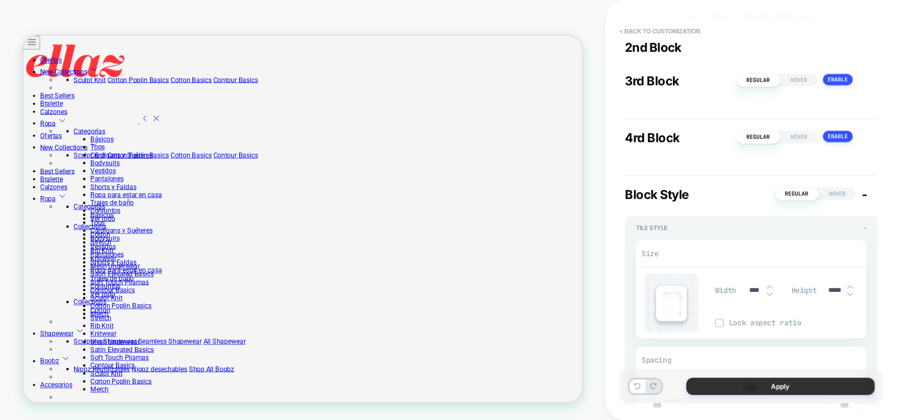
click at [808, 386] on button "Apply" at bounding box center [780, 386] width 188 height 17
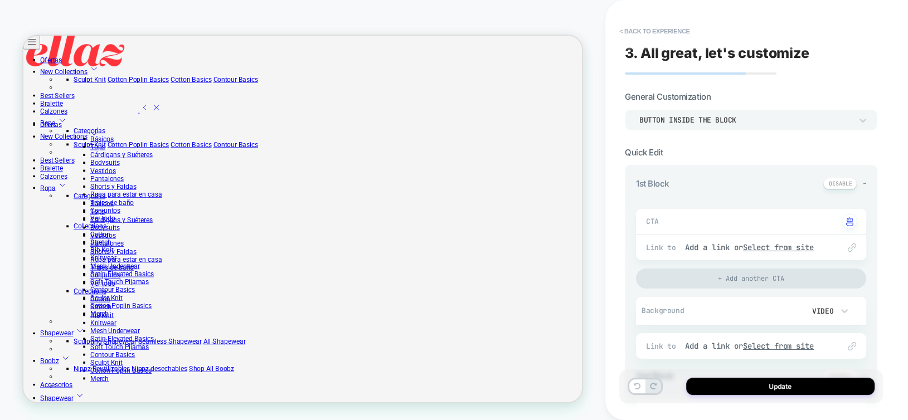
scroll to position [867, 0]
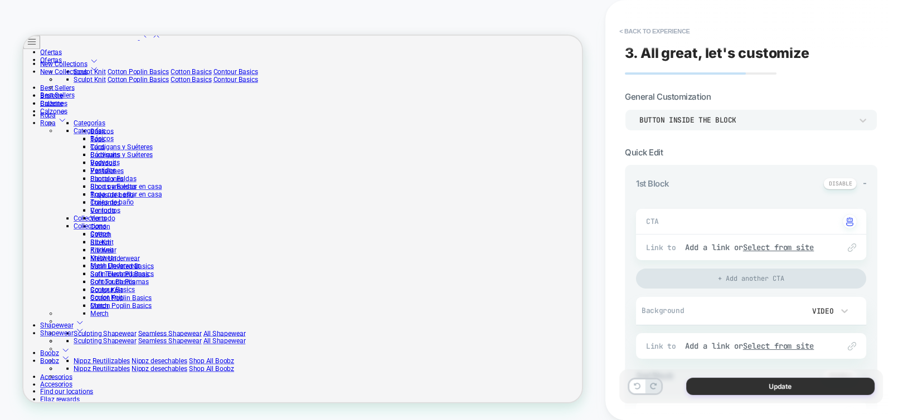
click at [816, 389] on button "Update" at bounding box center [780, 386] width 188 height 17
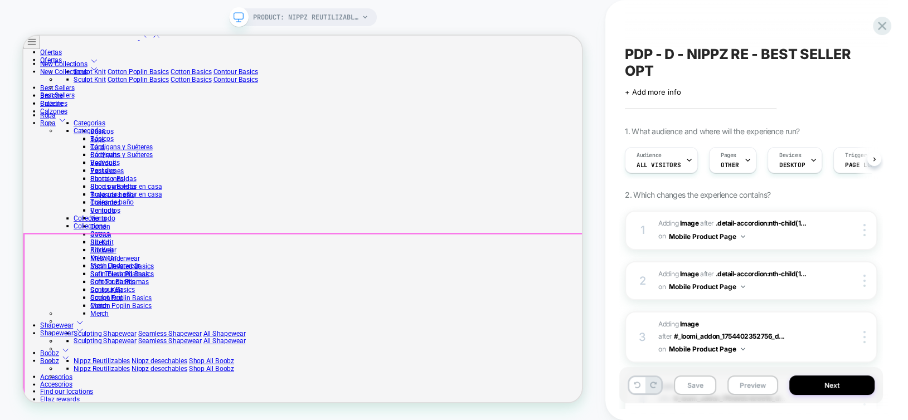
scroll to position [0, 0]
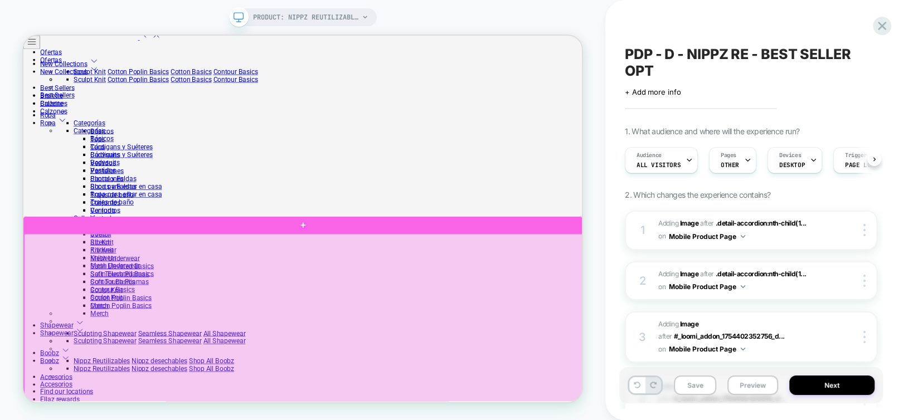
click at [683, 382] on div at bounding box center [397, 418] width 745 height 237
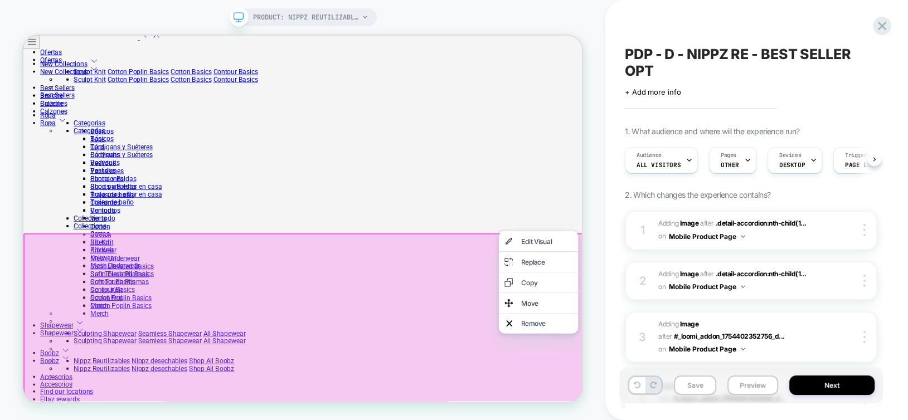
click at [682, 325] on div at bounding box center [710, 324] width 106 height 1
click at [681, 306] on div "Edit Visual" at bounding box center [710, 310] width 106 height 27
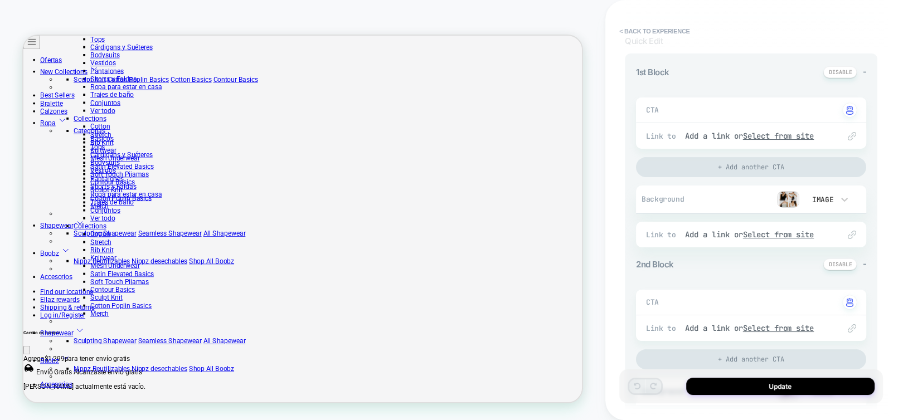
scroll to position [1004, 0]
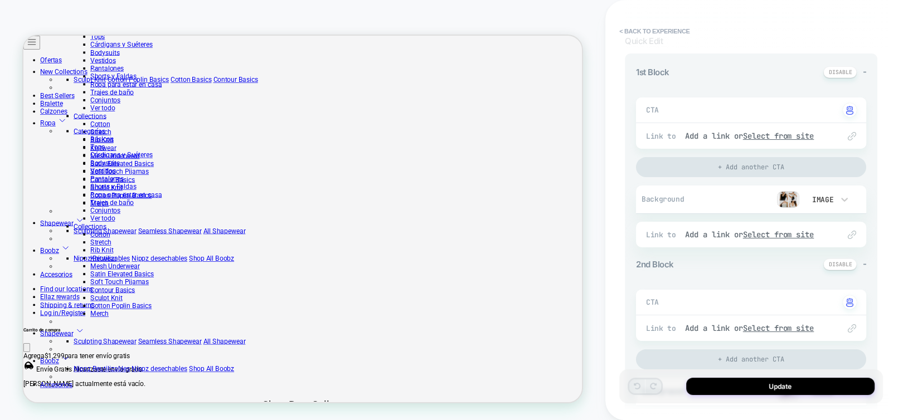
click at [792, 192] on img at bounding box center [788, 199] width 22 height 17
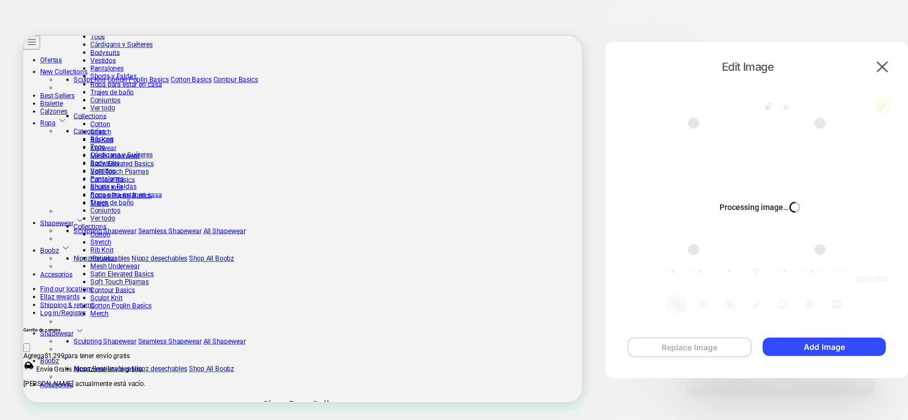
type textarea "*"
click at [713, 345] on button "Replace Image" at bounding box center [690, 348] width 124 height 20
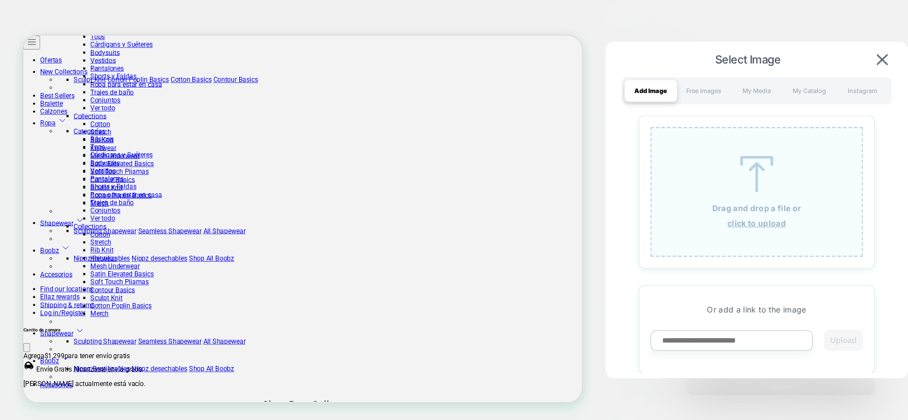
click at [785, 341] on input at bounding box center [732, 341] width 162 height 21
paste input "**********"
type input "**********"
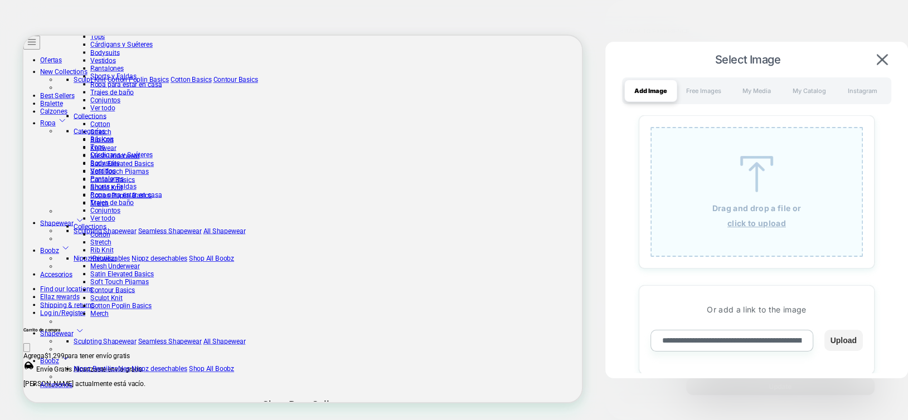
click at [844, 341] on button "Upload" at bounding box center [844, 340] width 38 height 21
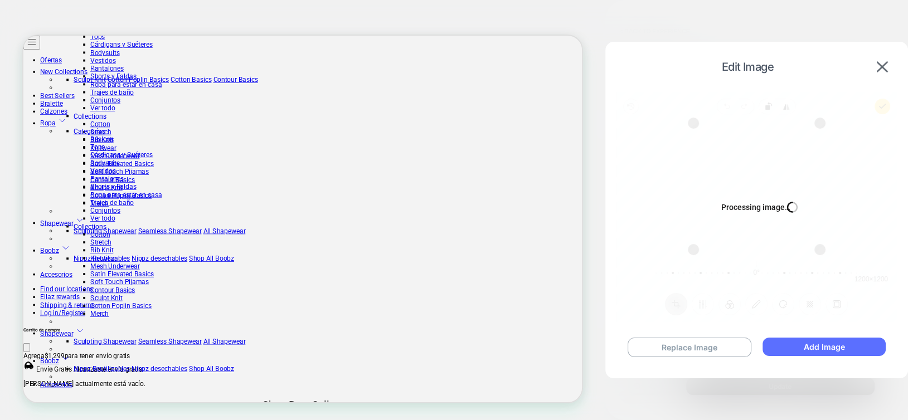
click at [789, 349] on button "Add Image" at bounding box center [824, 347] width 123 height 18
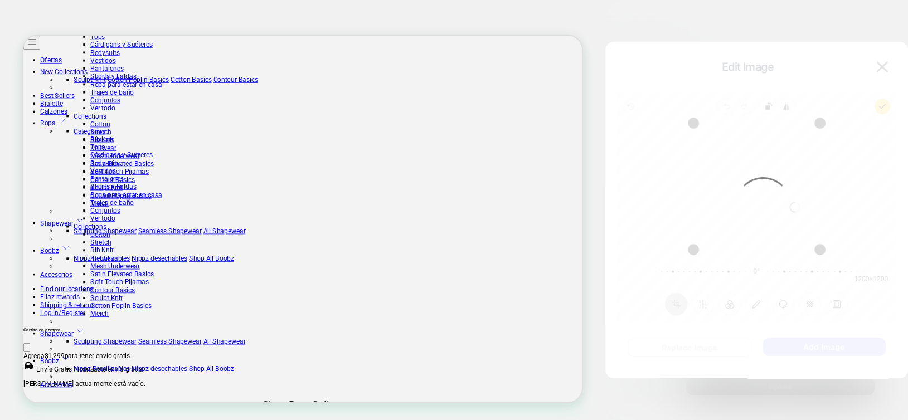
type textarea "*"
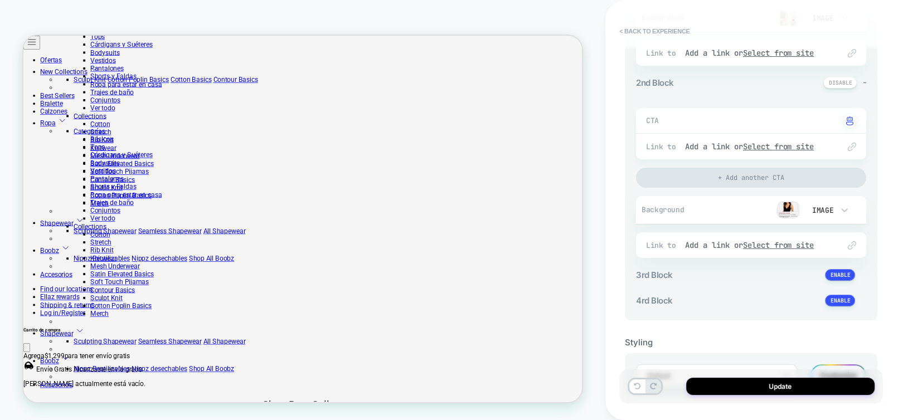
scroll to position [342, 0]
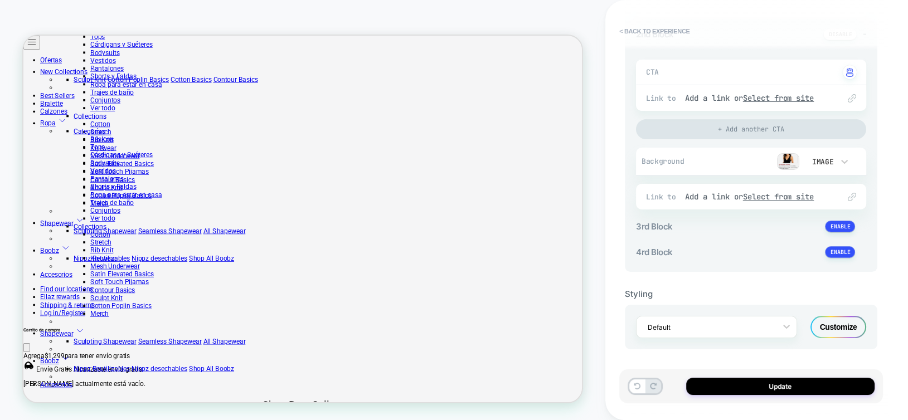
click at [790, 161] on img at bounding box center [788, 161] width 22 height 17
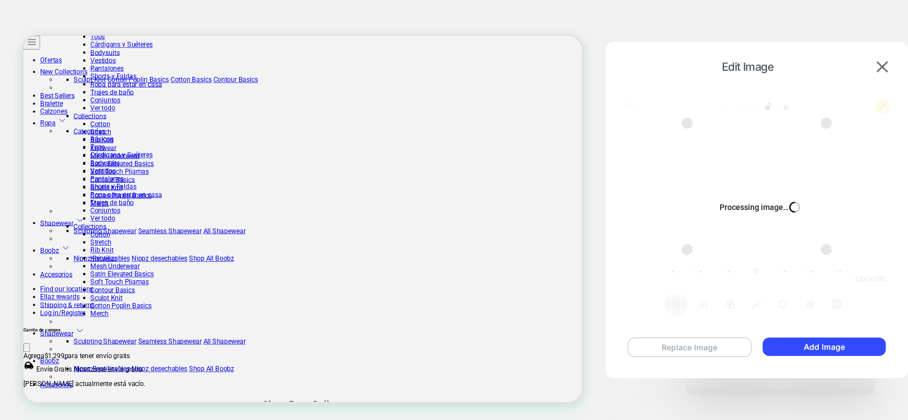
click at [736, 343] on button "Replace Image" at bounding box center [690, 348] width 124 height 20
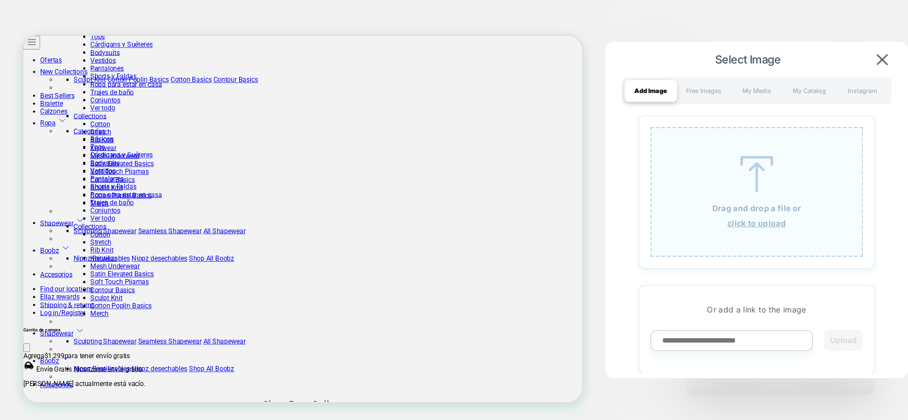
click at [736, 339] on input at bounding box center [732, 341] width 162 height 21
paste input "**********"
type input "**********"
click at [848, 340] on button "Upload" at bounding box center [844, 340] width 38 height 21
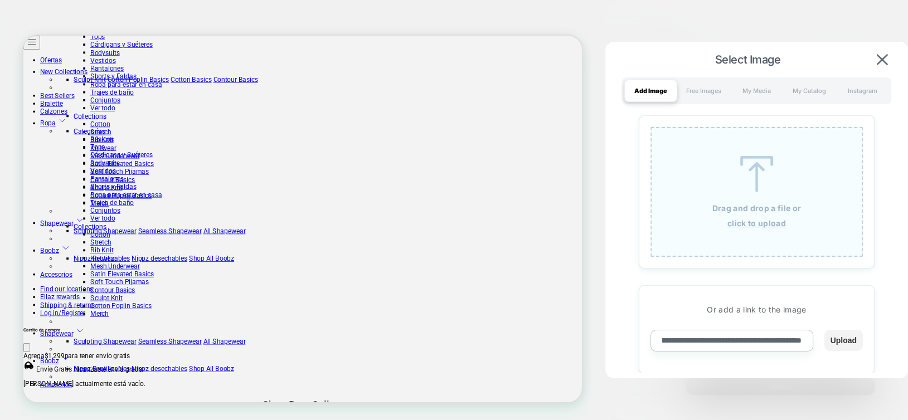
scroll to position [0, 0]
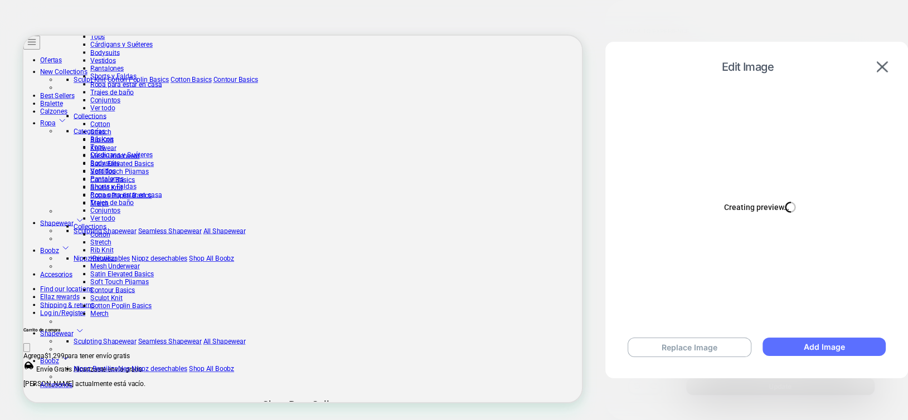
click at [840, 348] on button "Add Image" at bounding box center [824, 347] width 123 height 18
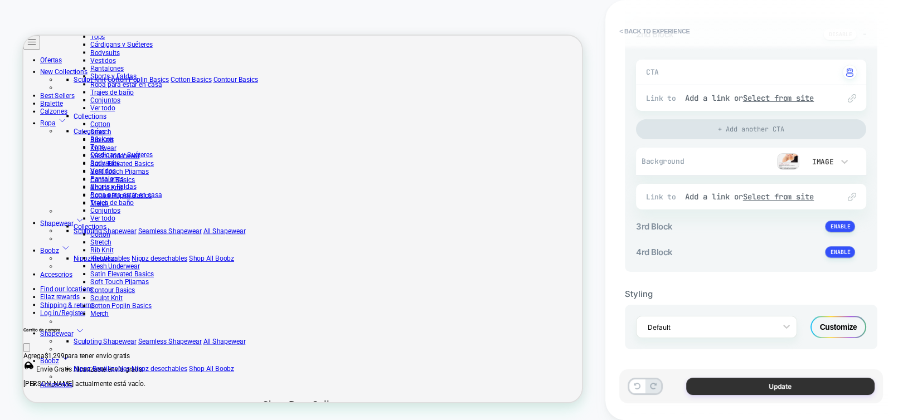
click at [787, 387] on button "Update" at bounding box center [780, 386] width 188 height 17
type textarea "*"
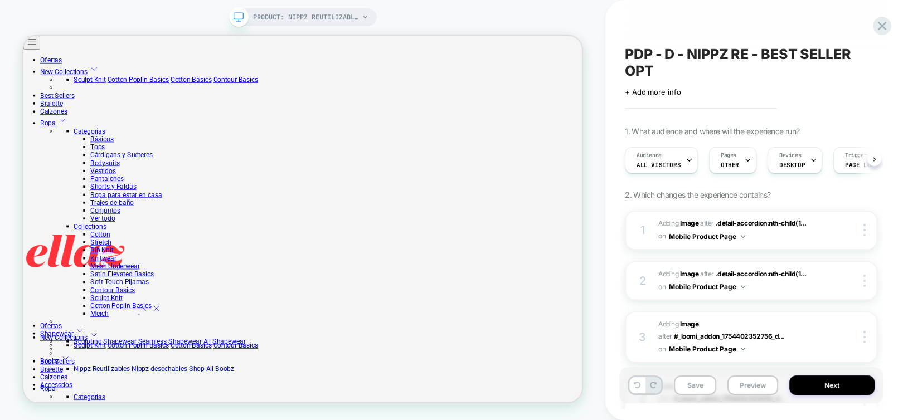
scroll to position [167, 0]
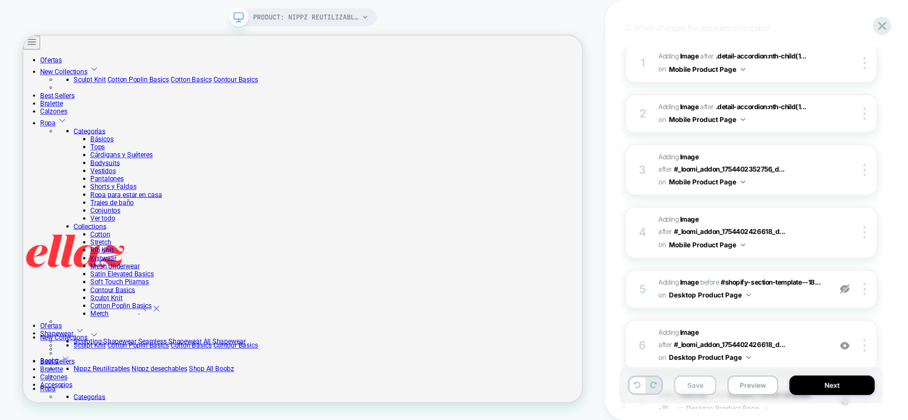
click at [700, 387] on button "Save" at bounding box center [695, 386] width 42 height 20
click at [809, 374] on div "Save Preview Next" at bounding box center [751, 385] width 264 height 36
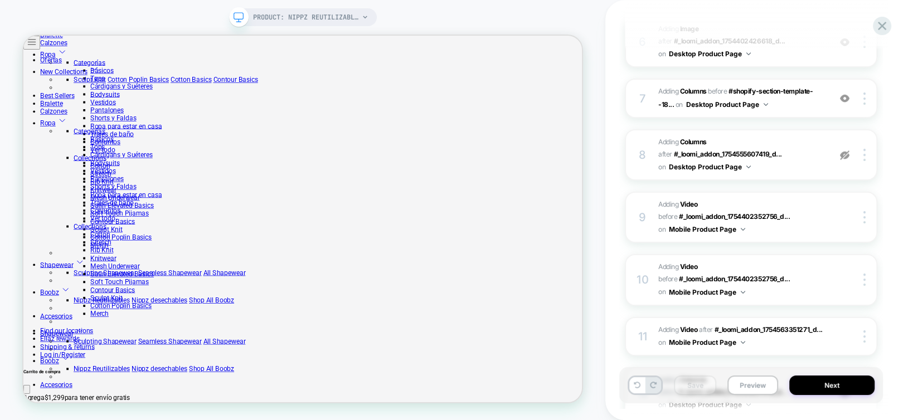
scroll to position [597, 0]
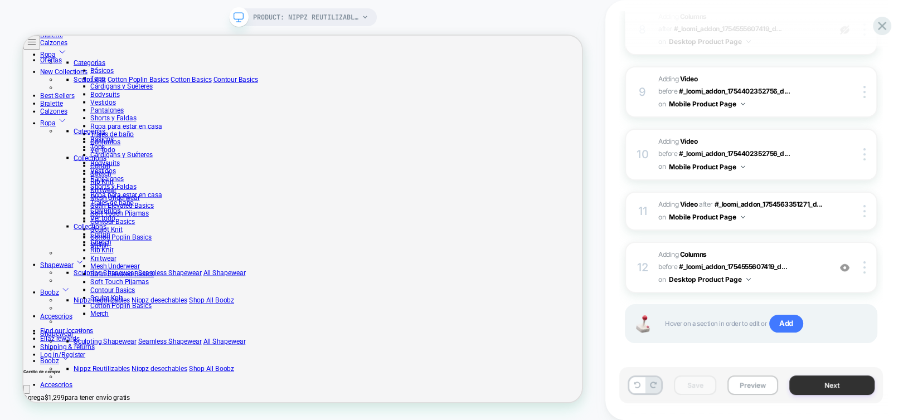
click at [819, 384] on button "Next" at bounding box center [832, 386] width 85 height 20
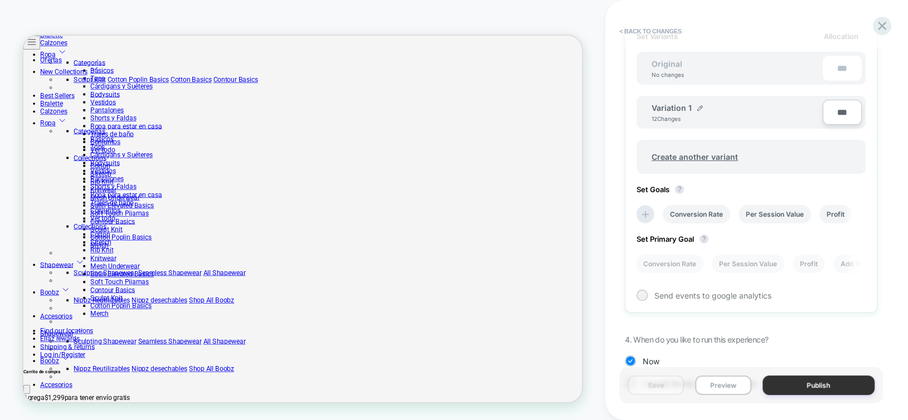
scroll to position [387, 0]
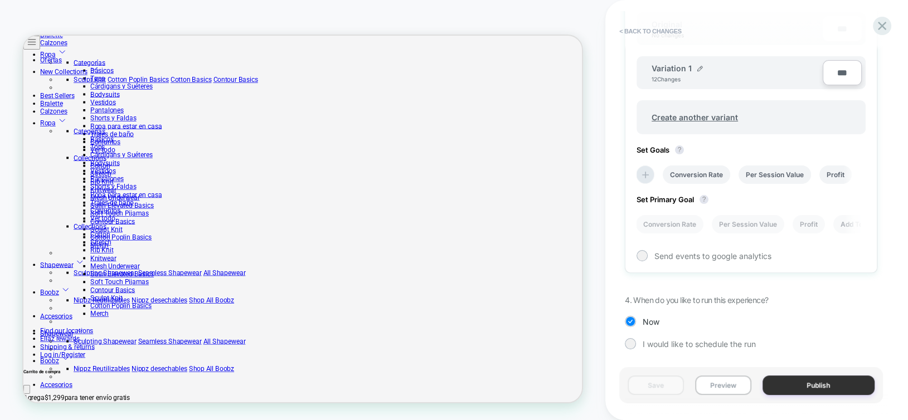
click at [807, 384] on button "Publish" at bounding box center [819, 386] width 113 height 20
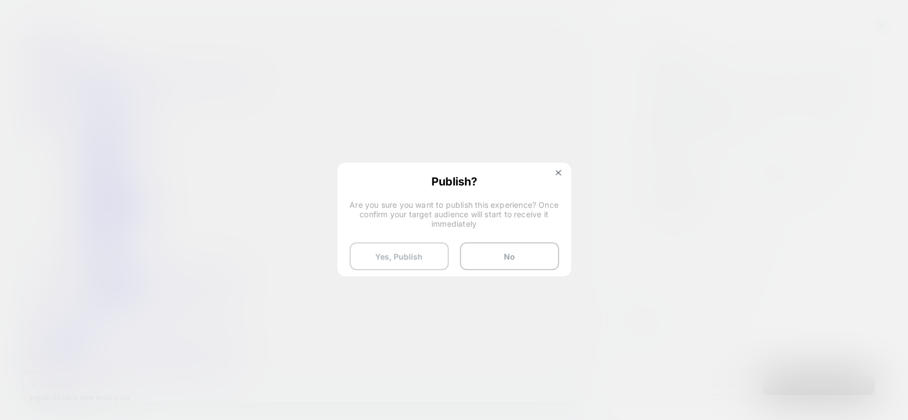
click at [387, 259] on button "Yes, Publish" at bounding box center [399, 257] width 99 height 28
